Goal: Task Accomplishment & Management: Manage account settings

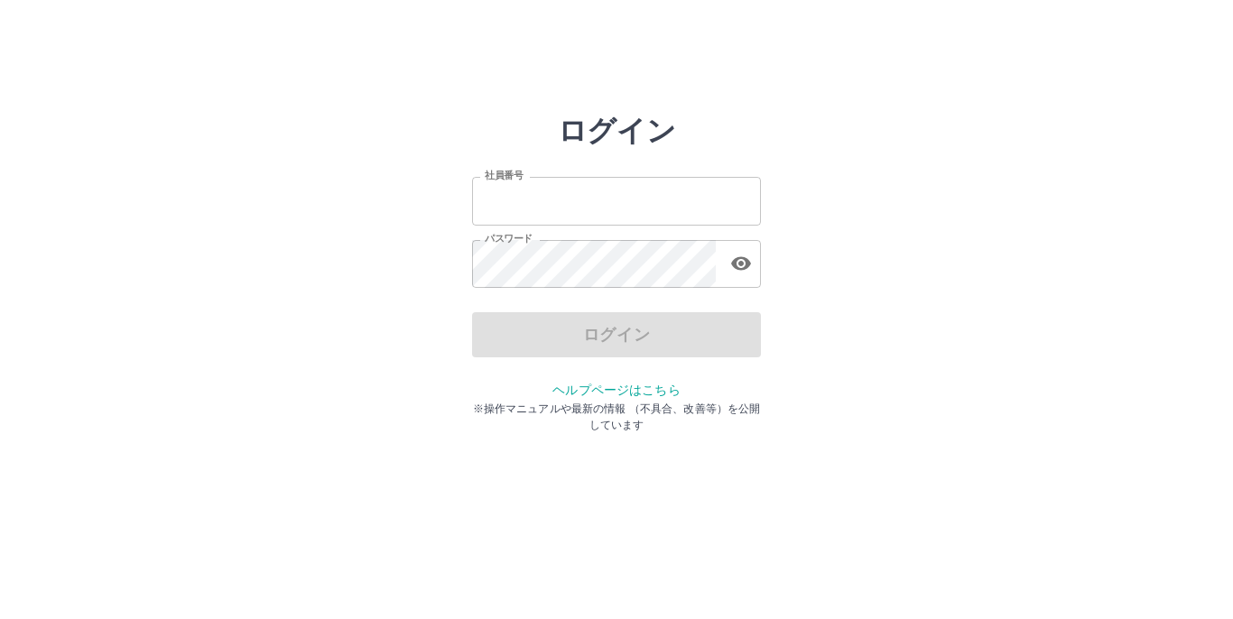
type input "*******"
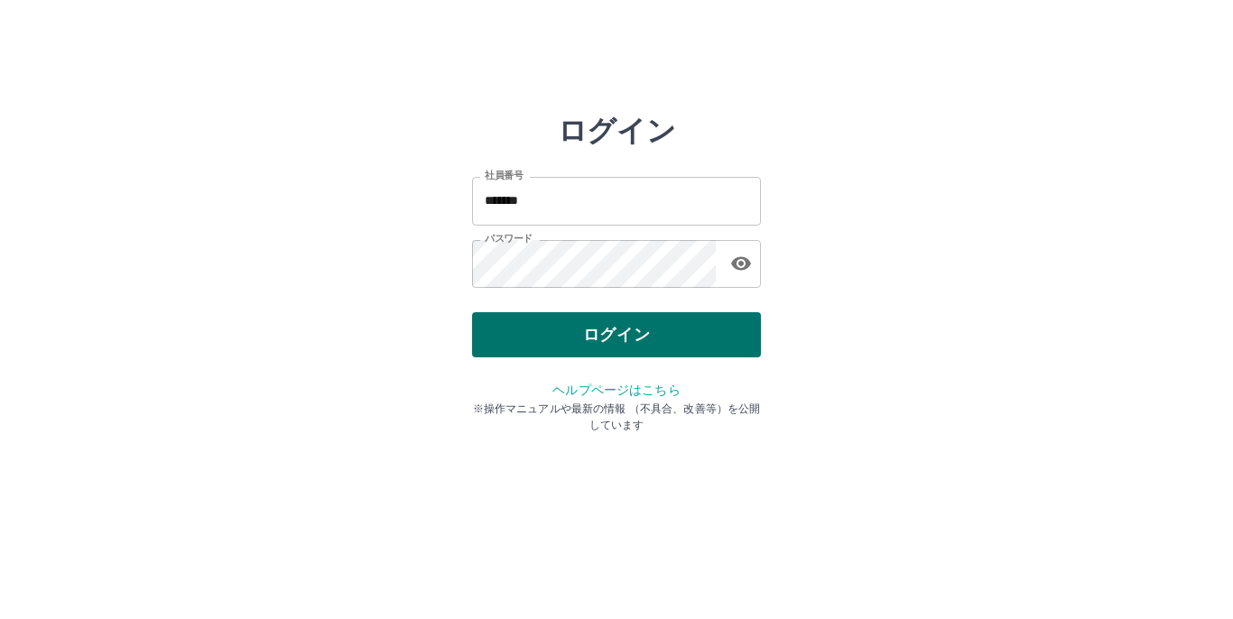
click at [645, 346] on div "ログイン" at bounding box center [616, 334] width 289 height 45
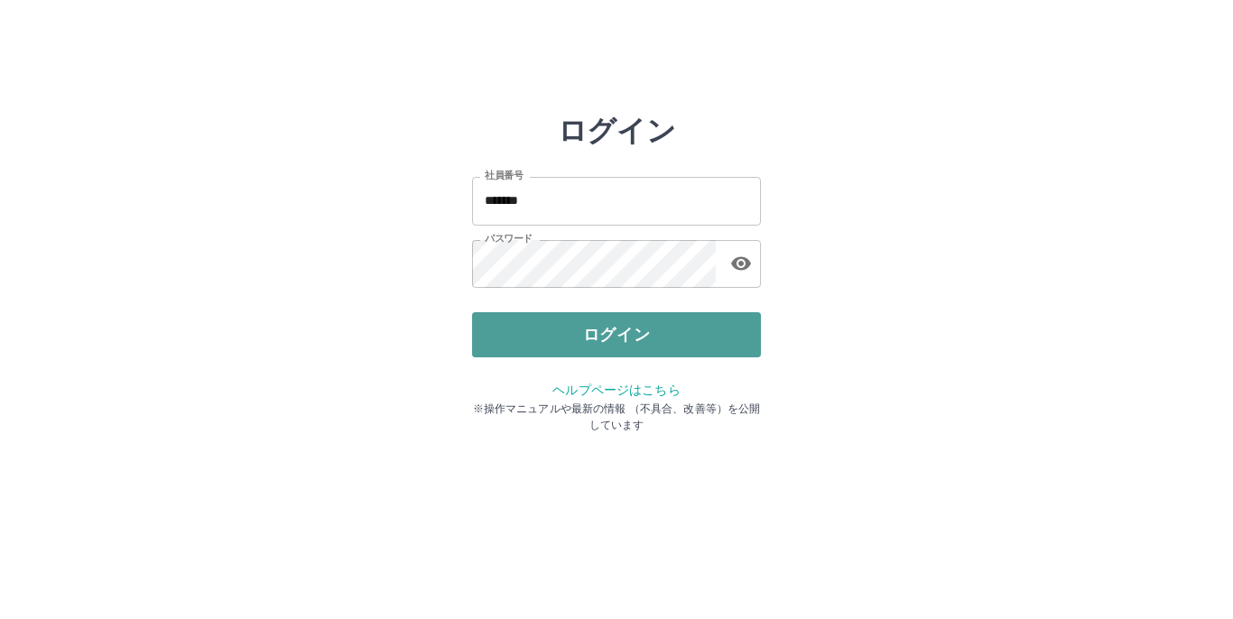
click at [644, 345] on button "ログイン" at bounding box center [616, 334] width 289 height 45
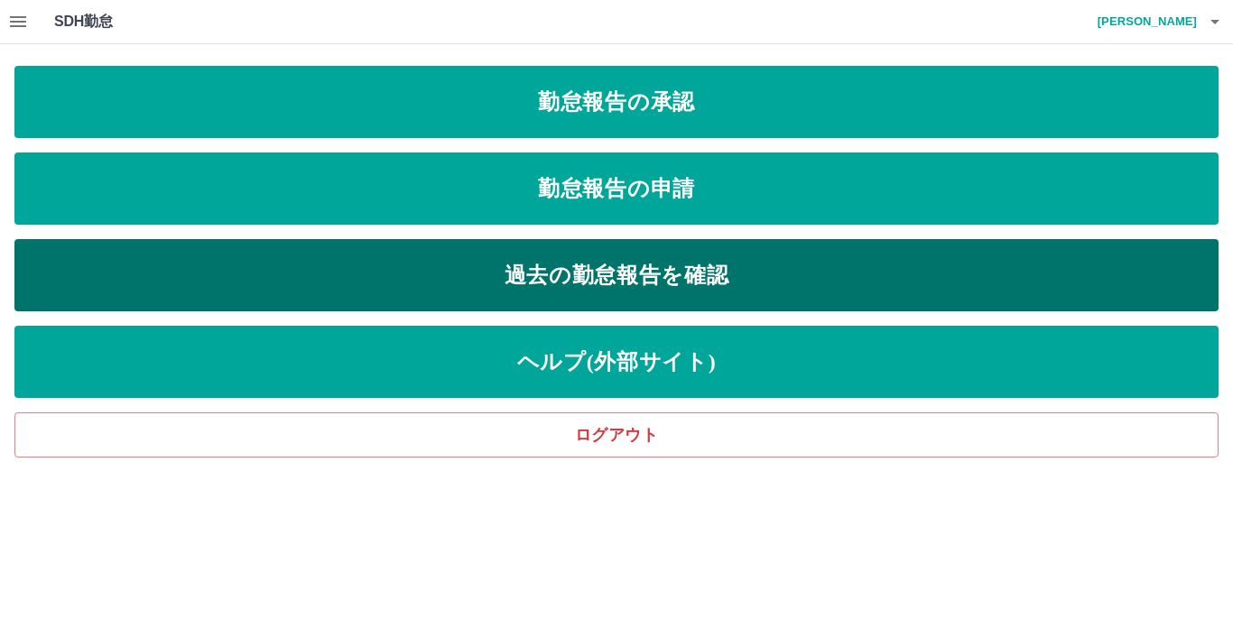
click at [691, 283] on link "過去の勤怠報告を確認" at bounding box center [616, 275] width 1204 height 72
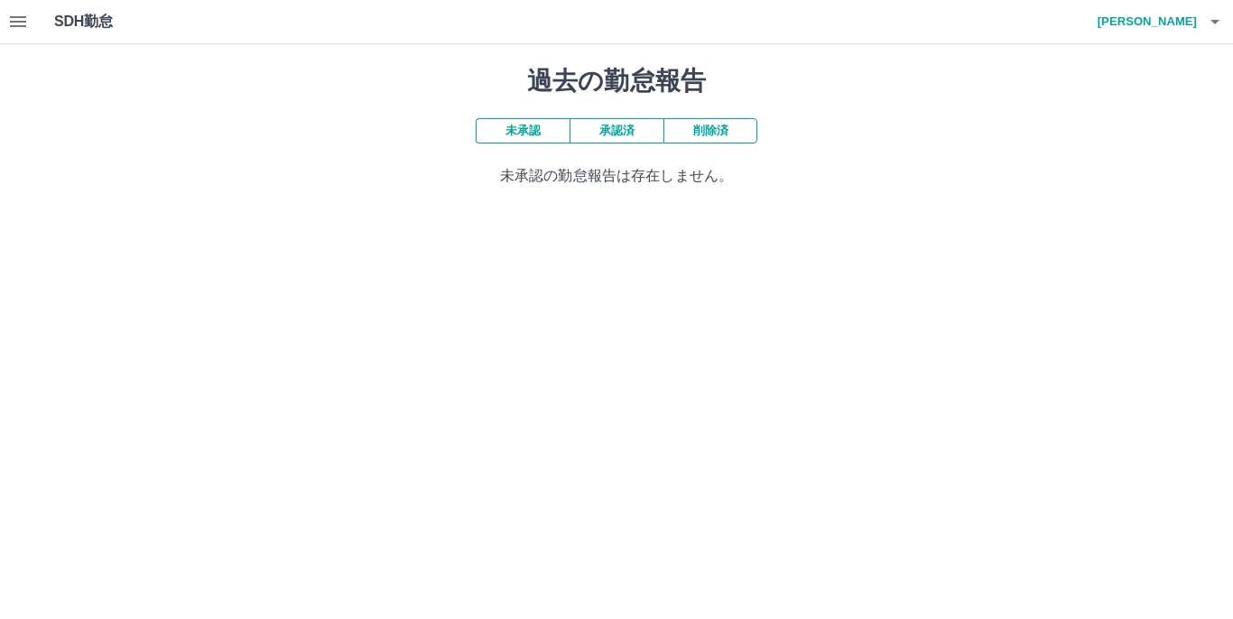
click at [613, 132] on button "承認済" at bounding box center [617, 130] width 94 height 25
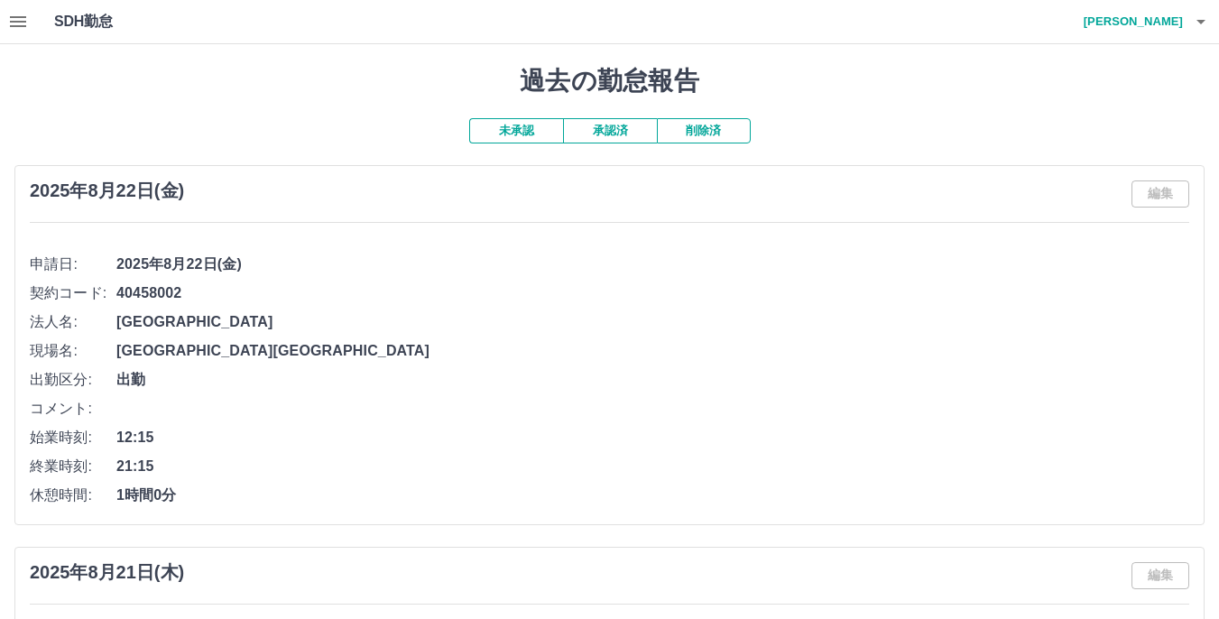
click at [14, 24] on icon "button" at bounding box center [18, 22] width 22 height 22
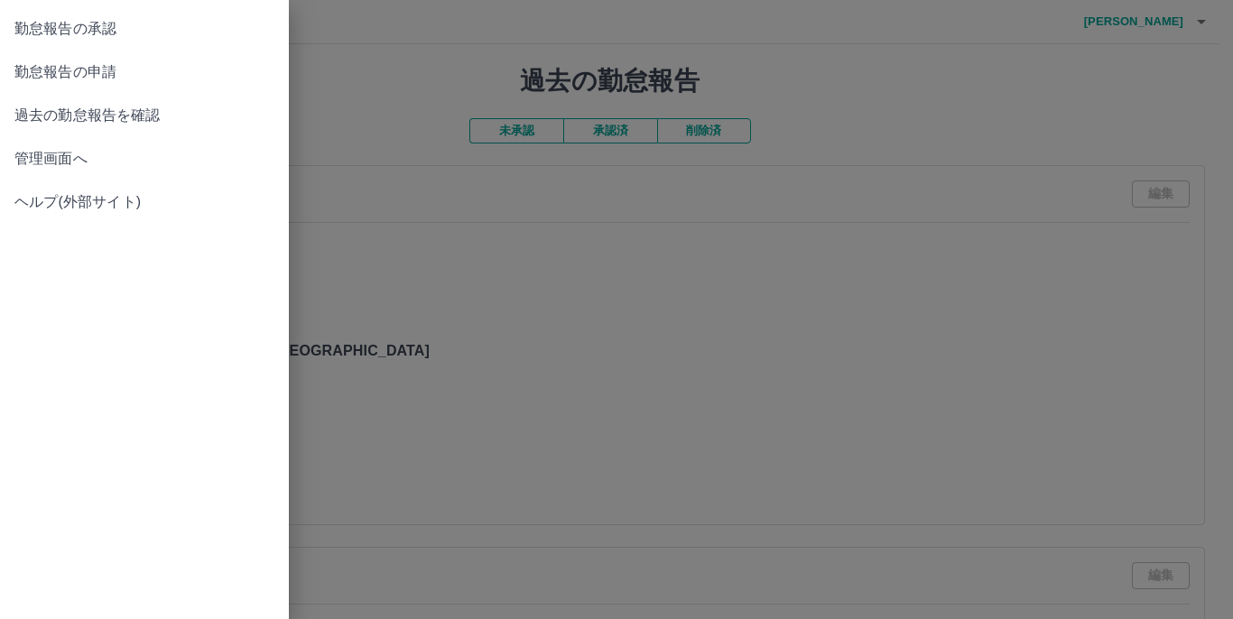
click at [81, 76] on span "勤怠報告の申請" at bounding box center [144, 72] width 260 height 22
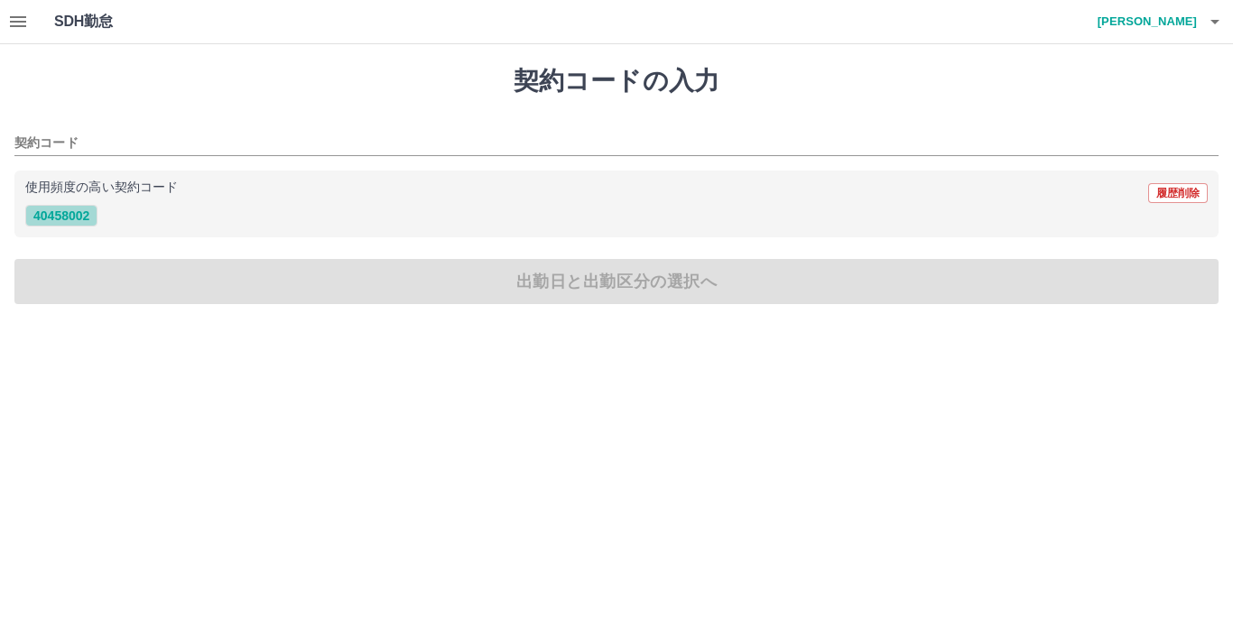
click at [76, 220] on button "40458002" at bounding box center [61, 216] width 72 height 22
type input "********"
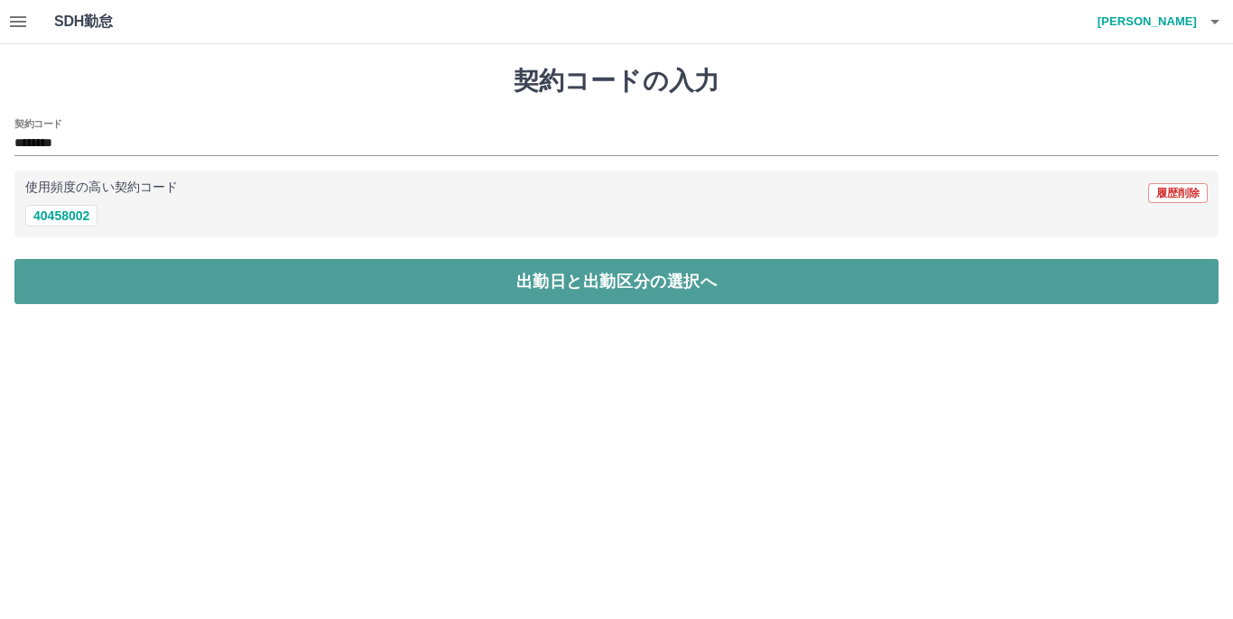
click at [620, 277] on button "出勤日と出勤区分の選択へ" at bounding box center [616, 281] width 1204 height 45
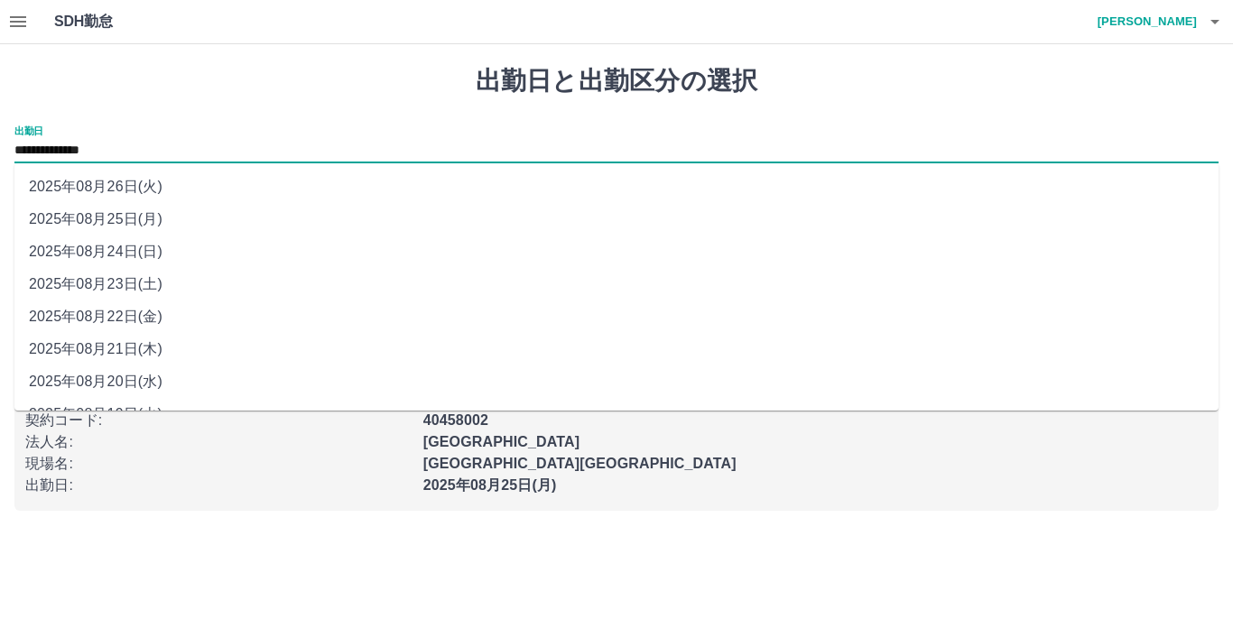
click at [244, 156] on input "**********" at bounding box center [616, 151] width 1204 height 23
click at [155, 285] on li "2025年08月23日(土)" at bounding box center [616, 284] width 1204 height 32
type input "**********"
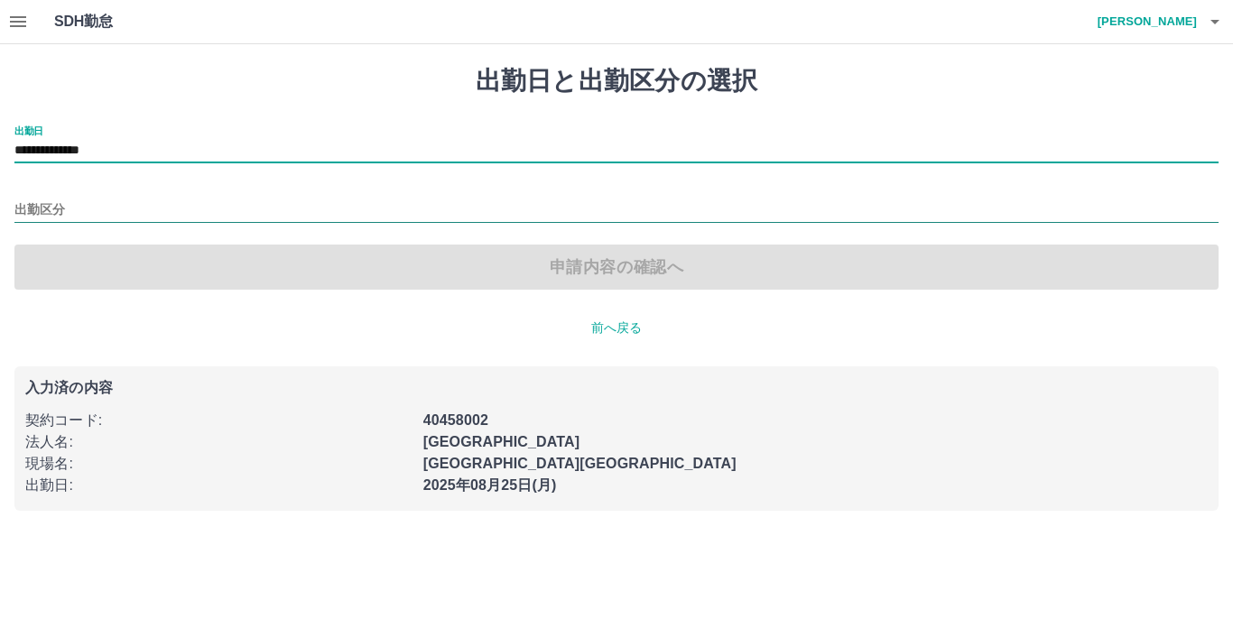
click at [153, 209] on input "出勤区分" at bounding box center [616, 210] width 1204 height 23
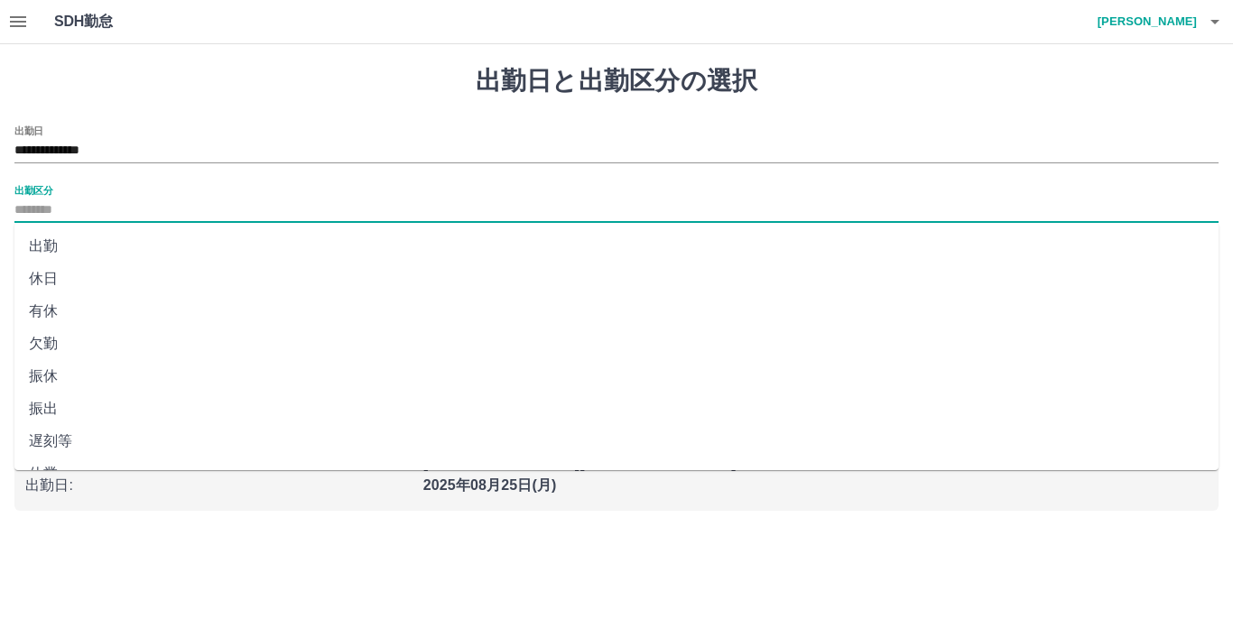
click at [65, 251] on li "出勤" at bounding box center [616, 246] width 1204 height 32
type input "**"
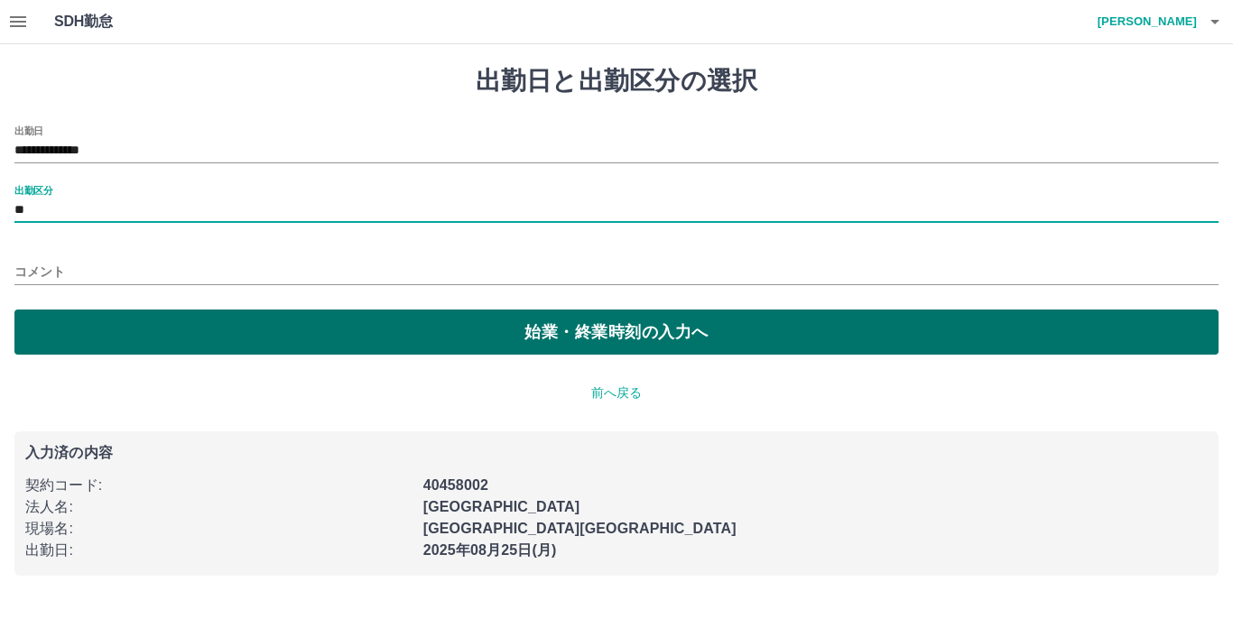
click at [615, 335] on button "始業・終業時刻の入力へ" at bounding box center [616, 332] width 1204 height 45
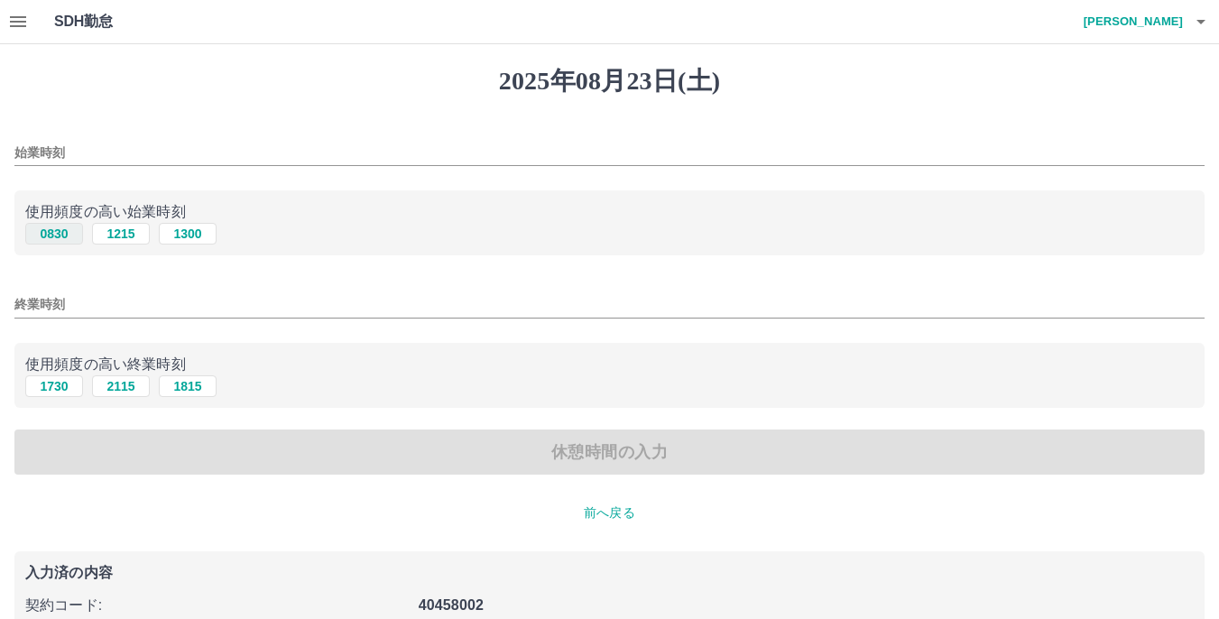
click at [54, 232] on button "0830" at bounding box center [54, 234] width 58 height 22
type input "****"
click at [176, 303] on input "終業時刻" at bounding box center [609, 305] width 1191 height 26
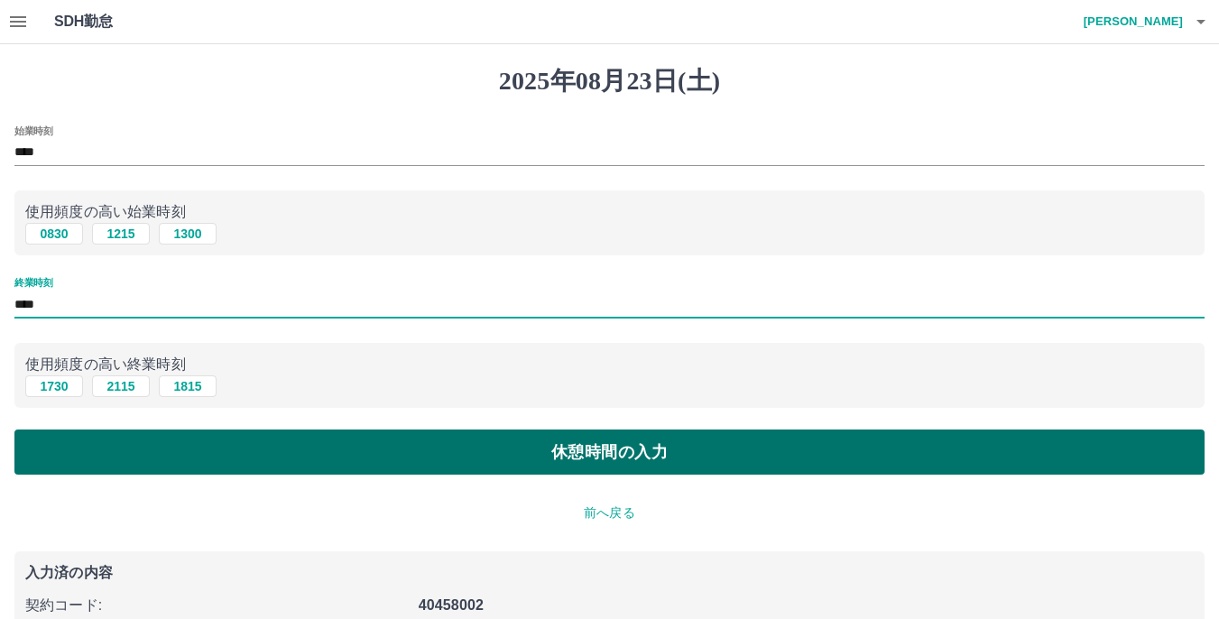
type input "****"
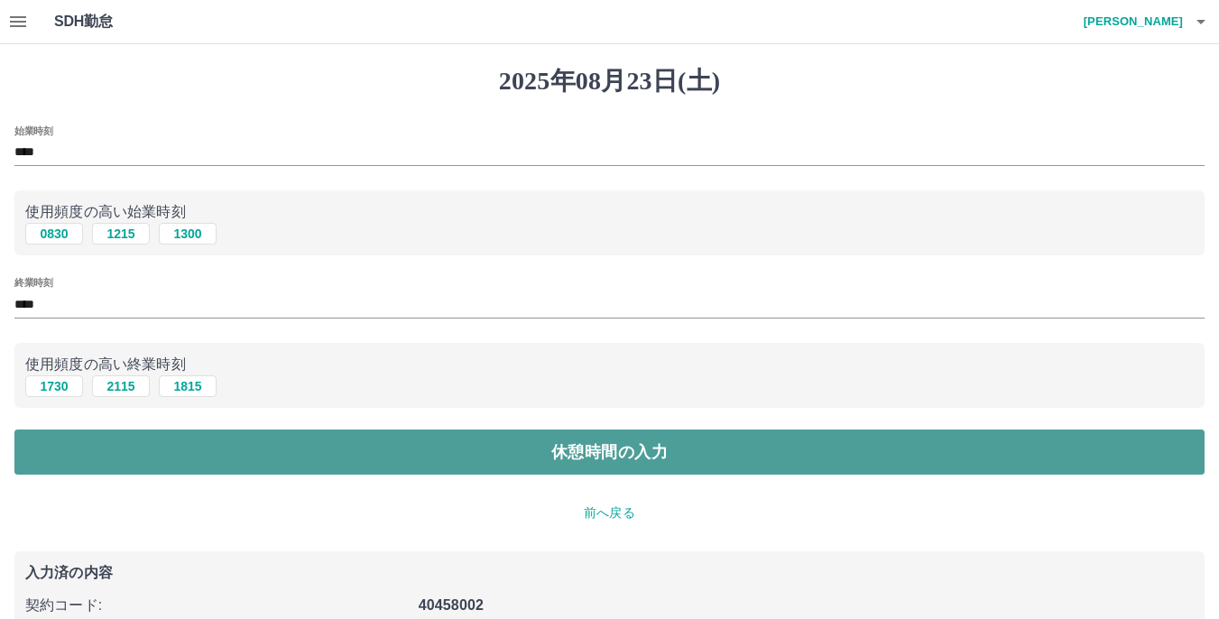
click at [596, 455] on button "休憩時間の入力" at bounding box center [609, 452] width 1191 height 45
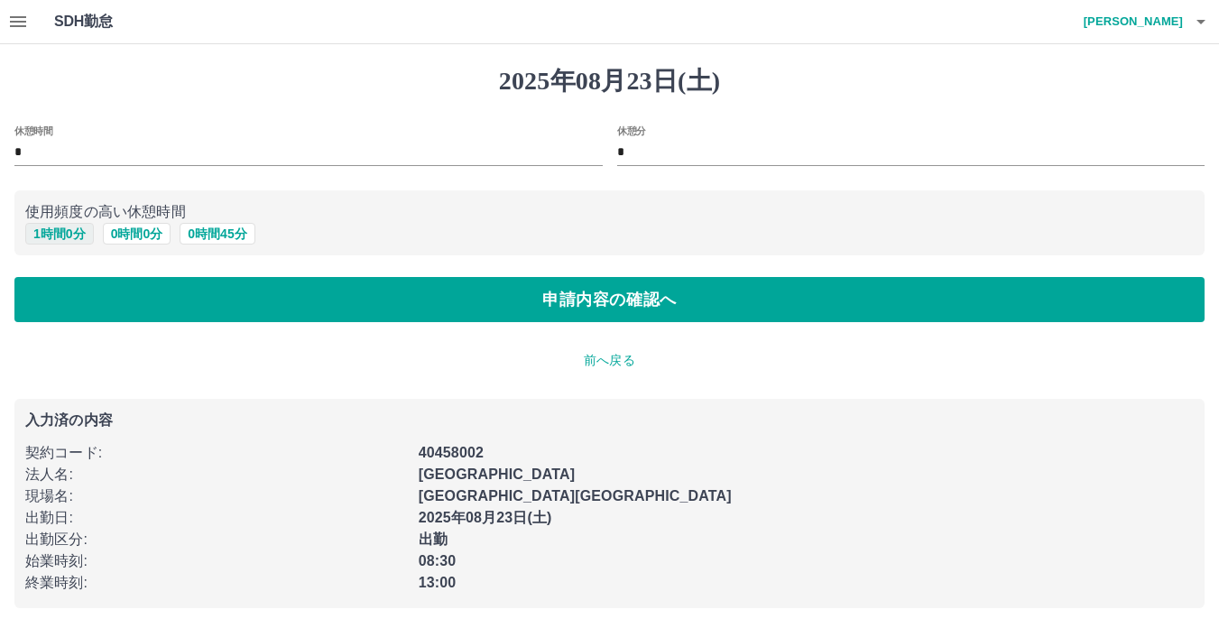
click at [52, 234] on button "1 時間 0 分" at bounding box center [59, 234] width 69 height 22
type input "*"
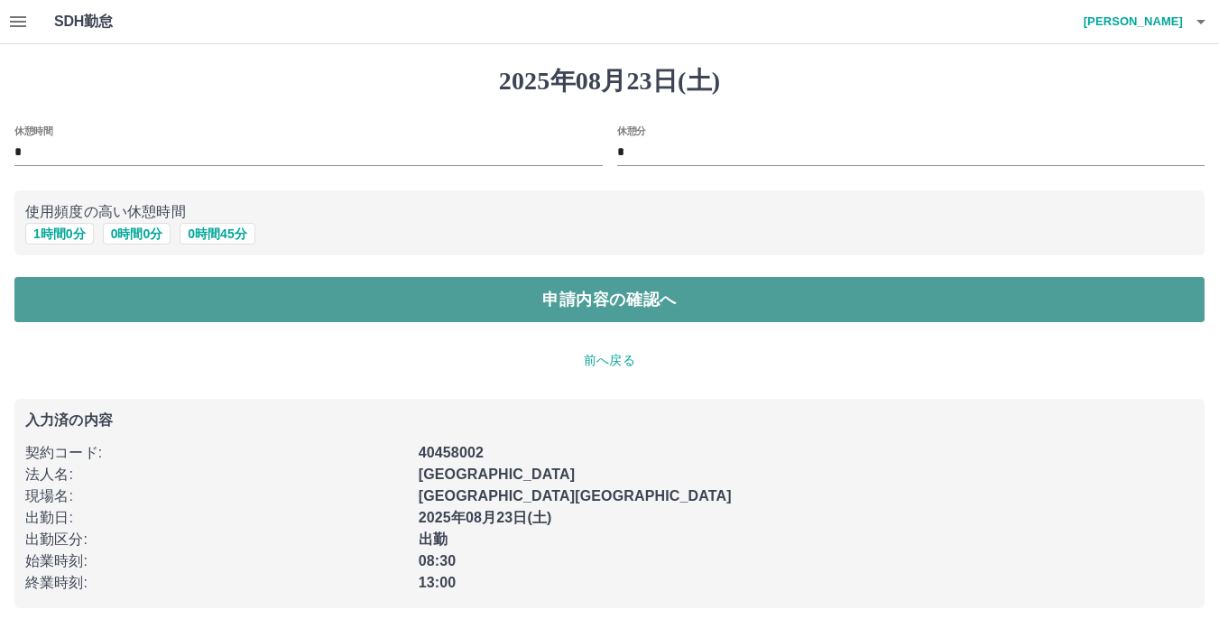
click at [636, 301] on button "申請内容の確認へ" at bounding box center [609, 299] width 1191 height 45
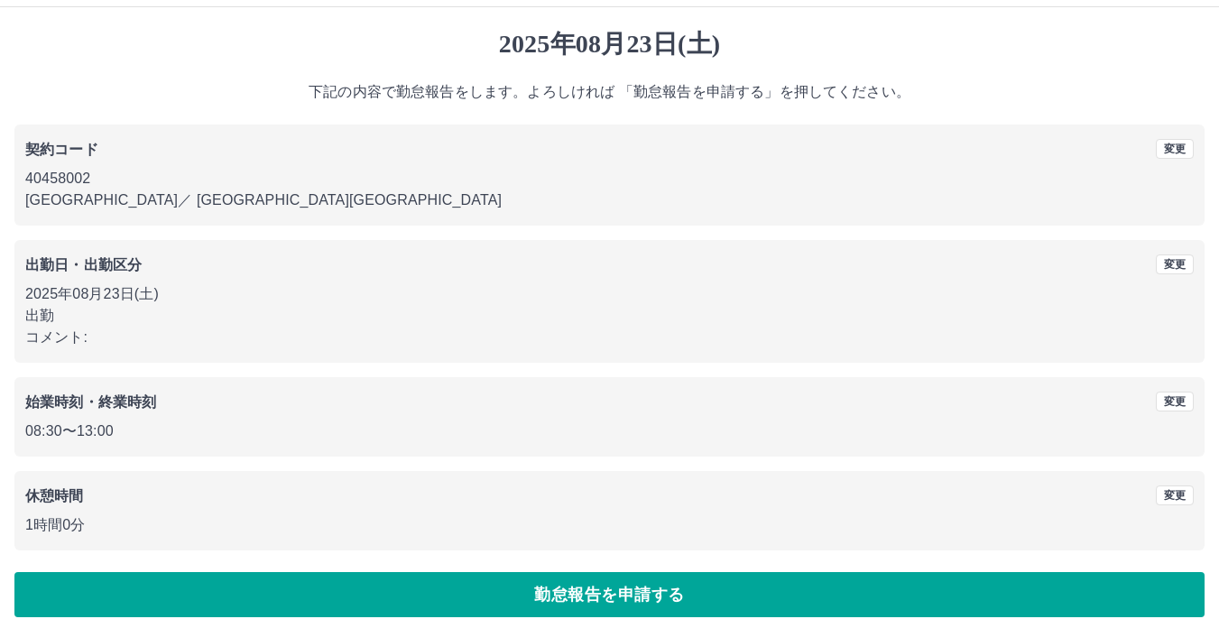
scroll to position [57, 0]
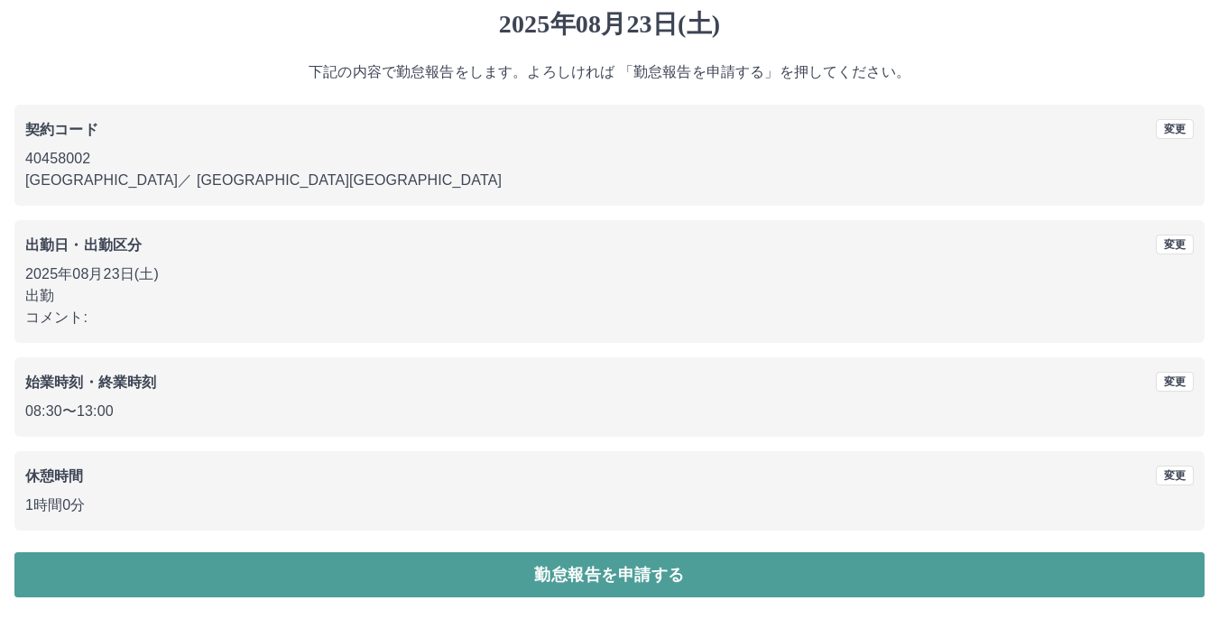
click at [611, 579] on button "勤怠報告を申請する" at bounding box center [609, 574] width 1191 height 45
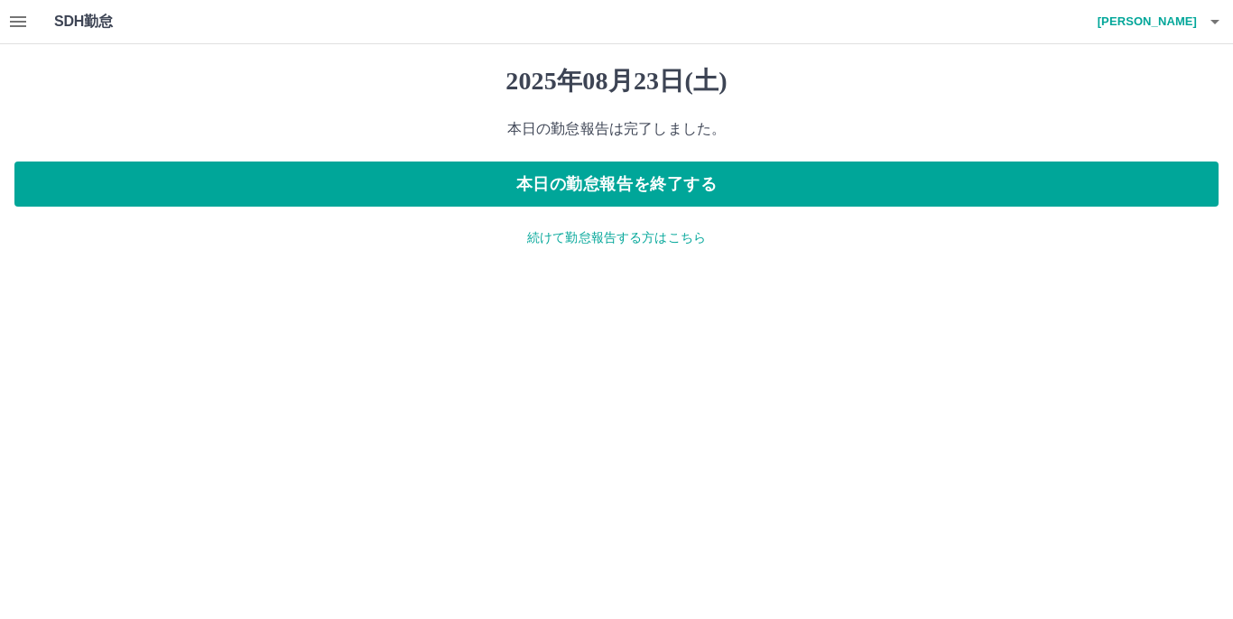
click at [618, 239] on p "続けて勤怠報告する方はこちら" at bounding box center [616, 237] width 1204 height 19
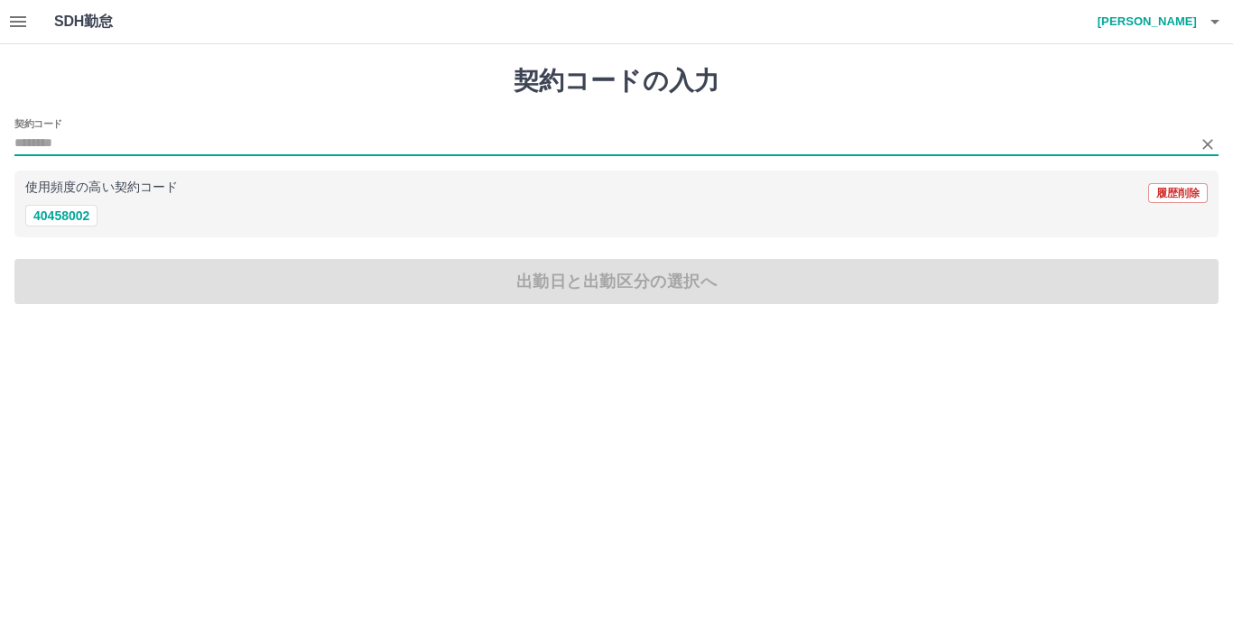
click at [146, 150] on input "契約コード" at bounding box center [602, 144] width 1177 height 23
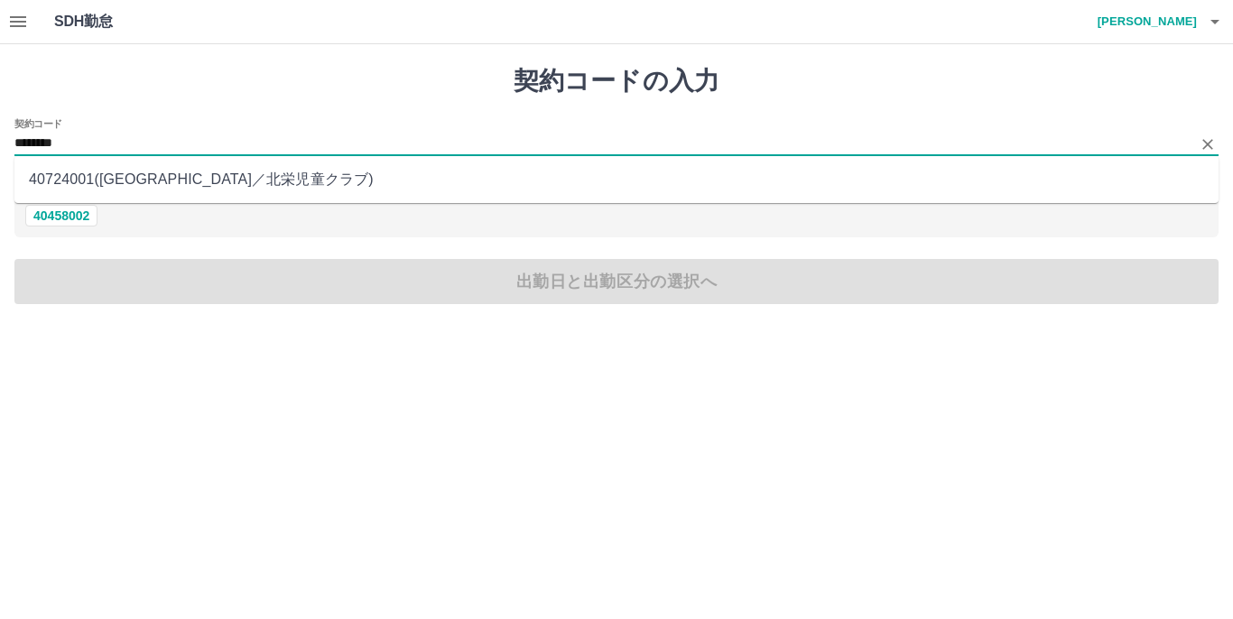
click at [76, 180] on li "40724001 ( [GEOGRAPHIC_DATA] ／ 北栄児童クラブ )" at bounding box center [616, 179] width 1204 height 32
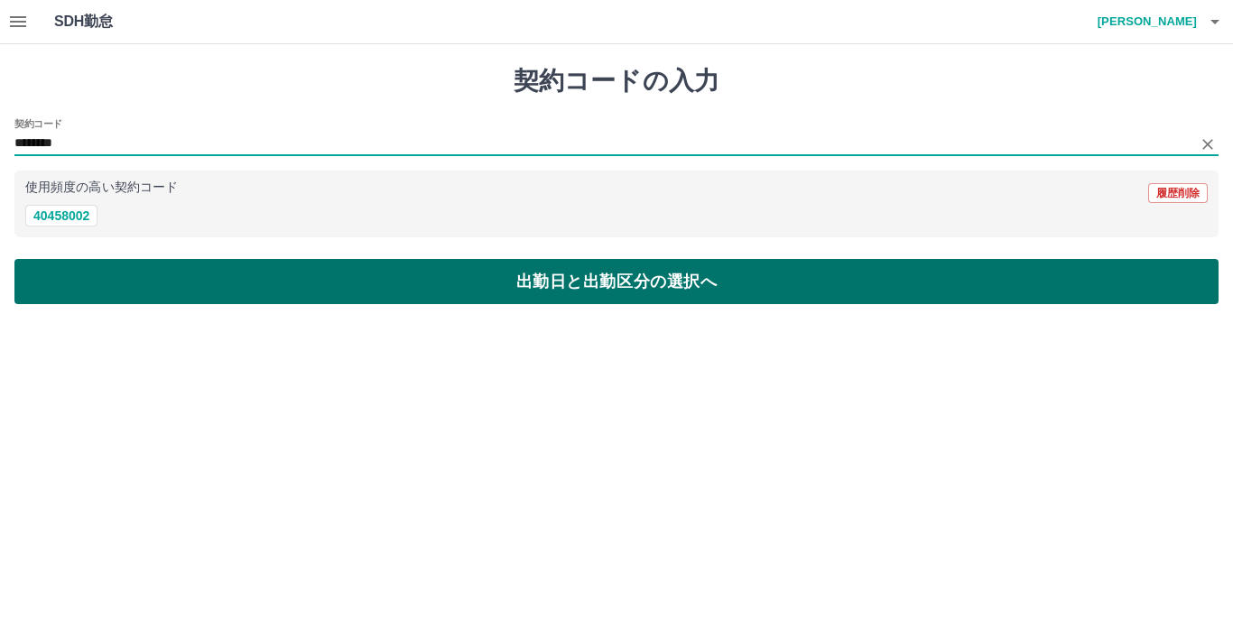
type input "********"
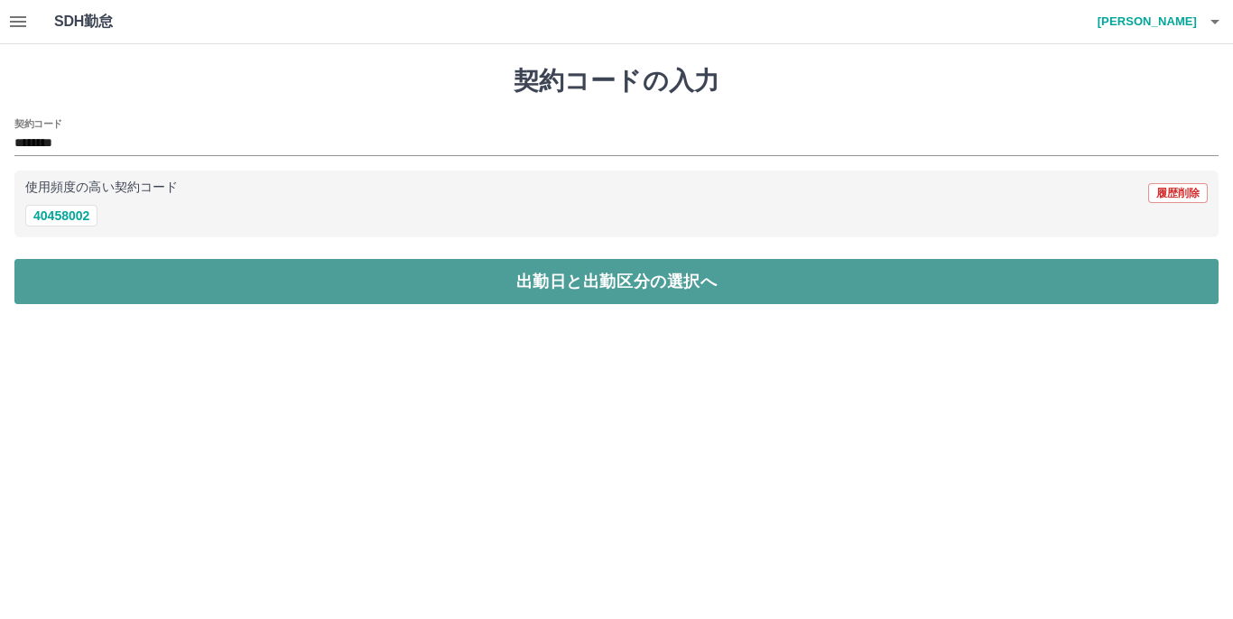
click at [606, 286] on button "出勤日と出勤区分の選択へ" at bounding box center [616, 281] width 1204 height 45
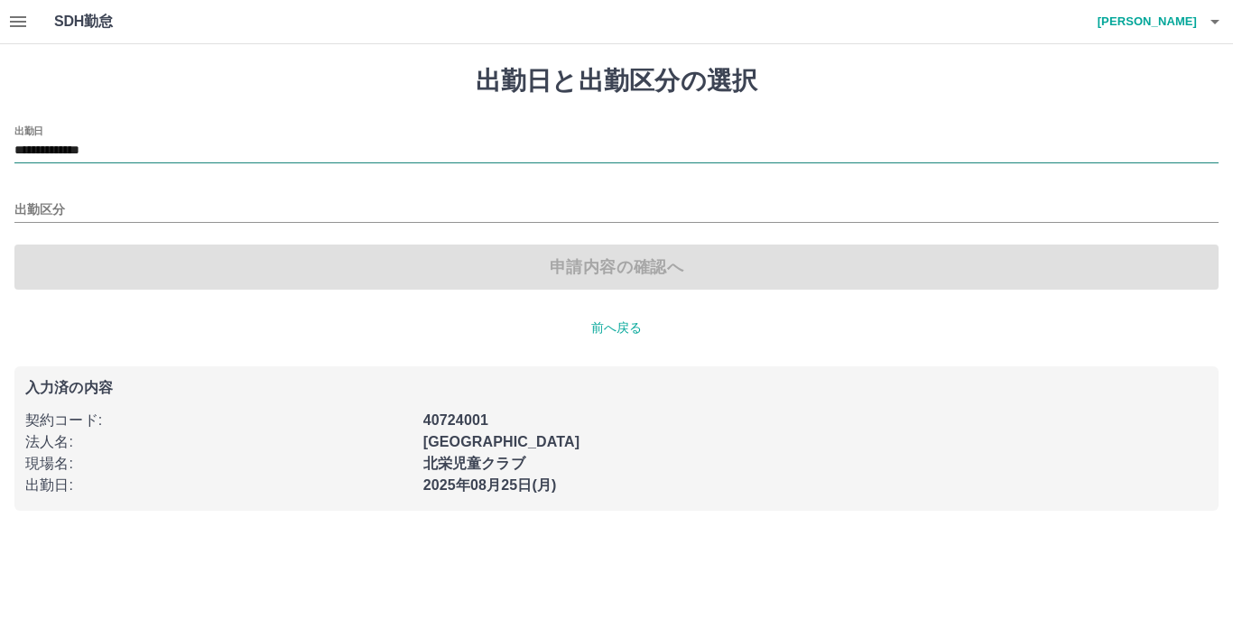
click at [188, 157] on input "**********" at bounding box center [616, 151] width 1204 height 23
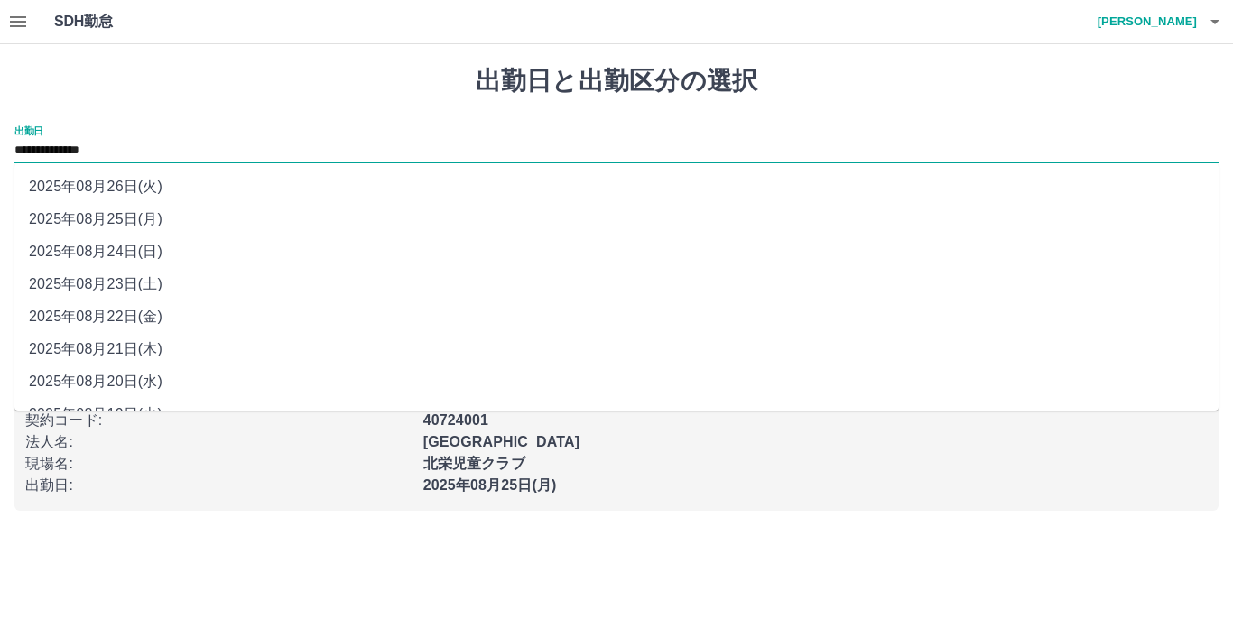
drag, startPoint x: 188, startPoint y: 157, endPoint x: 135, endPoint y: 283, distance: 136.8
click at [135, 283] on li "2025年08月23日(土)" at bounding box center [616, 284] width 1204 height 32
type input "**********"
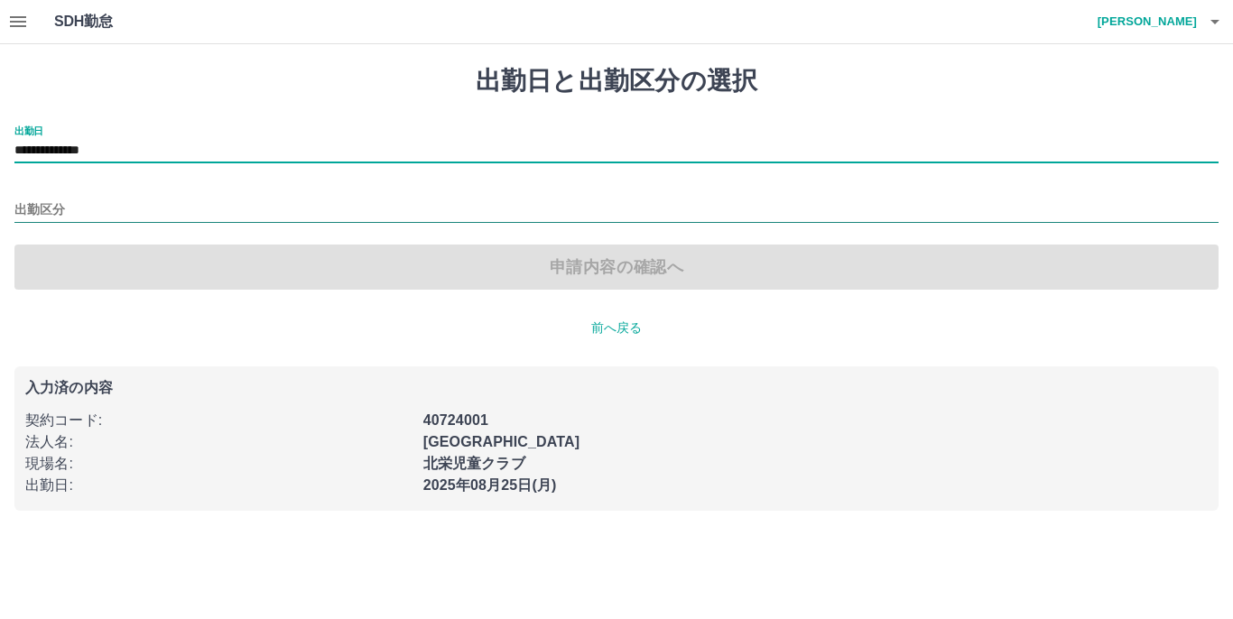
click at [145, 213] on input "出勤区分" at bounding box center [616, 210] width 1204 height 23
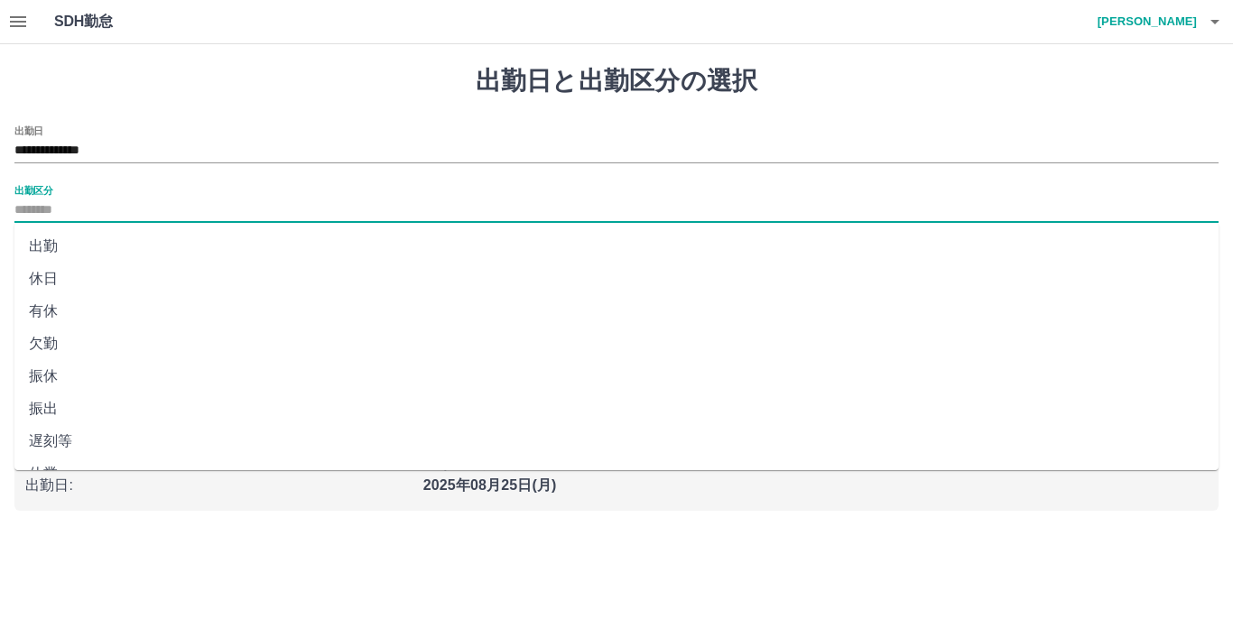
click at [46, 243] on li "出勤" at bounding box center [616, 246] width 1204 height 32
type input "**"
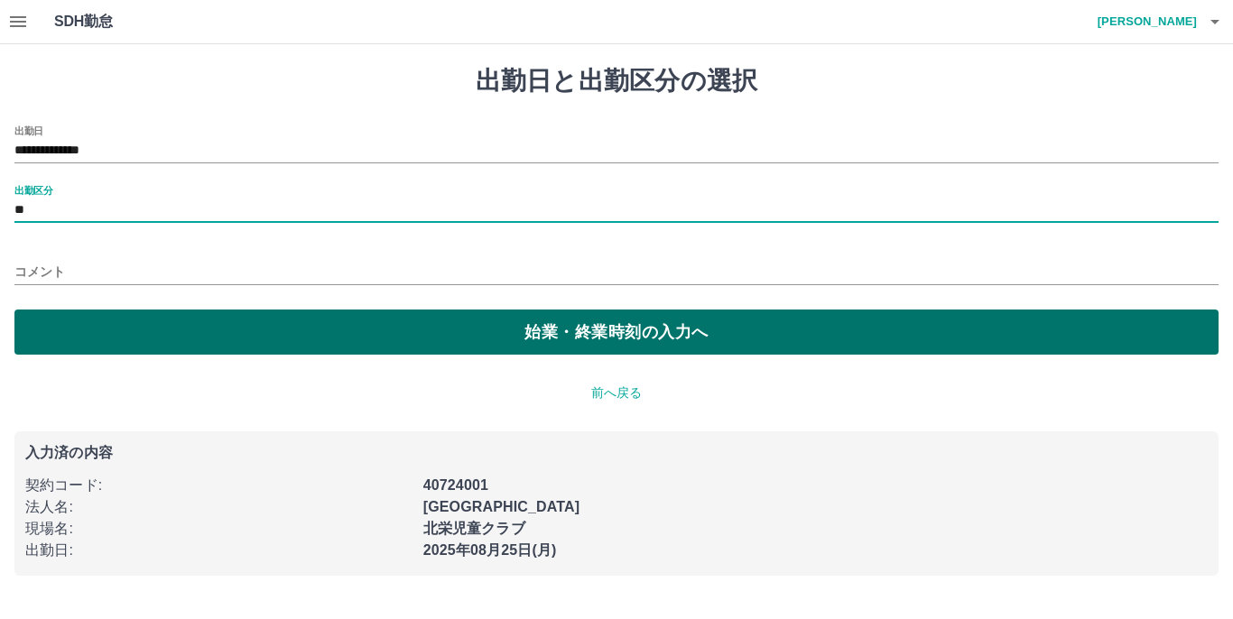
click at [558, 338] on button "始業・終業時刻の入力へ" at bounding box center [616, 332] width 1204 height 45
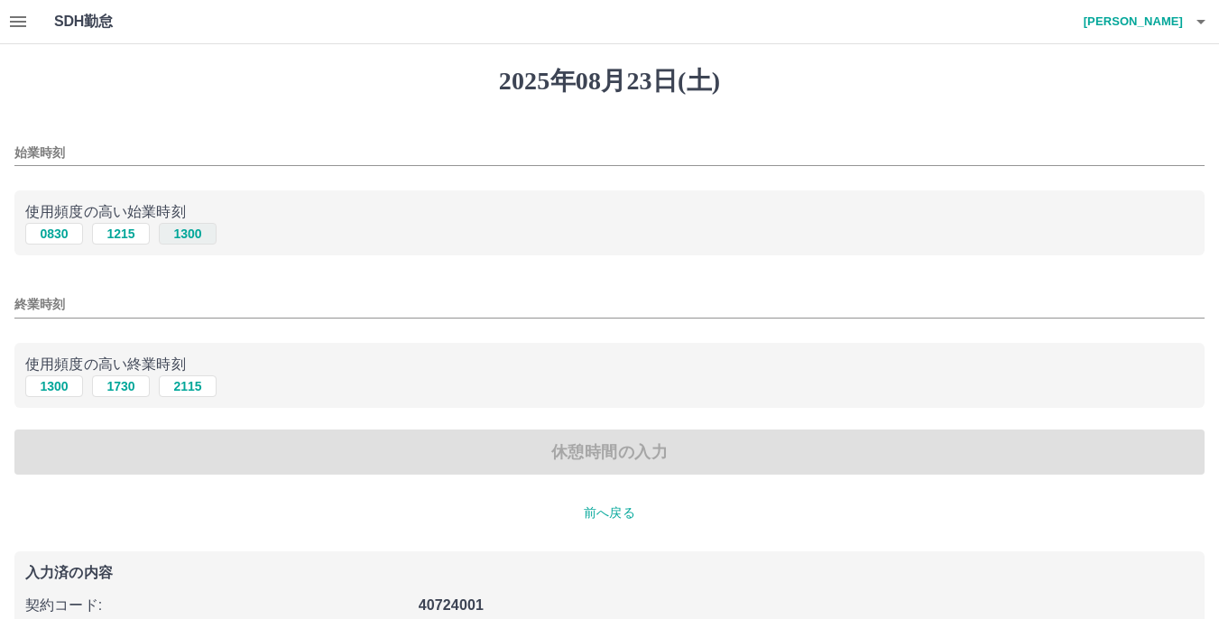
click at [181, 242] on button "1300" at bounding box center [188, 234] width 58 height 22
type input "****"
click at [191, 315] on input "終業時刻" at bounding box center [609, 305] width 1191 height 26
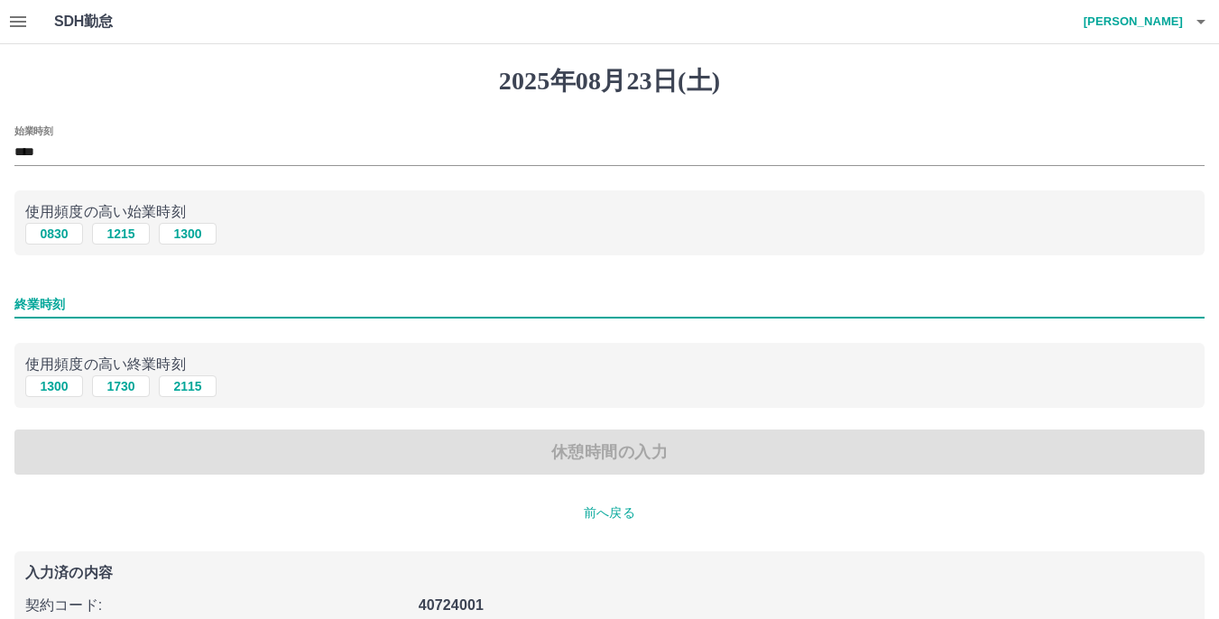
type input "****"
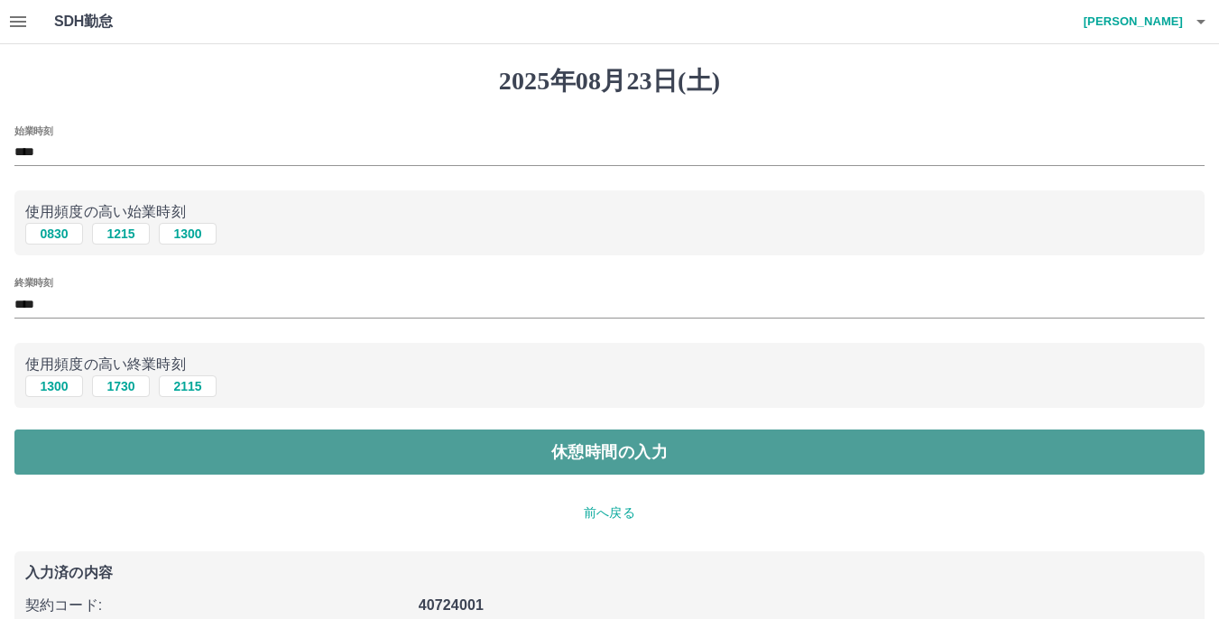
click at [607, 459] on button "休憩時間の入力" at bounding box center [609, 452] width 1191 height 45
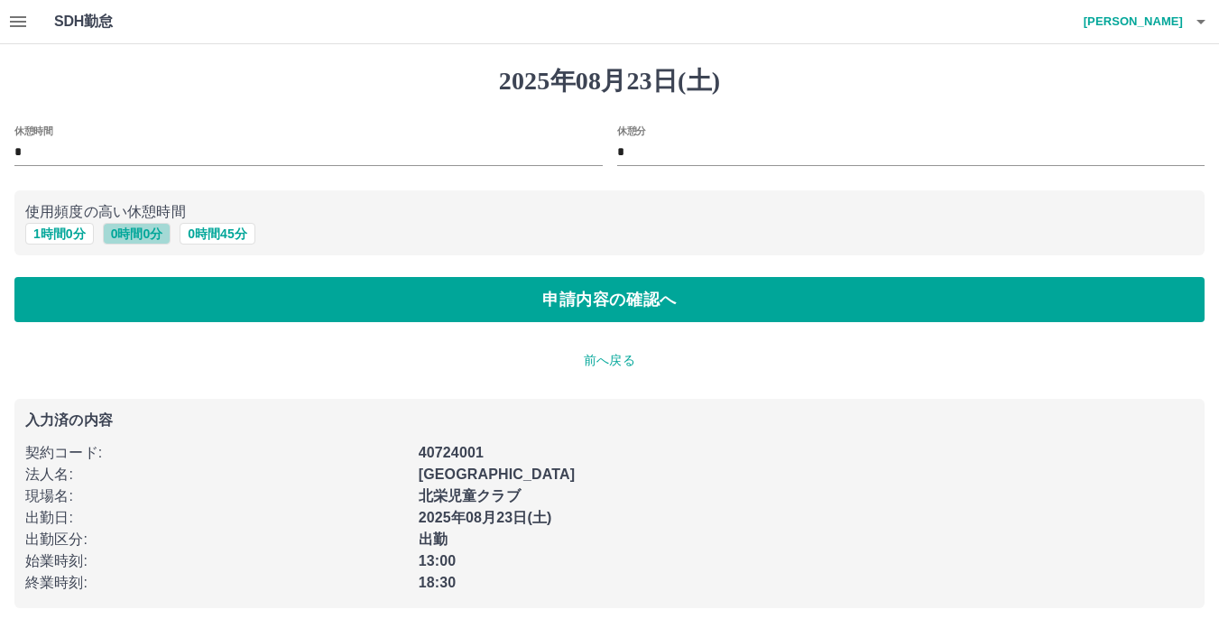
click at [130, 229] on button "0 時間 0 分" at bounding box center [137, 234] width 69 height 22
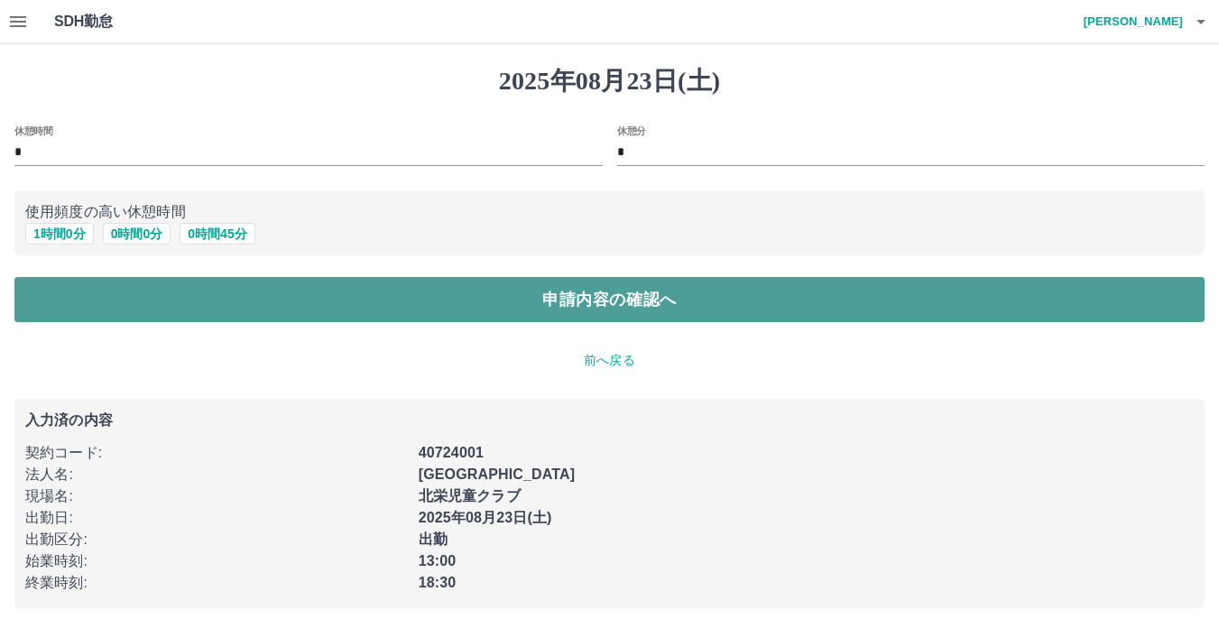
click at [625, 314] on button "申請内容の確認へ" at bounding box center [609, 299] width 1191 height 45
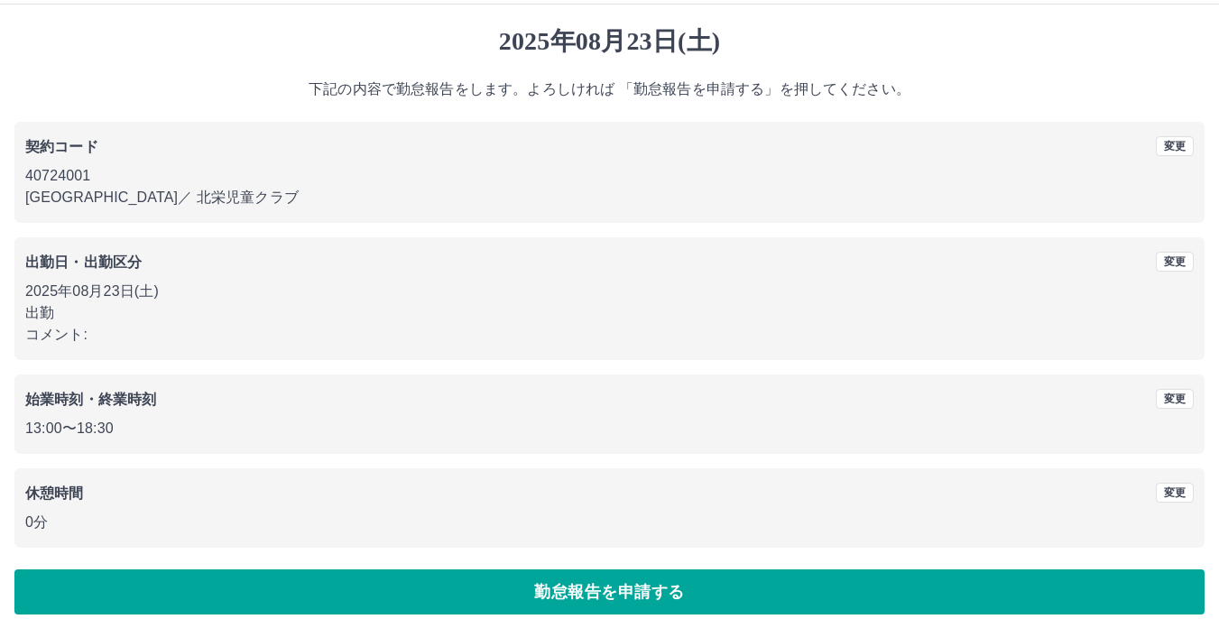
scroll to position [57, 0]
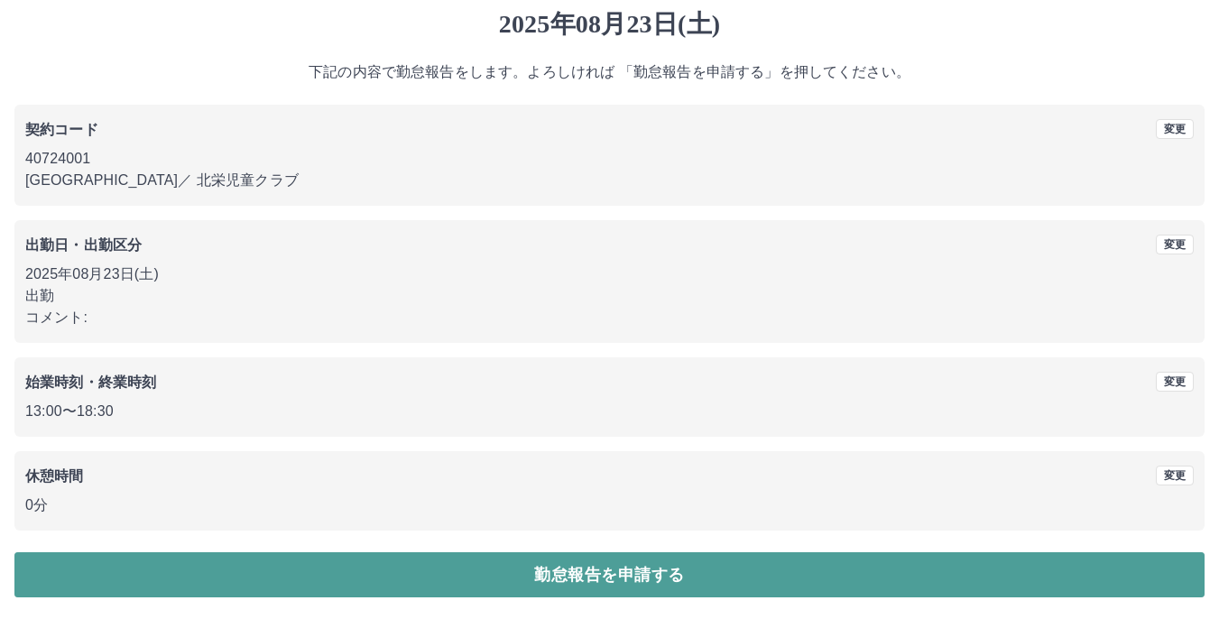
click at [597, 577] on button "勤怠報告を申請する" at bounding box center [609, 574] width 1191 height 45
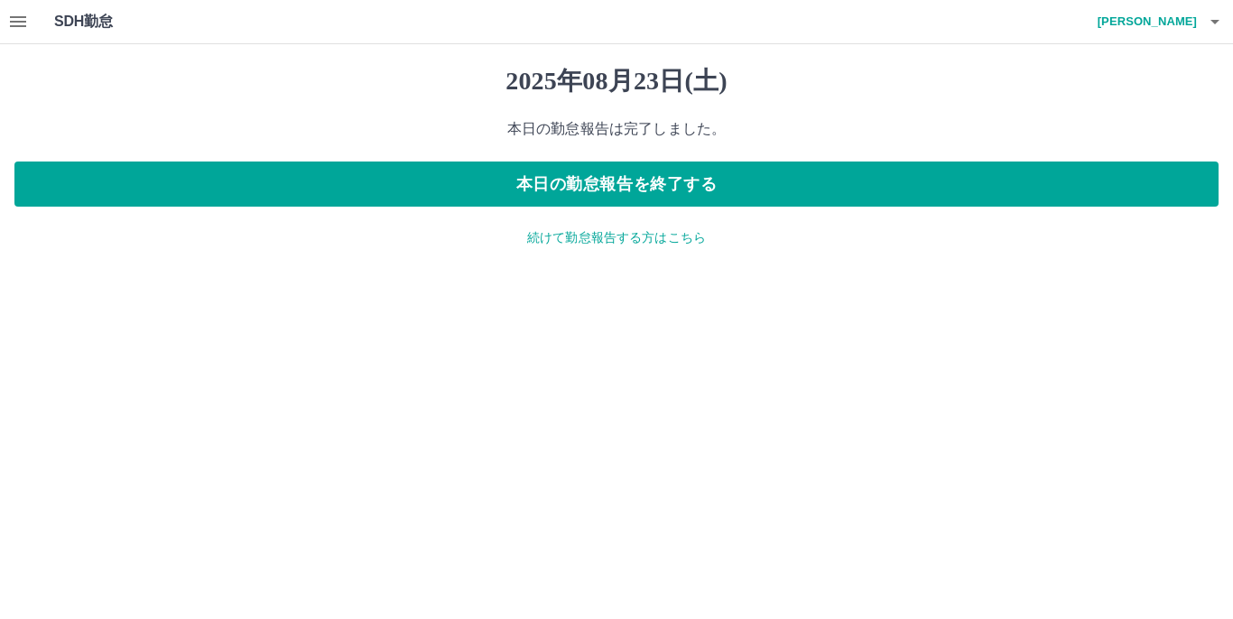
click at [666, 246] on p "続けて勤怠報告する方はこちら" at bounding box center [616, 237] width 1204 height 19
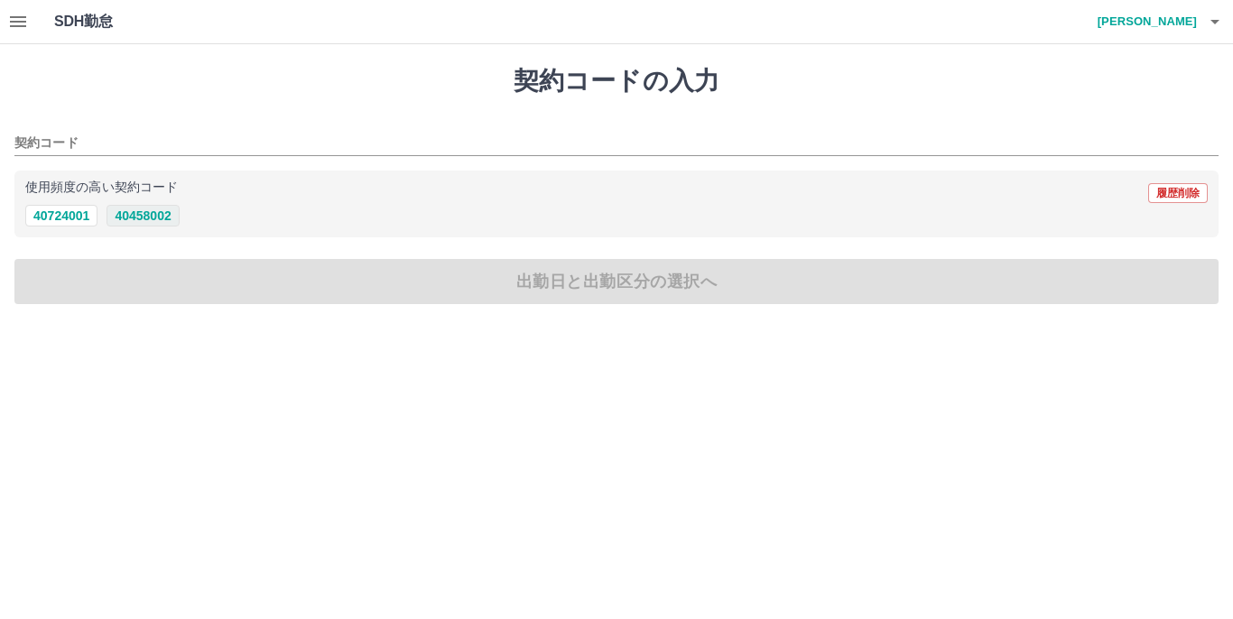
click at [155, 212] on button "40458002" at bounding box center [143, 216] width 72 height 22
type input "********"
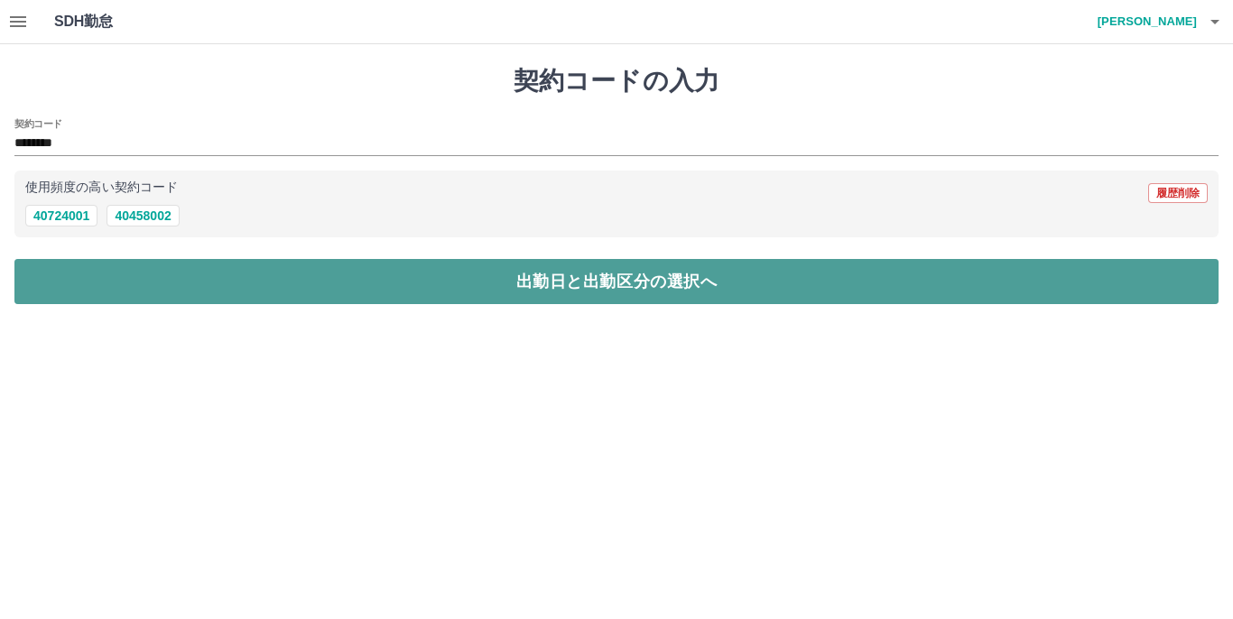
click at [572, 292] on button "出勤日と出勤区分の選択へ" at bounding box center [616, 281] width 1204 height 45
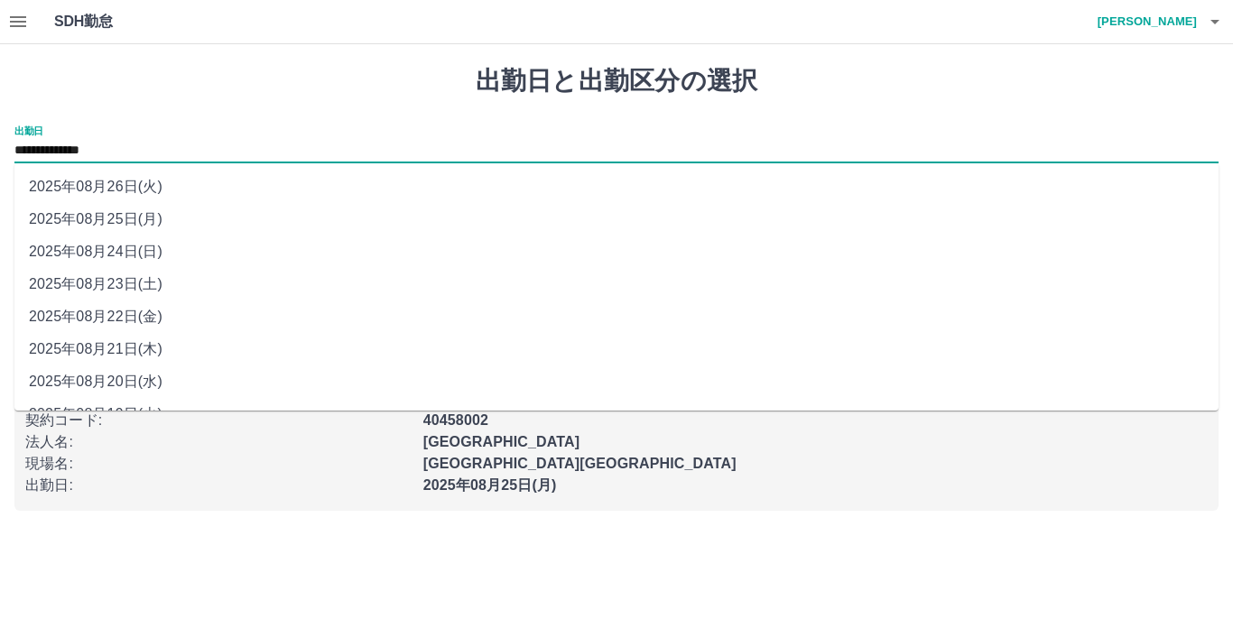
click at [341, 154] on input "**********" at bounding box center [616, 151] width 1204 height 23
click at [144, 248] on li "2025年08月24日(日)" at bounding box center [616, 252] width 1204 height 32
type input "**********"
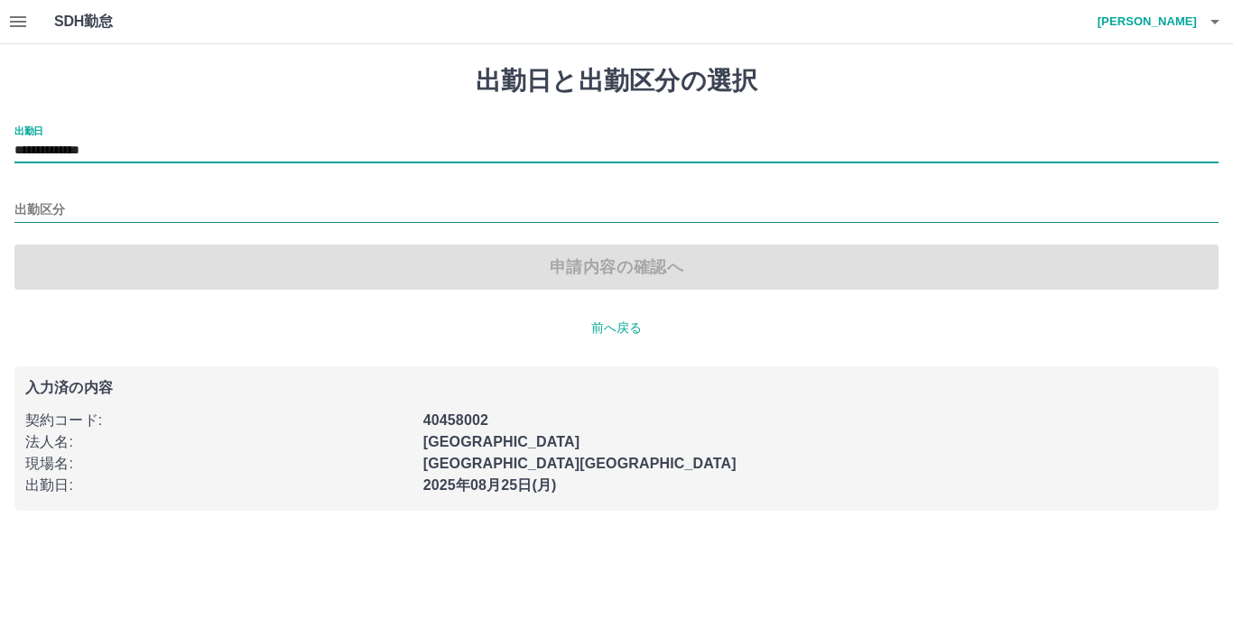
click at [321, 212] on input "出勤区分" at bounding box center [616, 210] width 1204 height 23
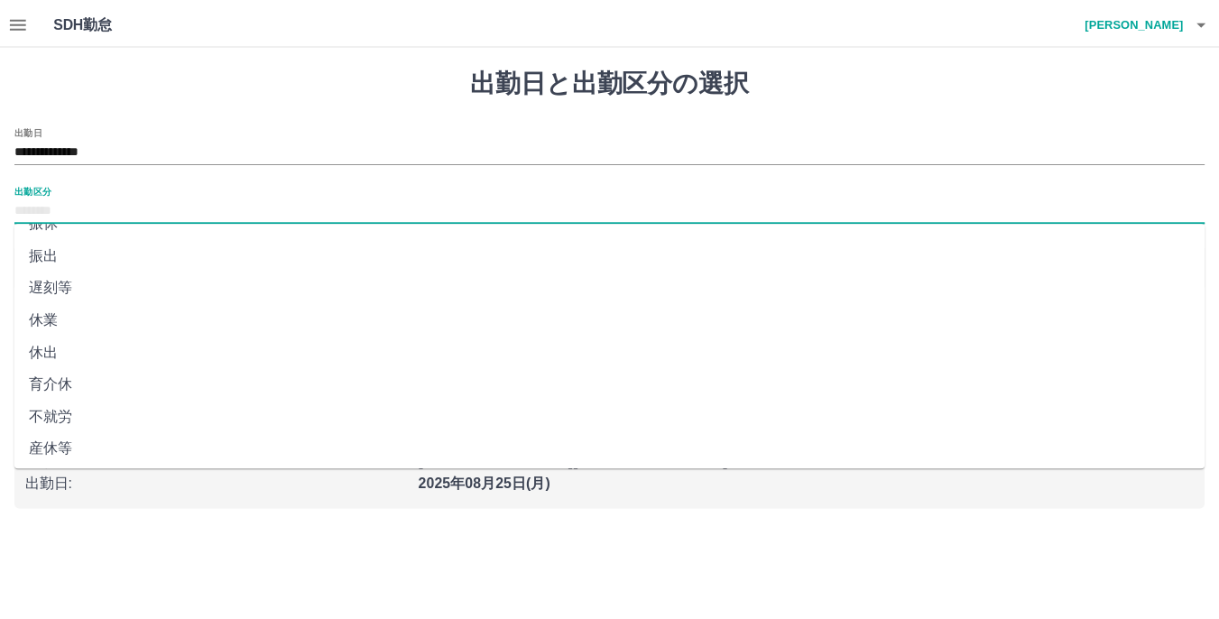
scroll to position [352, 0]
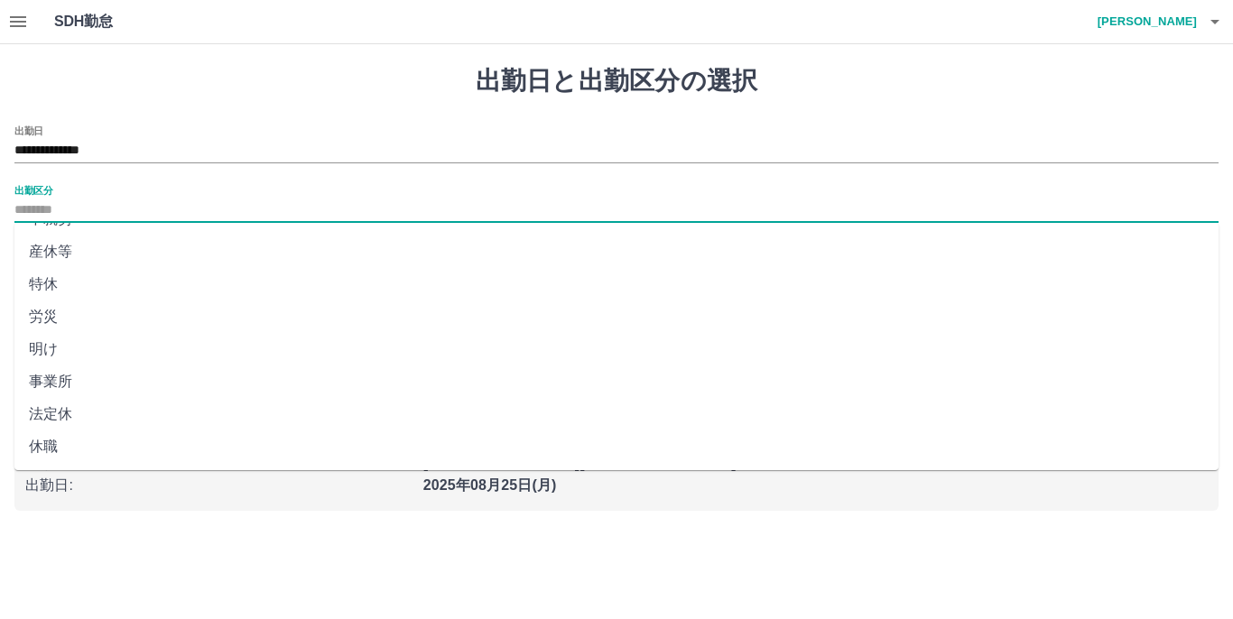
click at [40, 416] on li "法定休" at bounding box center [616, 414] width 1204 height 32
type input "***"
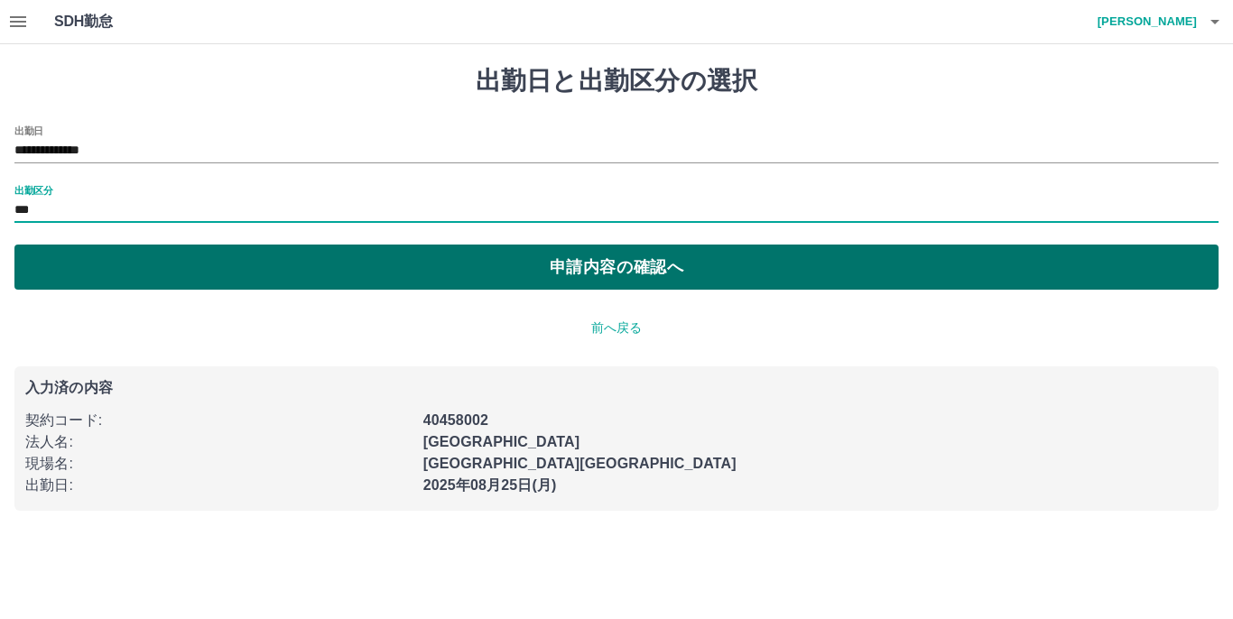
click at [652, 282] on button "申請内容の確認へ" at bounding box center [616, 267] width 1204 height 45
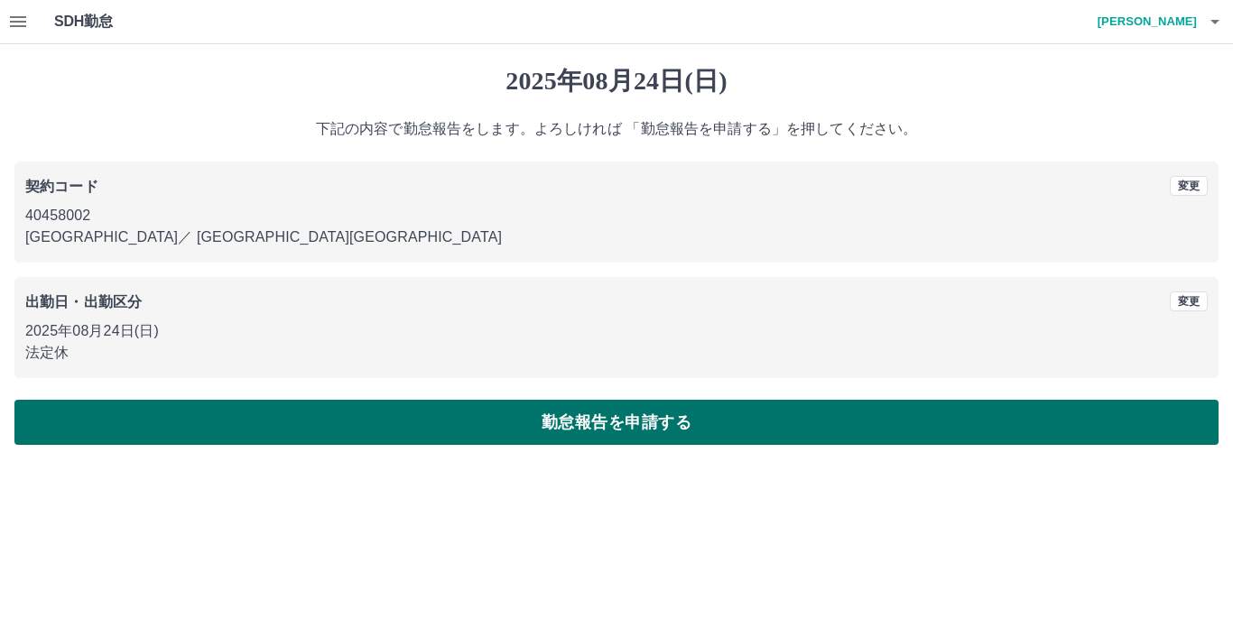
click at [614, 422] on button "勤怠報告を申請する" at bounding box center [616, 422] width 1204 height 45
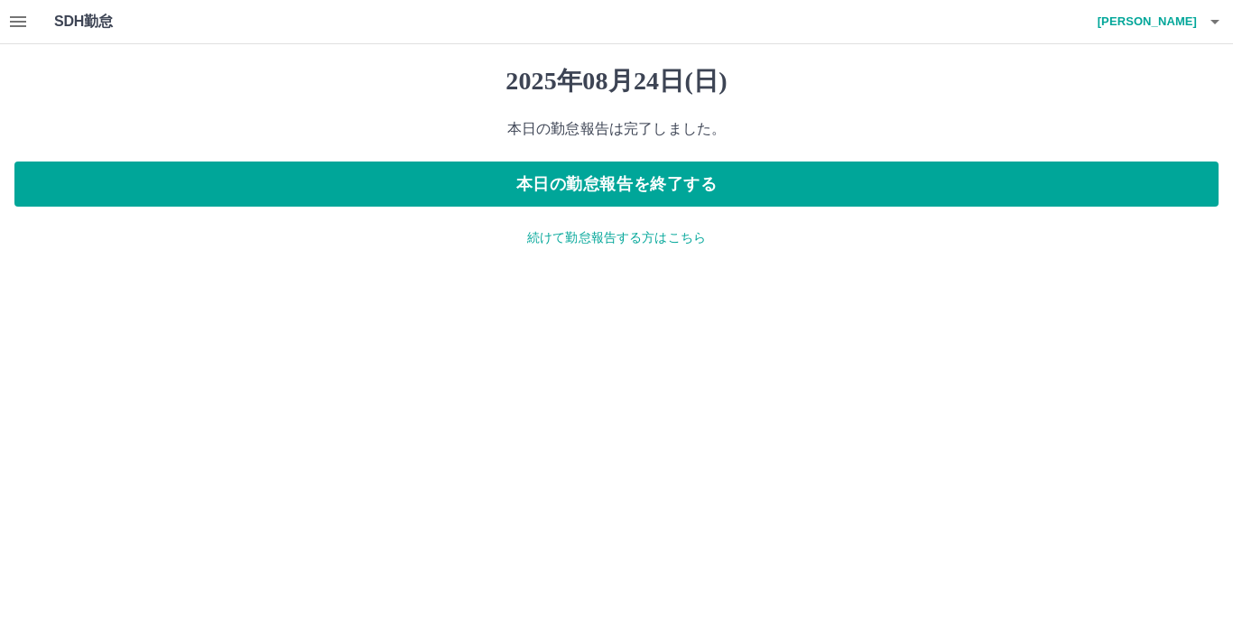
click at [27, 20] on icon "button" at bounding box center [18, 22] width 22 height 22
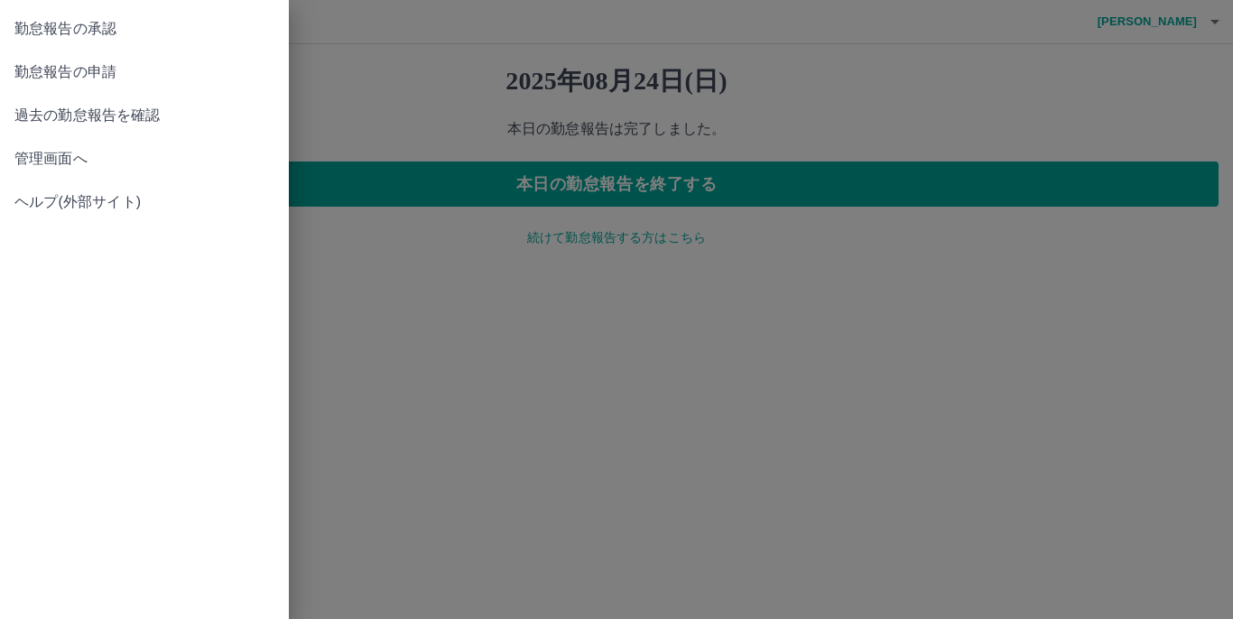
click at [51, 32] on span "勤怠報告の承認" at bounding box center [144, 29] width 260 height 22
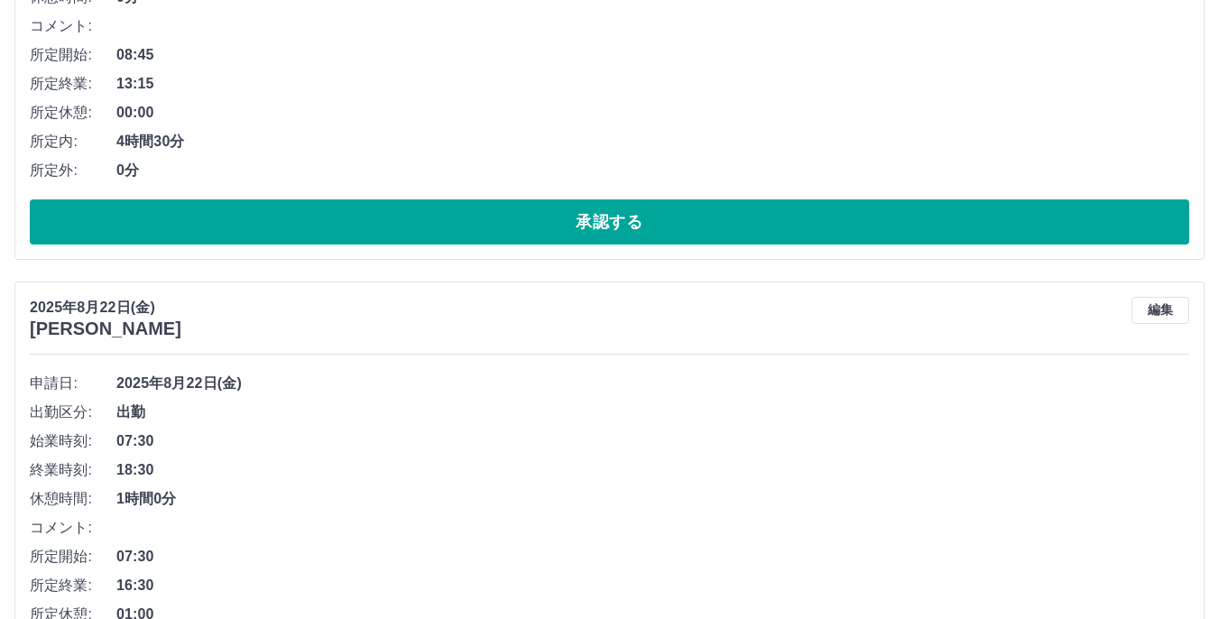
scroll to position [9462, 0]
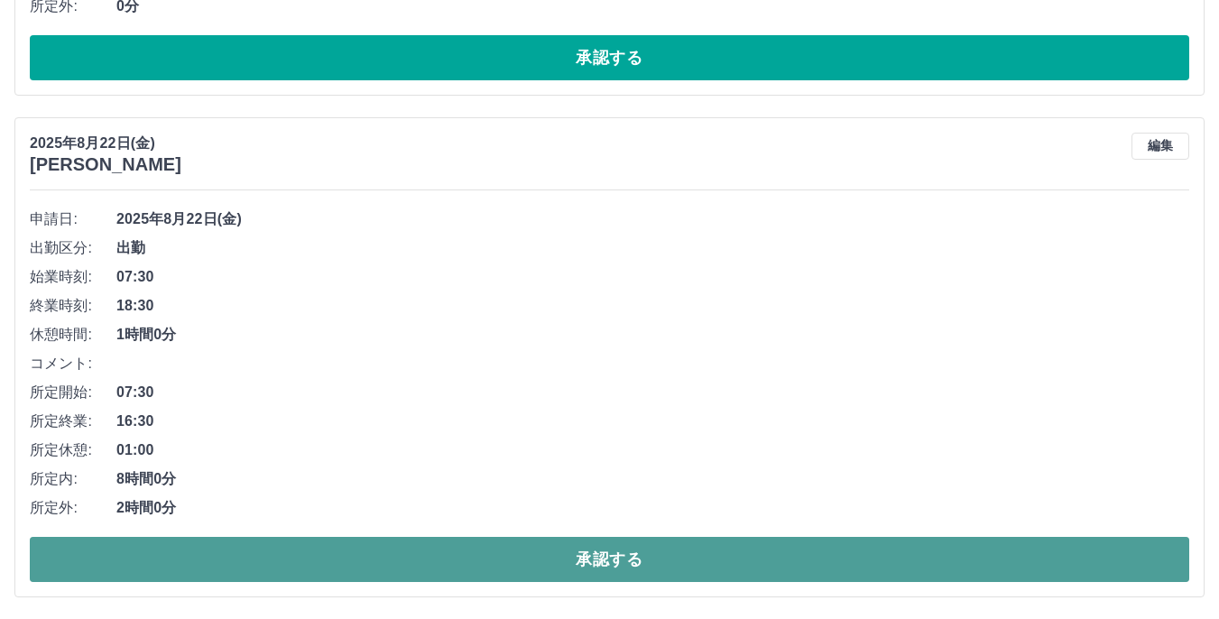
click at [603, 561] on button "承認する" at bounding box center [610, 559] width 1160 height 45
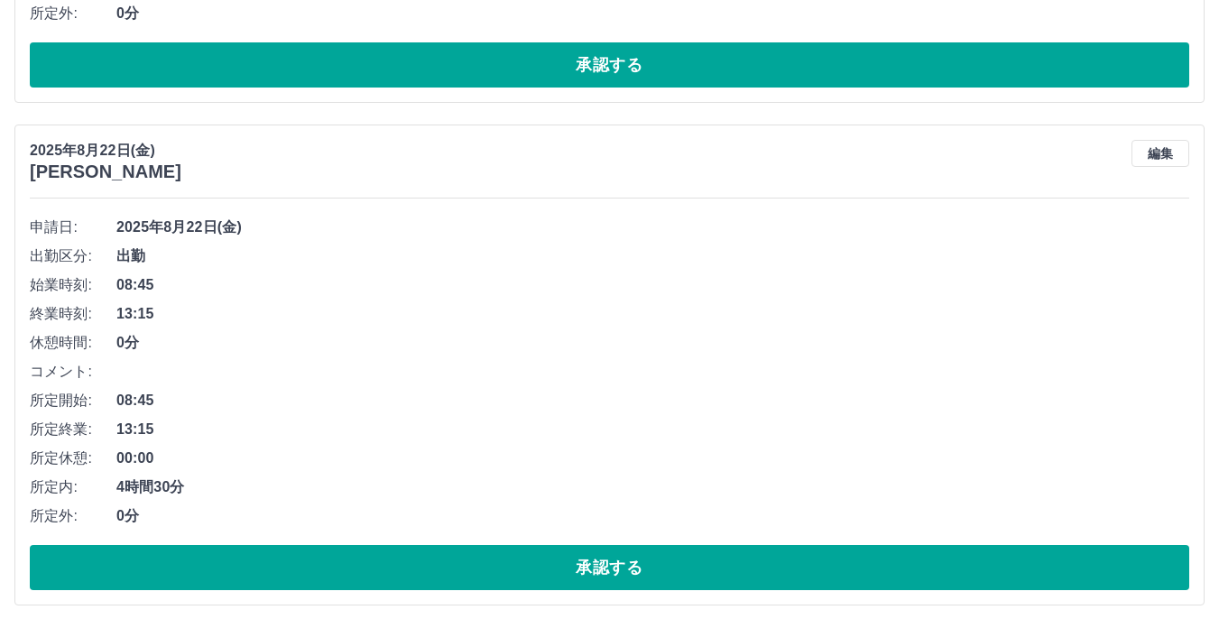
scroll to position [8961, 0]
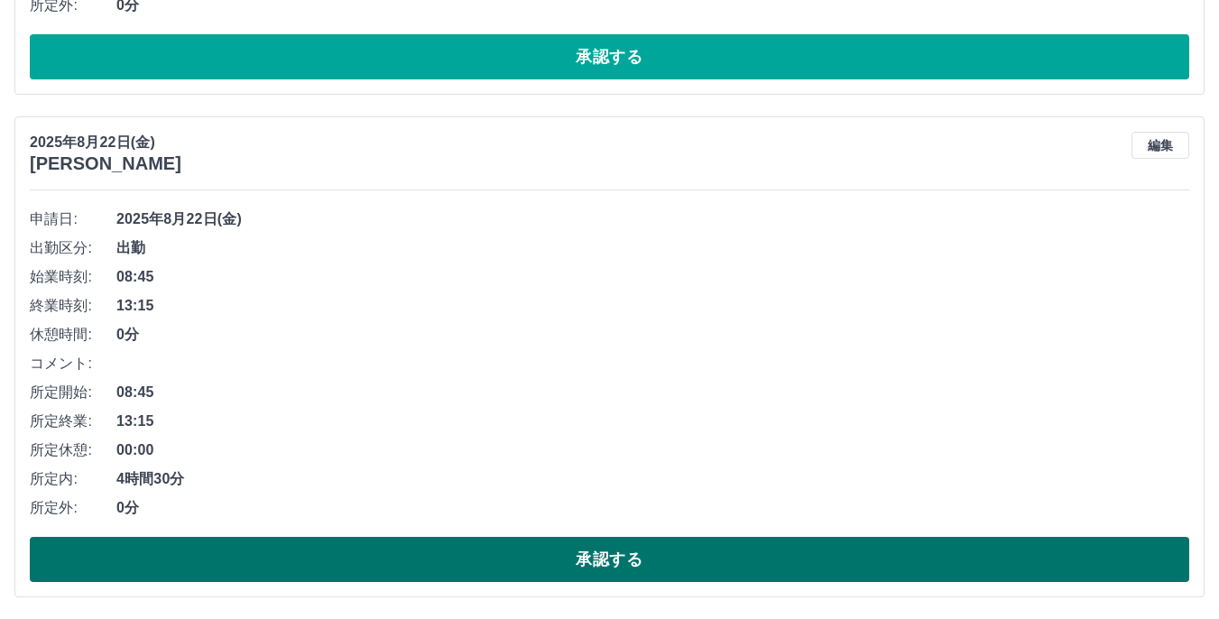
click at [592, 562] on button "承認する" at bounding box center [610, 559] width 1160 height 45
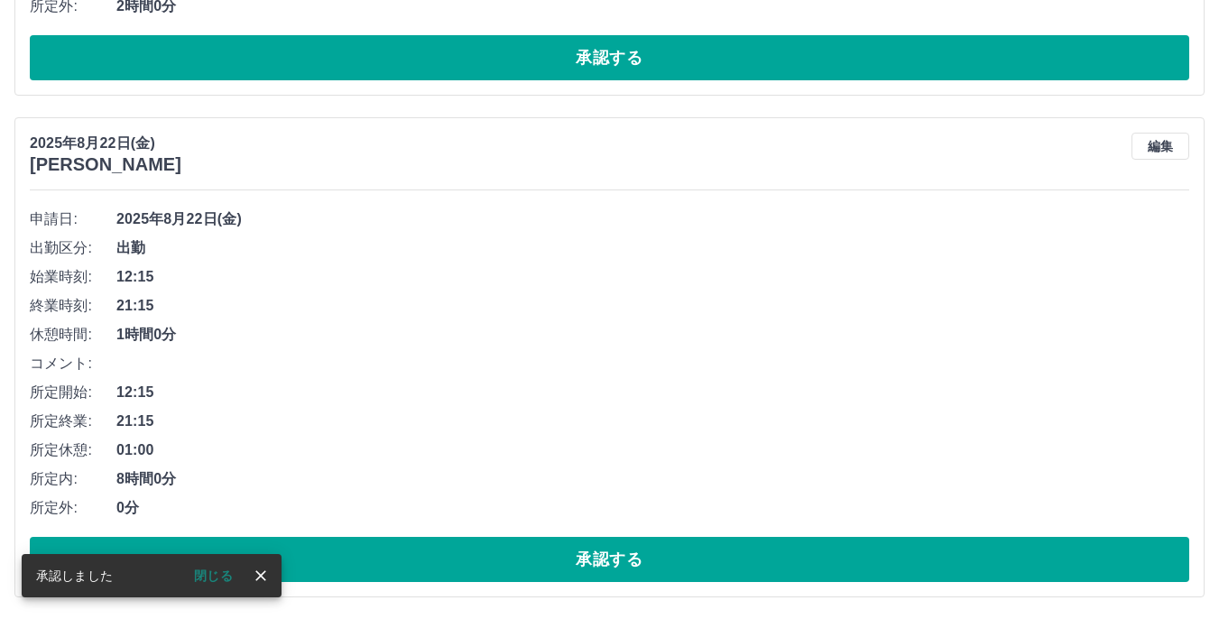
scroll to position [8458, 0]
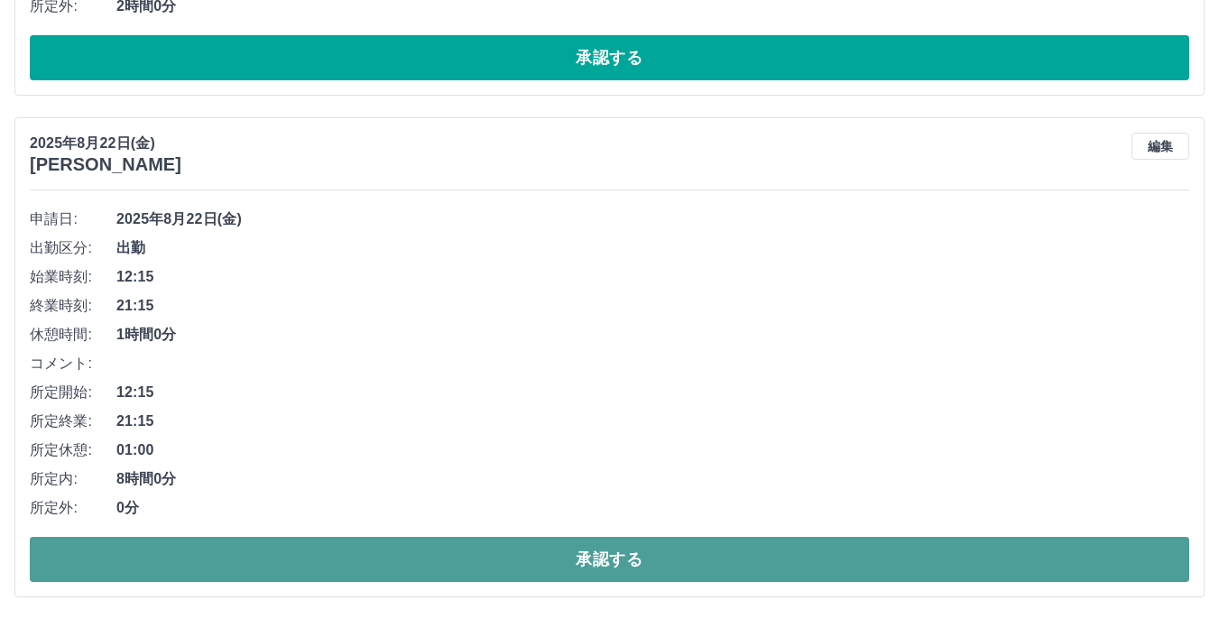
click at [611, 555] on button "承認する" at bounding box center [610, 559] width 1160 height 45
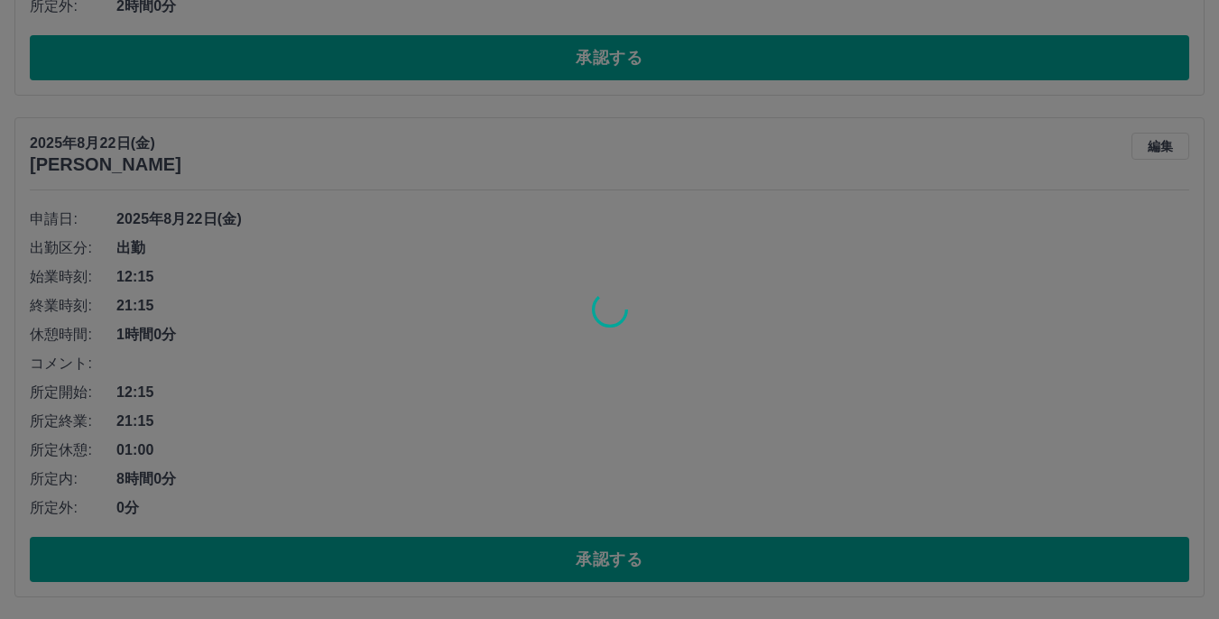
scroll to position [7956, 0]
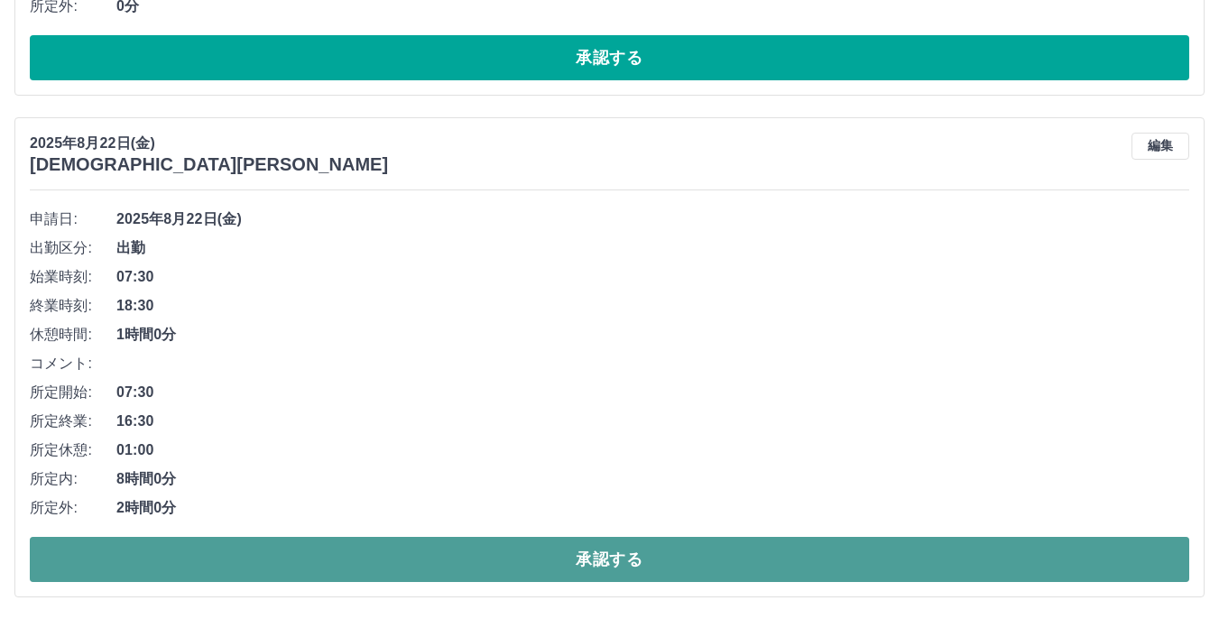
click at [594, 559] on button "承認する" at bounding box center [610, 559] width 1160 height 45
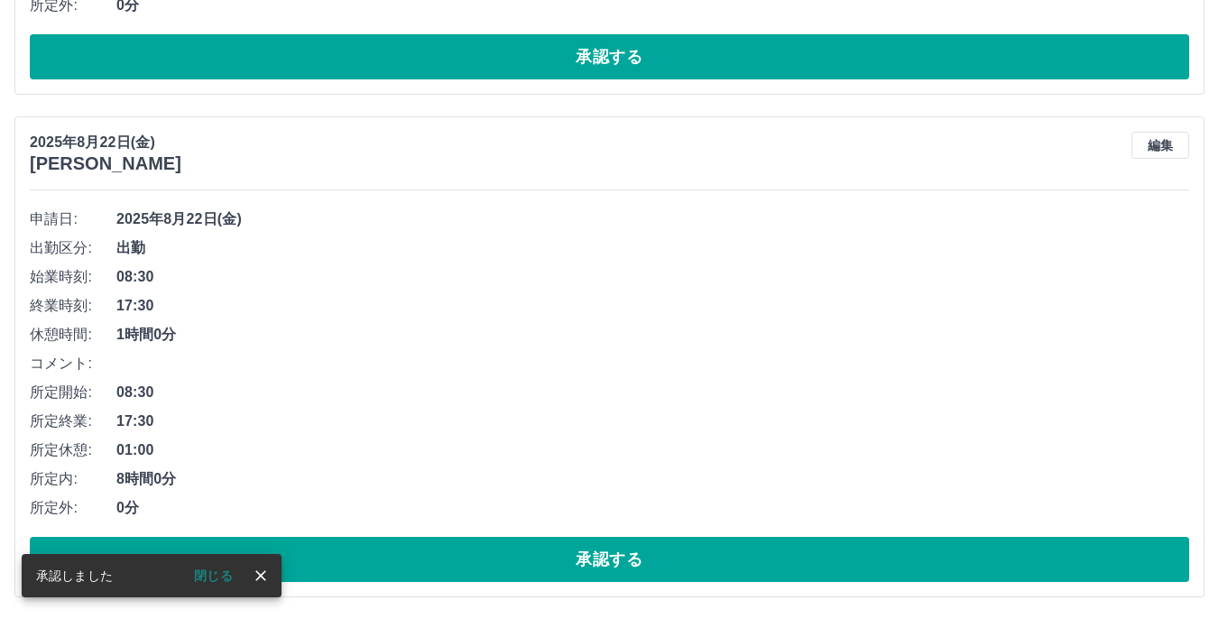
scroll to position [7454, 0]
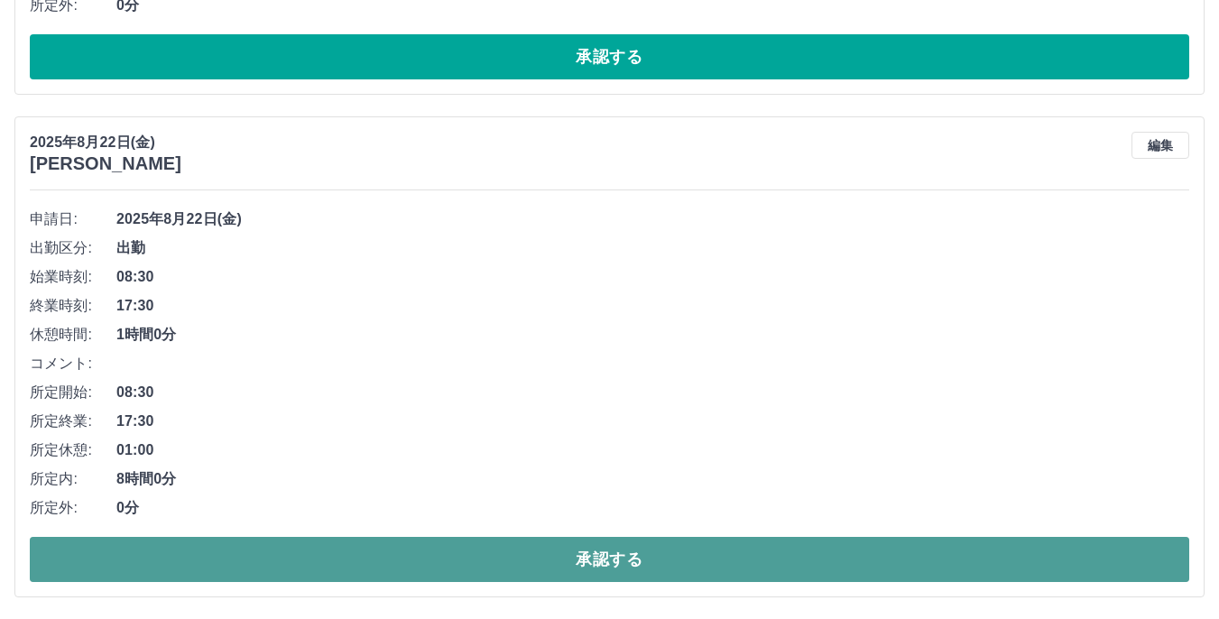
click at [601, 553] on button "承認する" at bounding box center [610, 559] width 1160 height 45
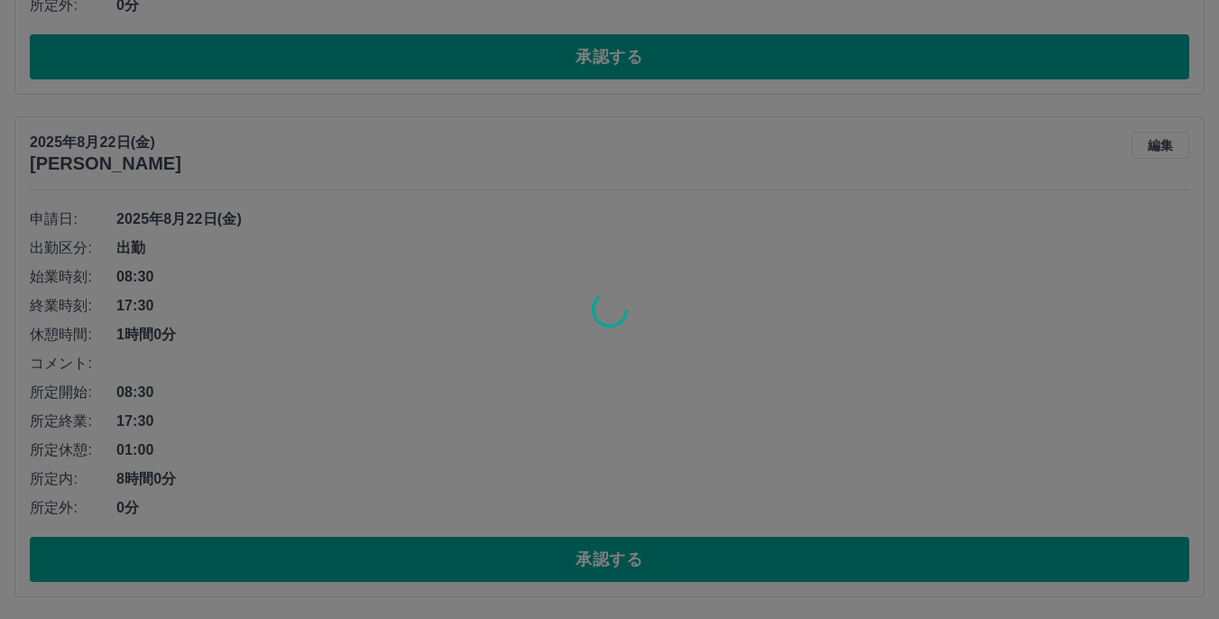
scroll to position [6951, 0]
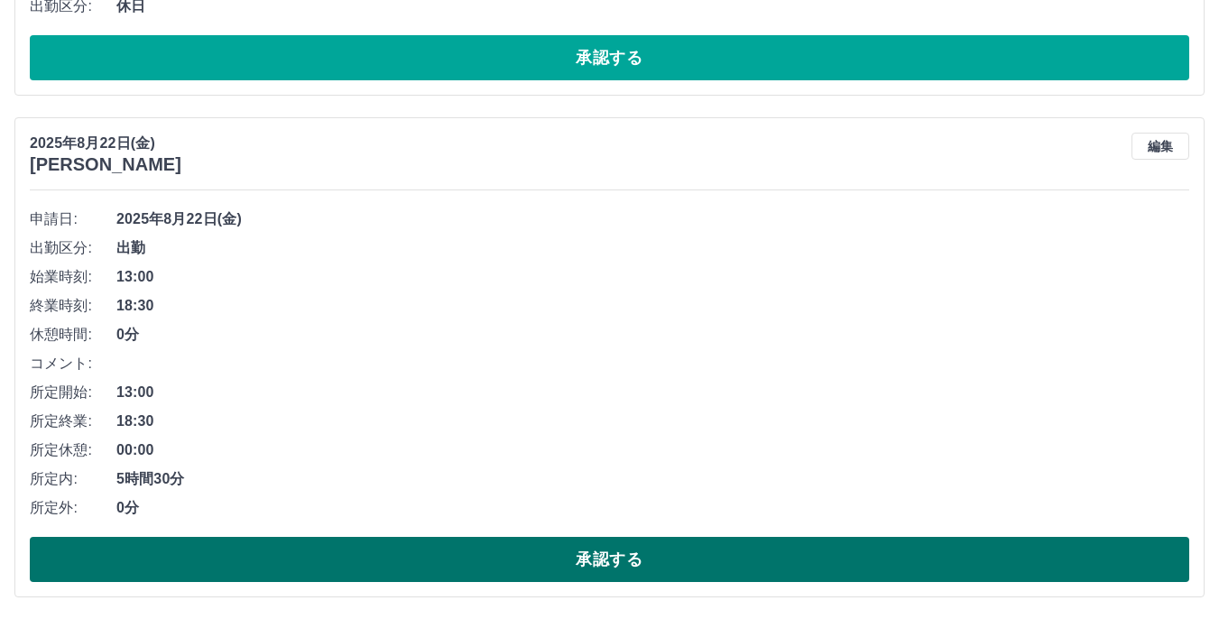
click at [608, 559] on button "承認する" at bounding box center [610, 559] width 1160 height 45
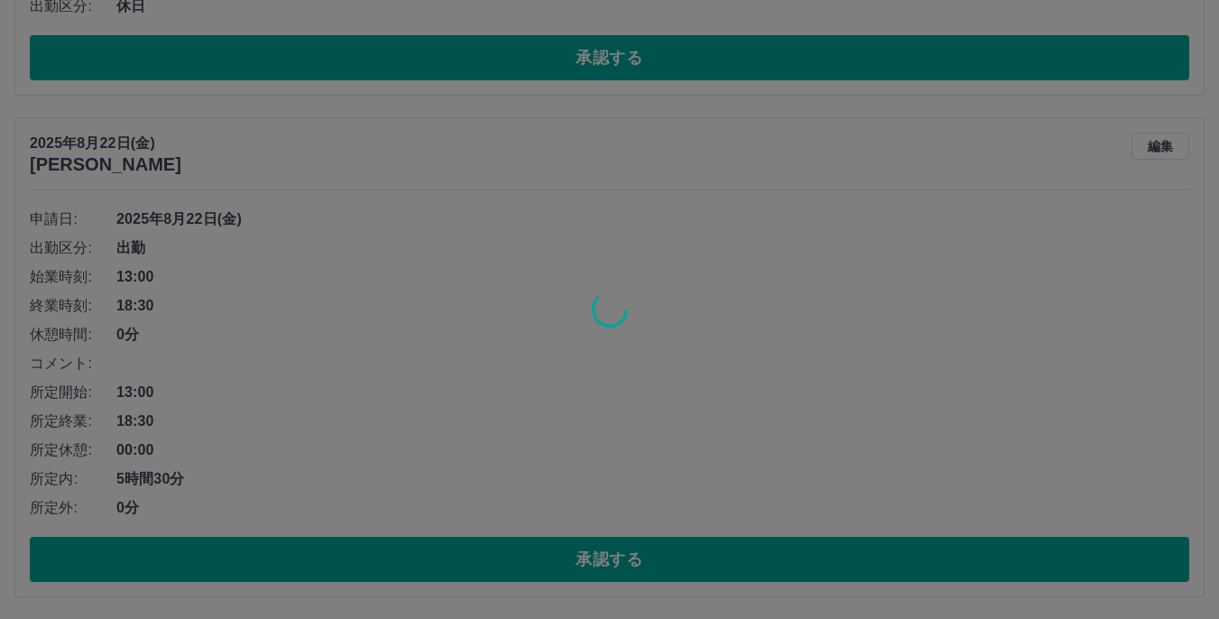
scroll to position [6449, 0]
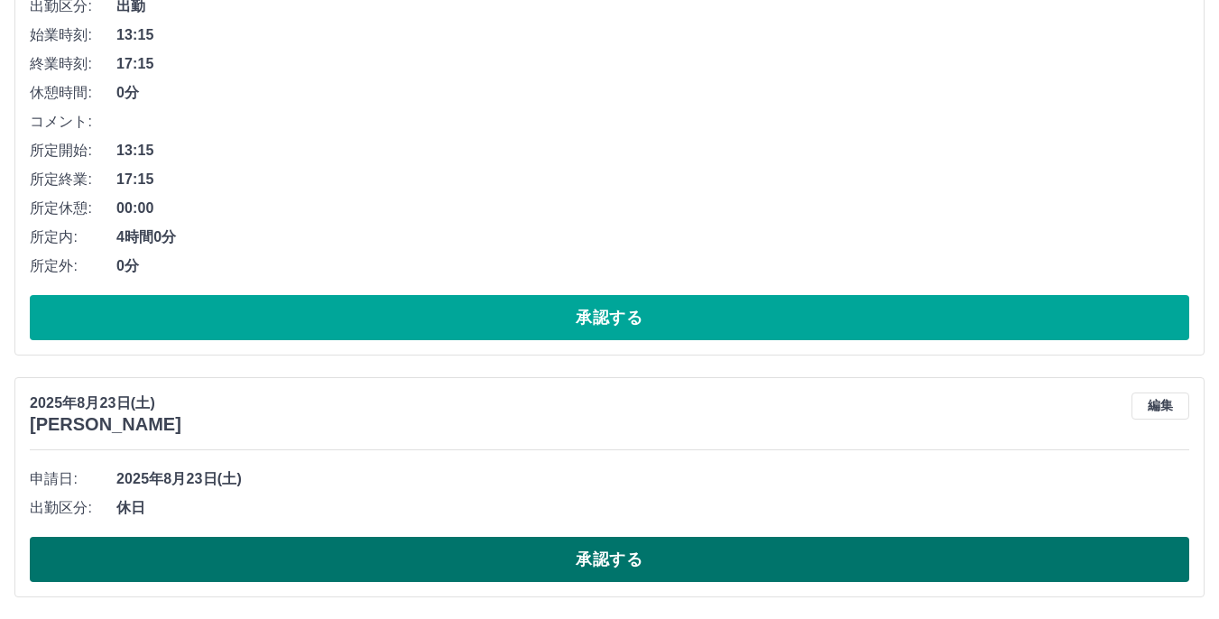
click at [616, 555] on button "承認する" at bounding box center [610, 559] width 1160 height 45
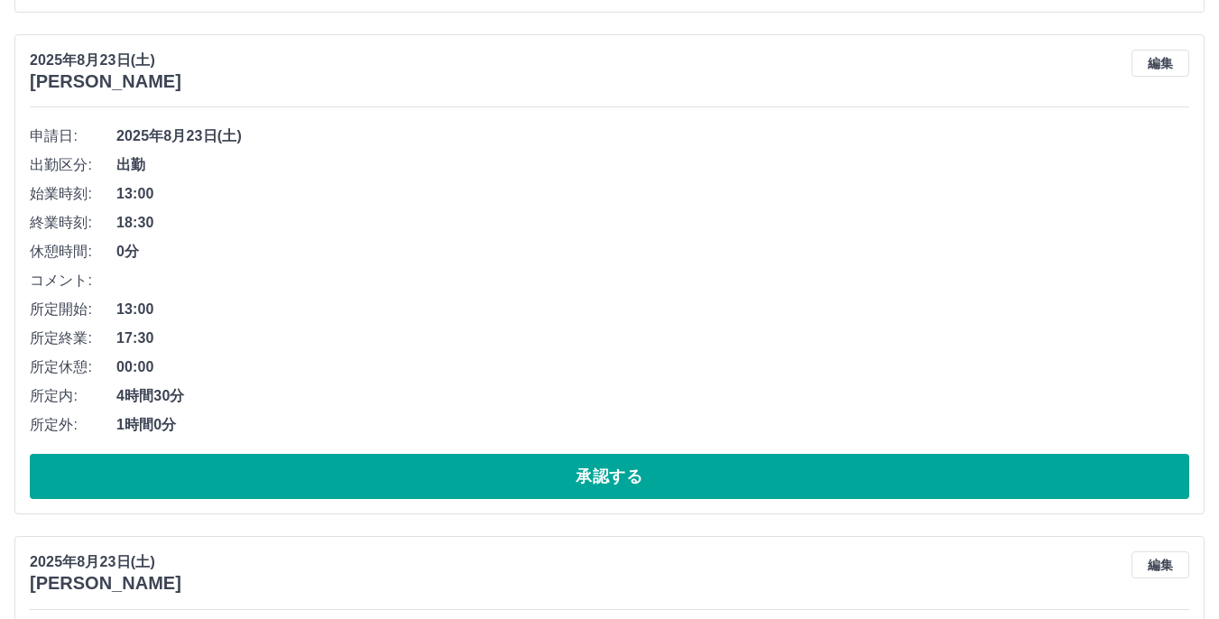
scroll to position [5756, 0]
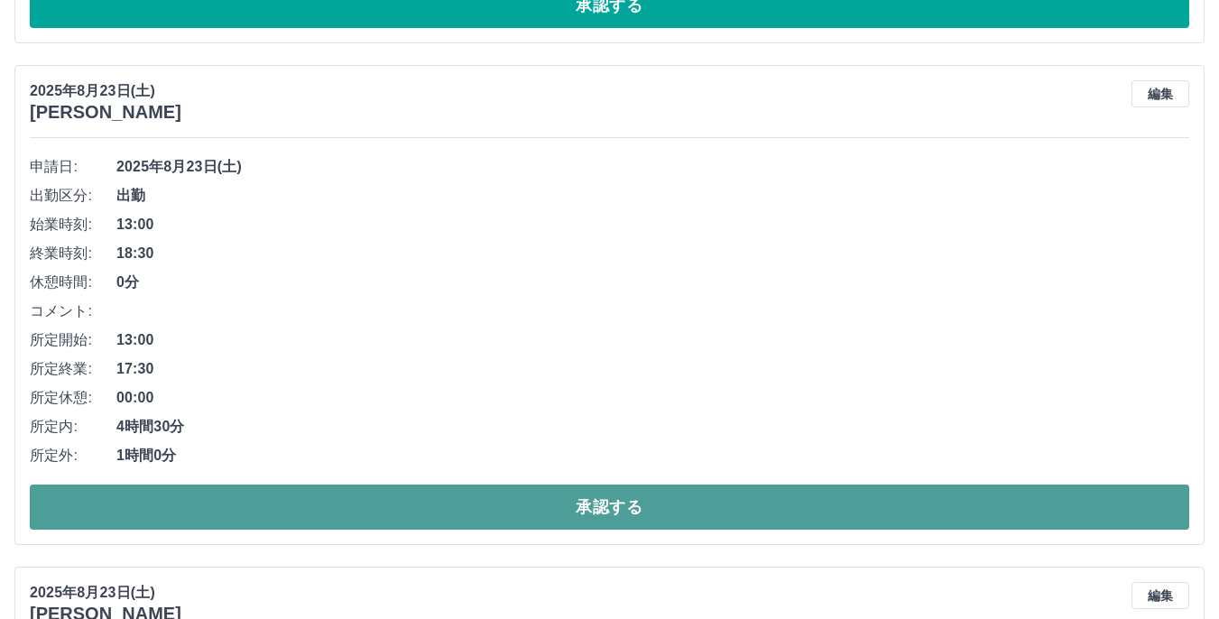
click at [599, 505] on button "承認する" at bounding box center [610, 507] width 1160 height 45
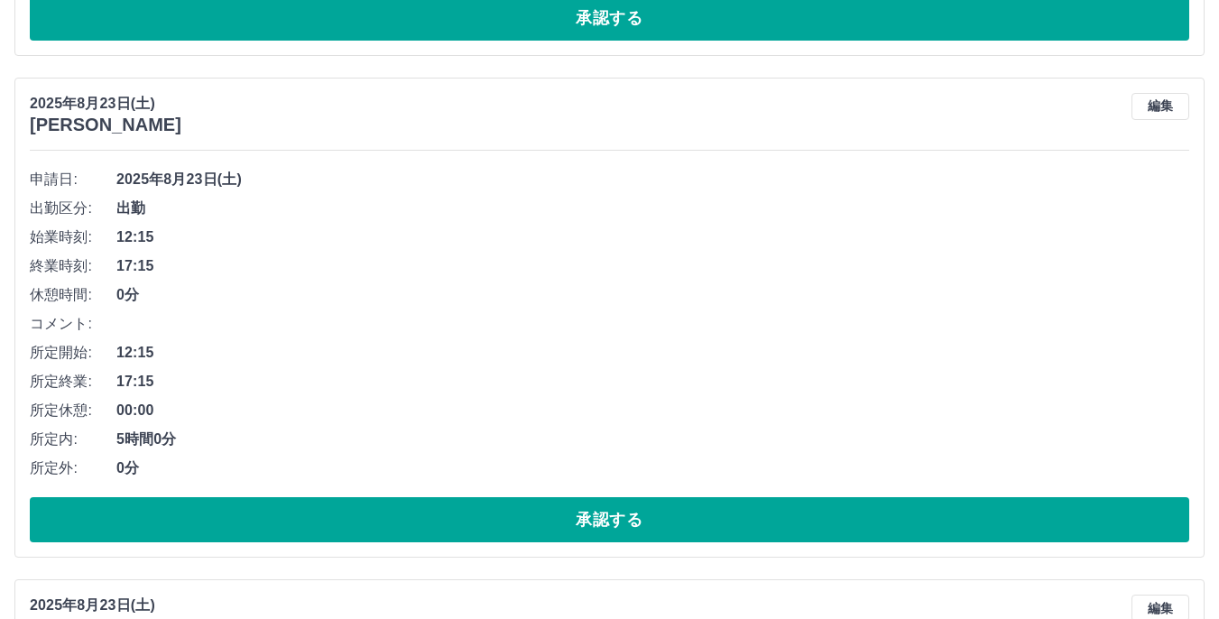
scroll to position [5344, 0]
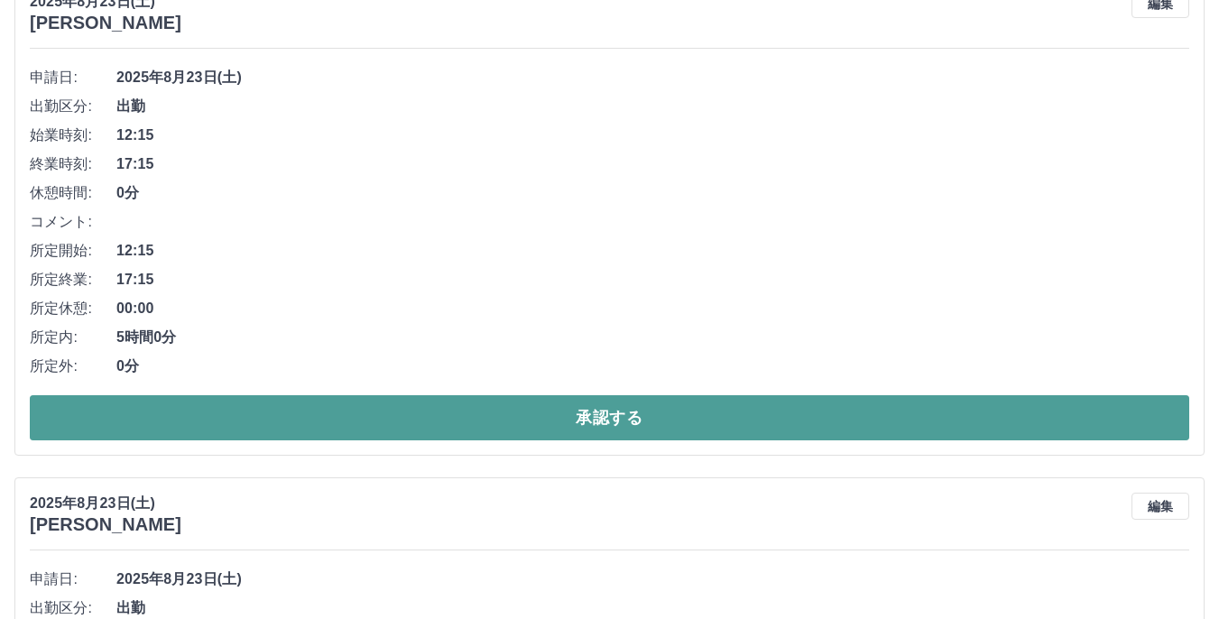
click at [601, 416] on button "承認する" at bounding box center [610, 417] width 1160 height 45
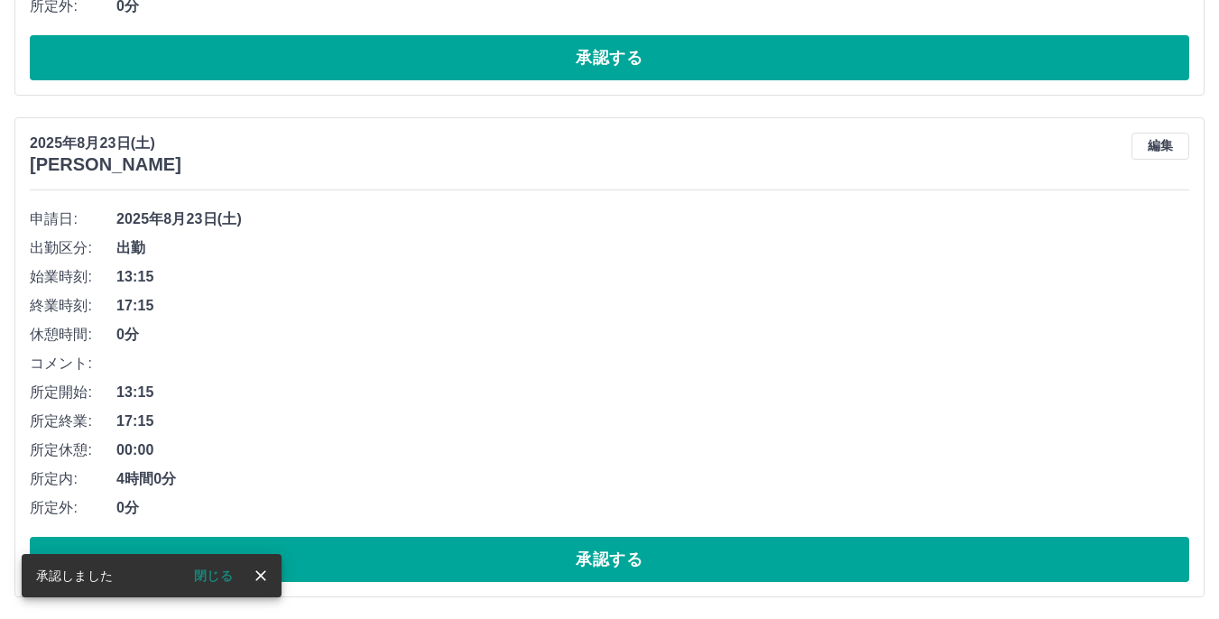
scroll to position [4842, 0]
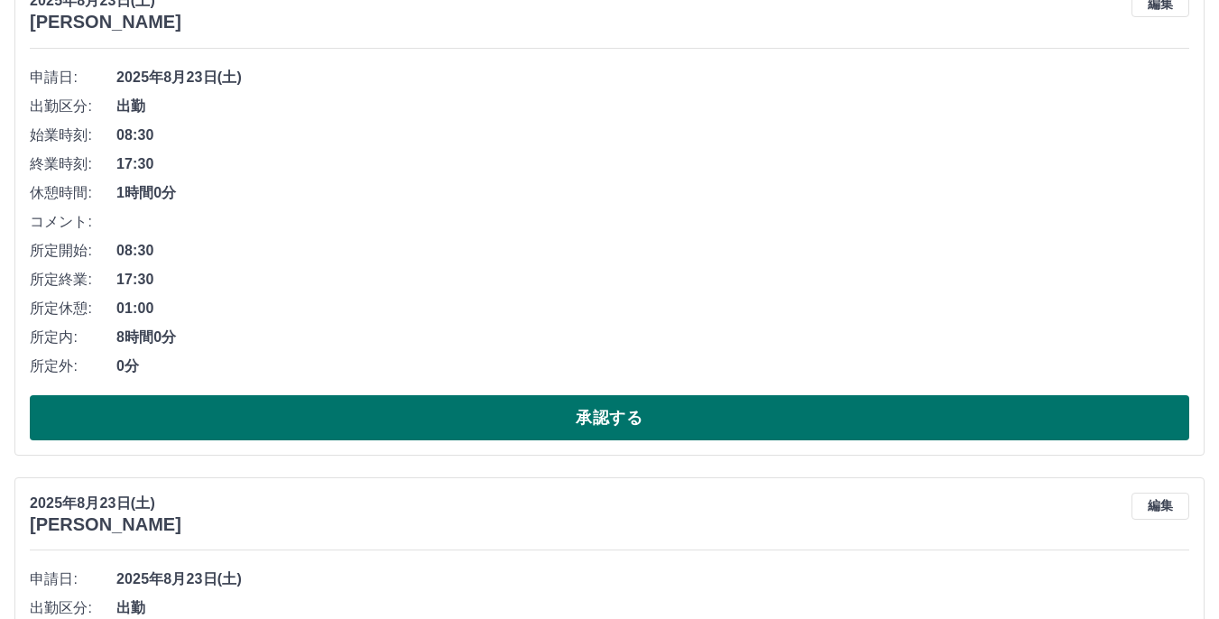
click at [598, 416] on button "承認する" at bounding box center [610, 417] width 1160 height 45
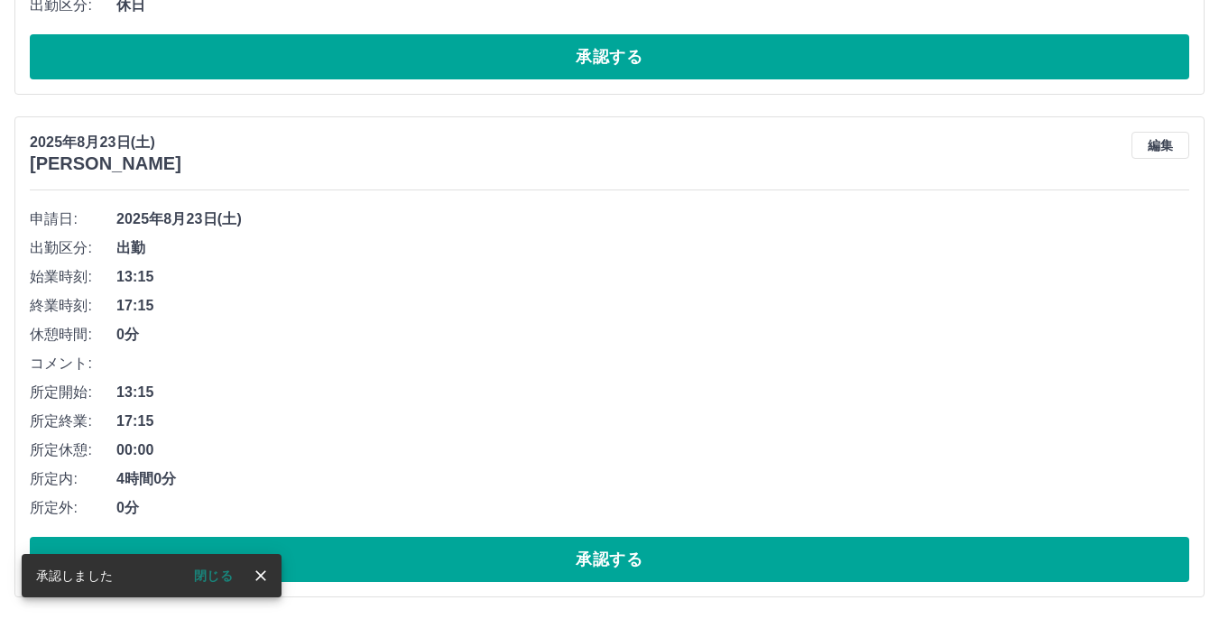
scroll to position [4339, 0]
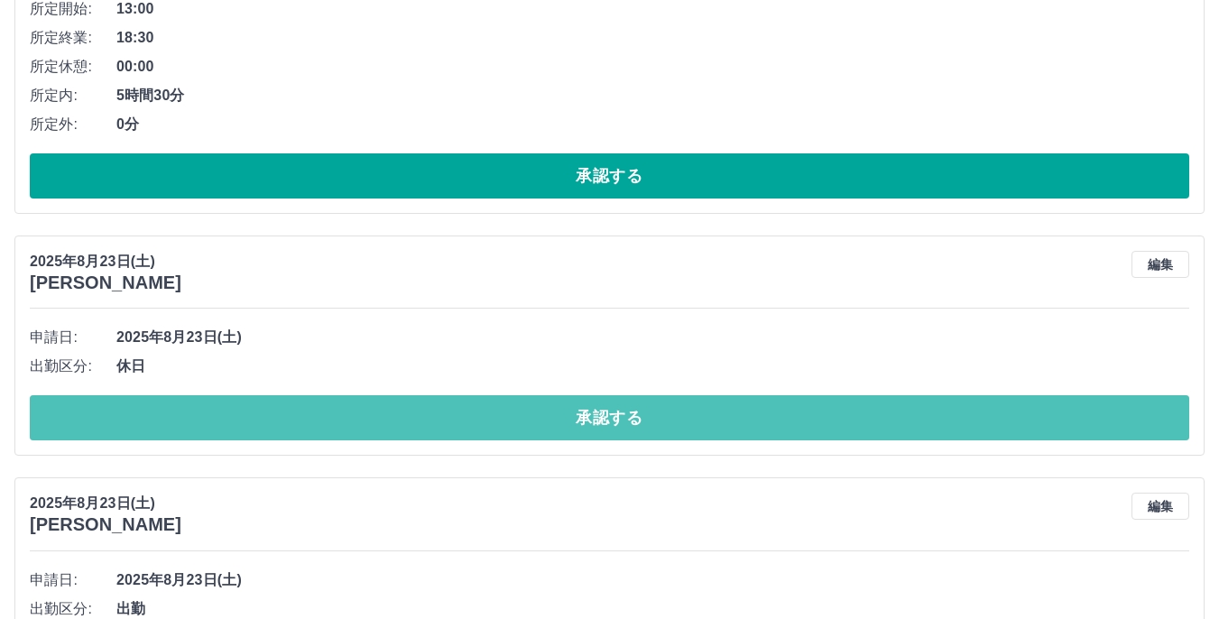
click at [595, 416] on button "承認する" at bounding box center [610, 417] width 1160 height 45
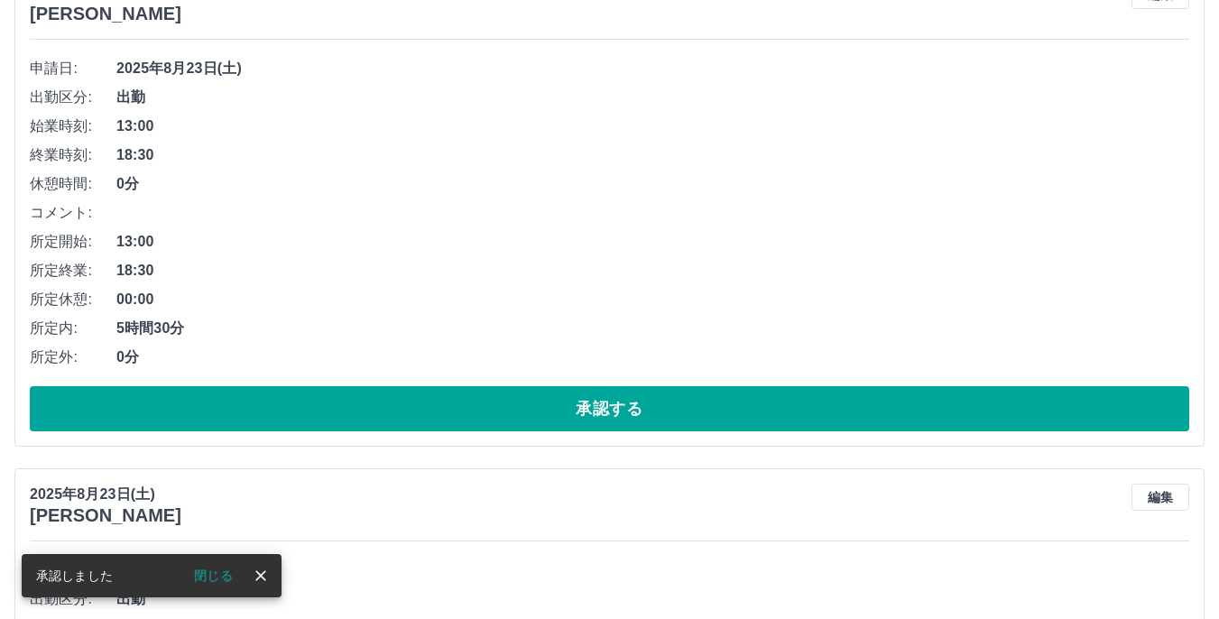
scroll to position [4097, 0]
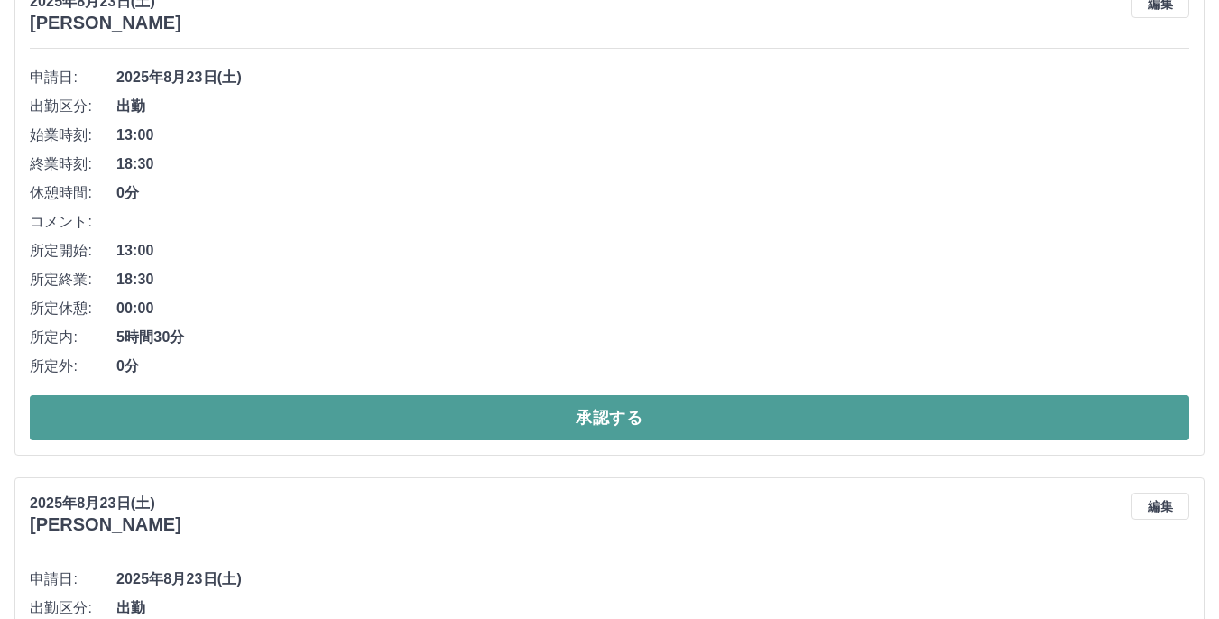
click at [619, 414] on button "承認する" at bounding box center [610, 417] width 1160 height 45
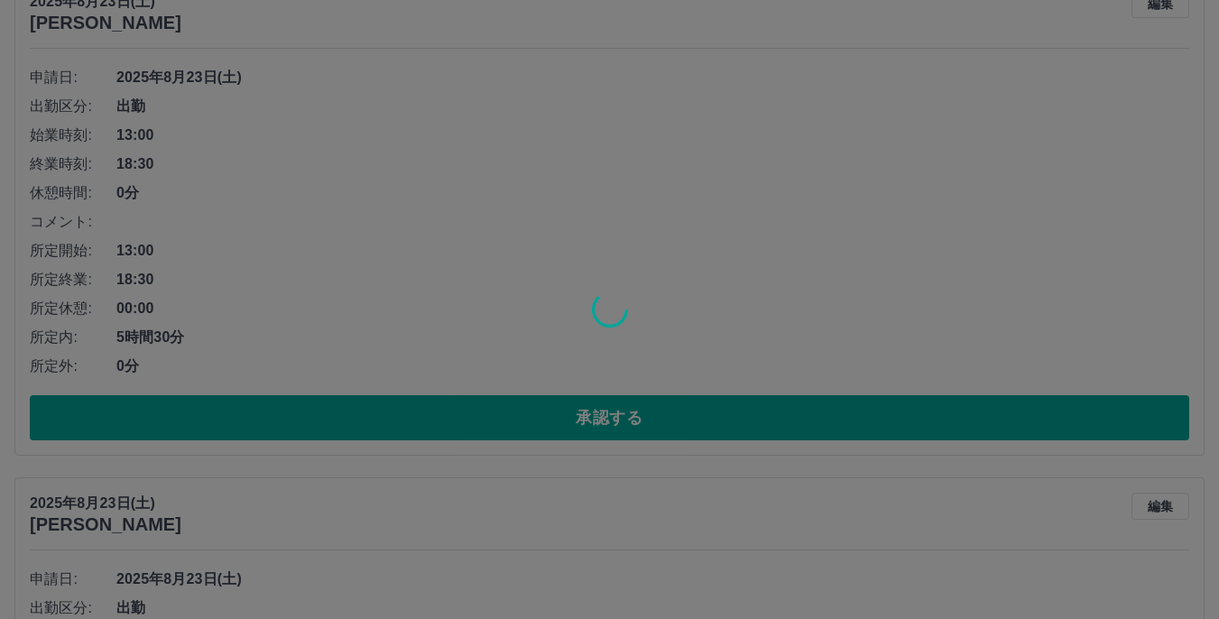
scroll to position [3595, 0]
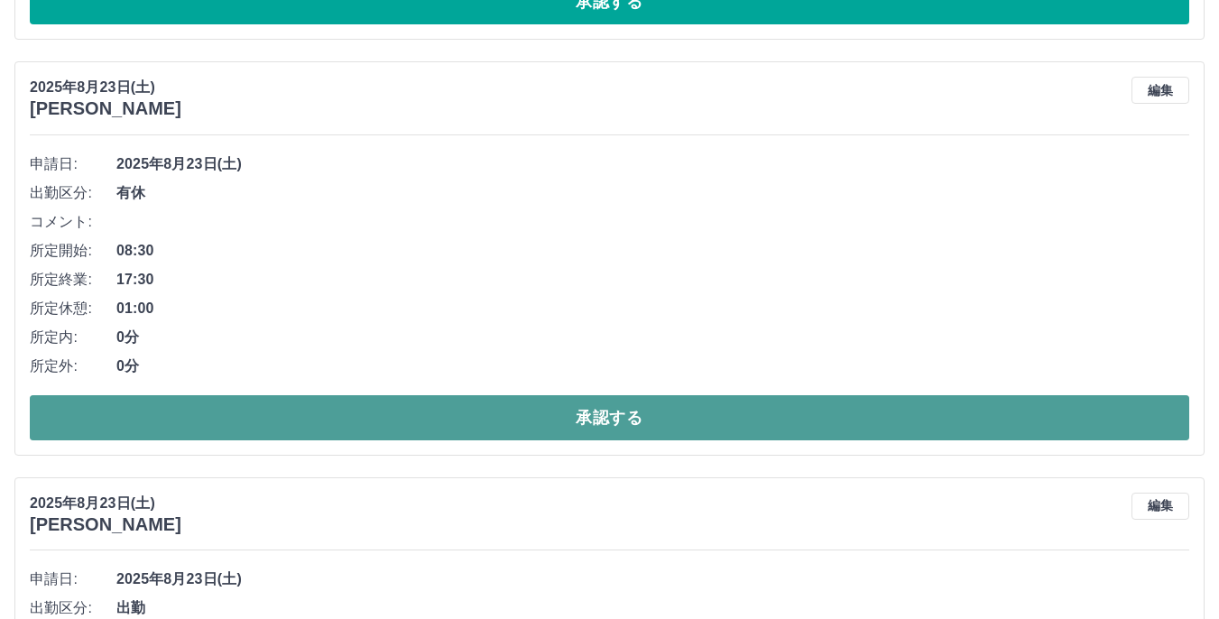
click at [612, 413] on button "承認する" at bounding box center [610, 417] width 1160 height 45
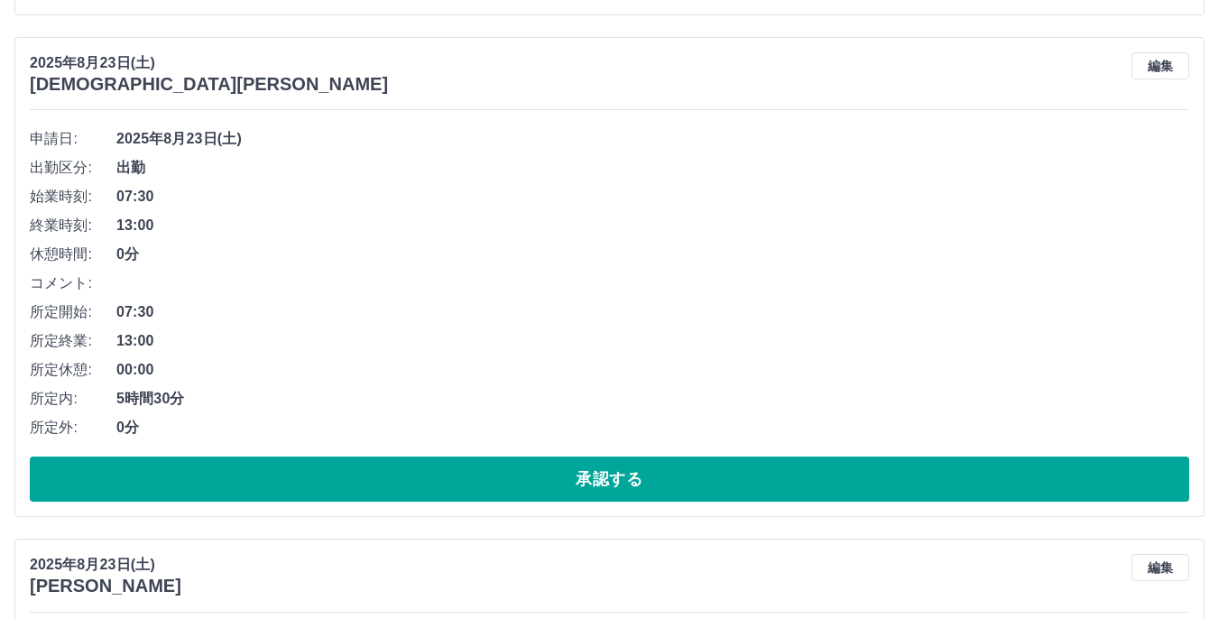
scroll to position [3090, 0]
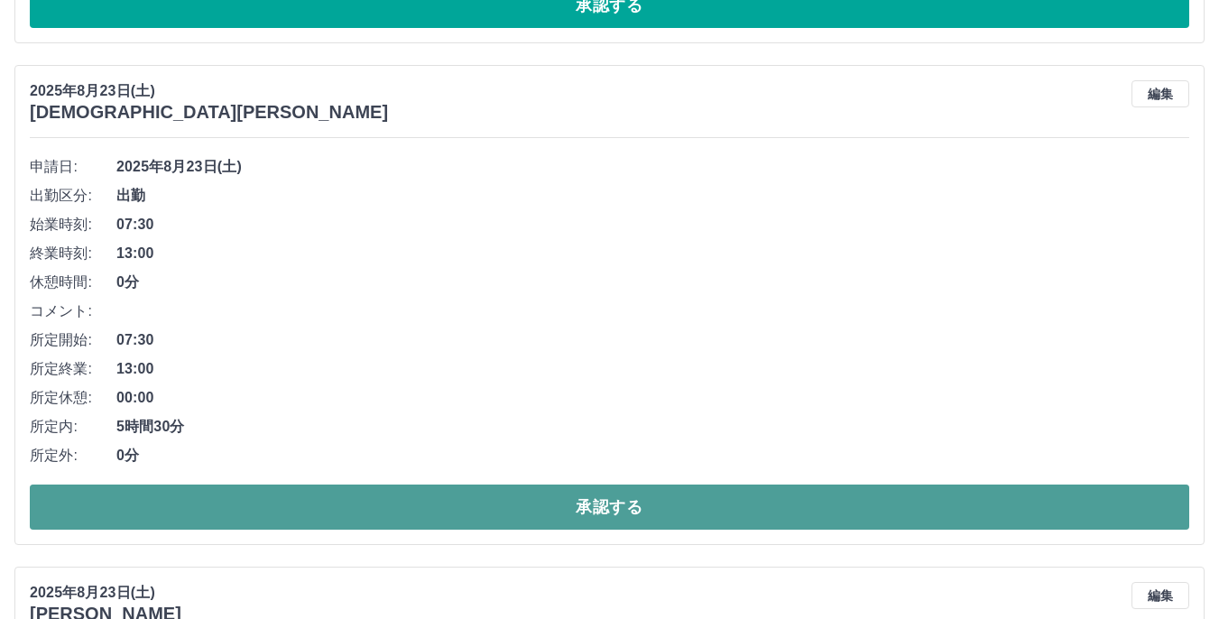
click at [602, 510] on button "承認する" at bounding box center [610, 507] width 1160 height 45
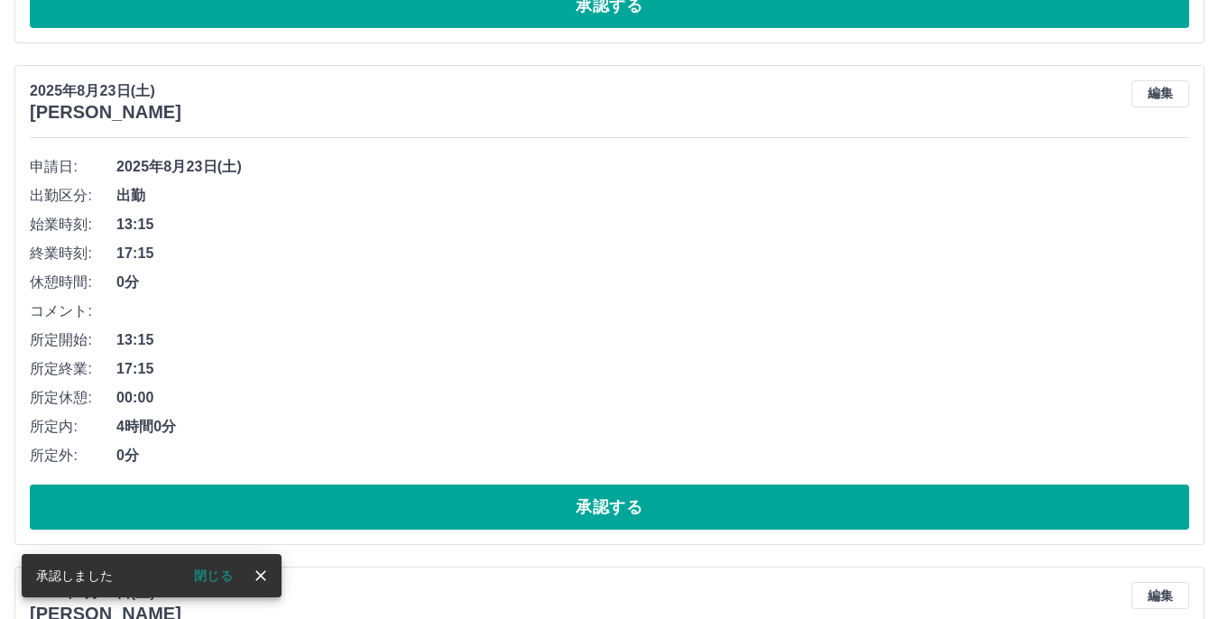
scroll to position [2587, 0]
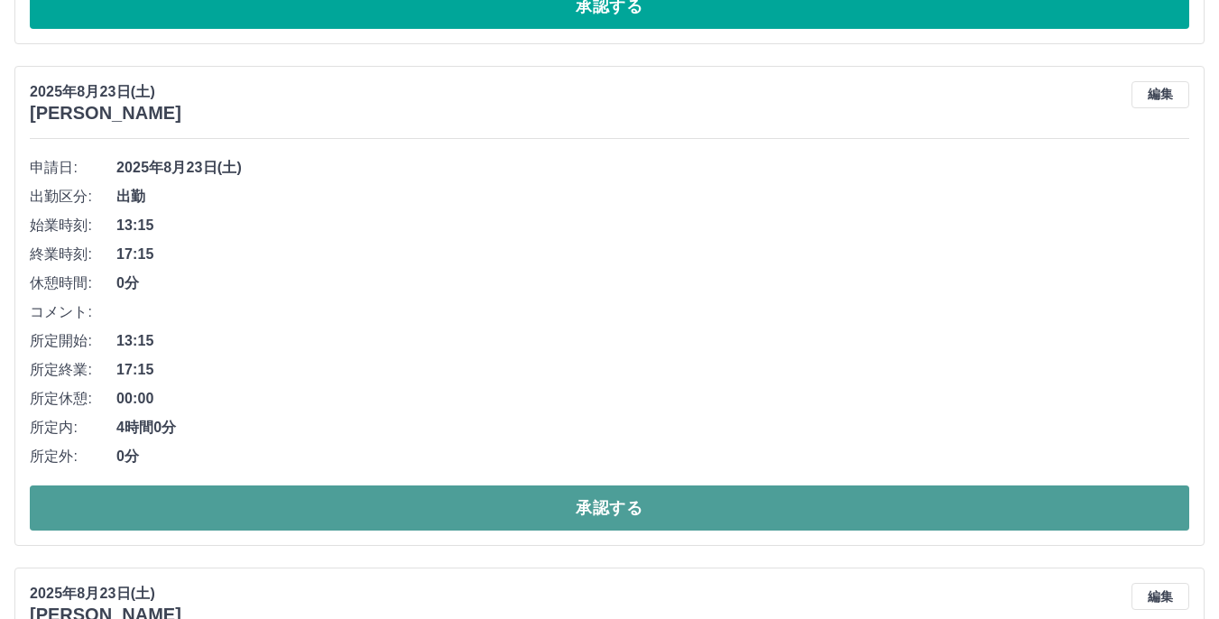
click at [595, 513] on button "承認する" at bounding box center [610, 508] width 1160 height 45
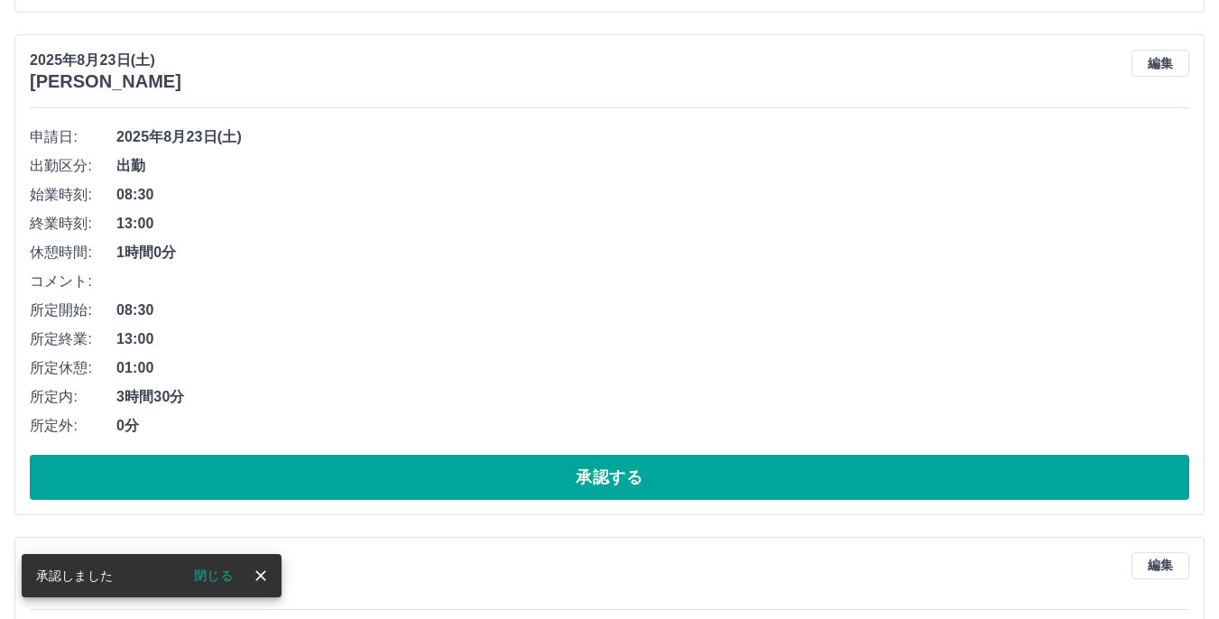
scroll to position [2085, 0]
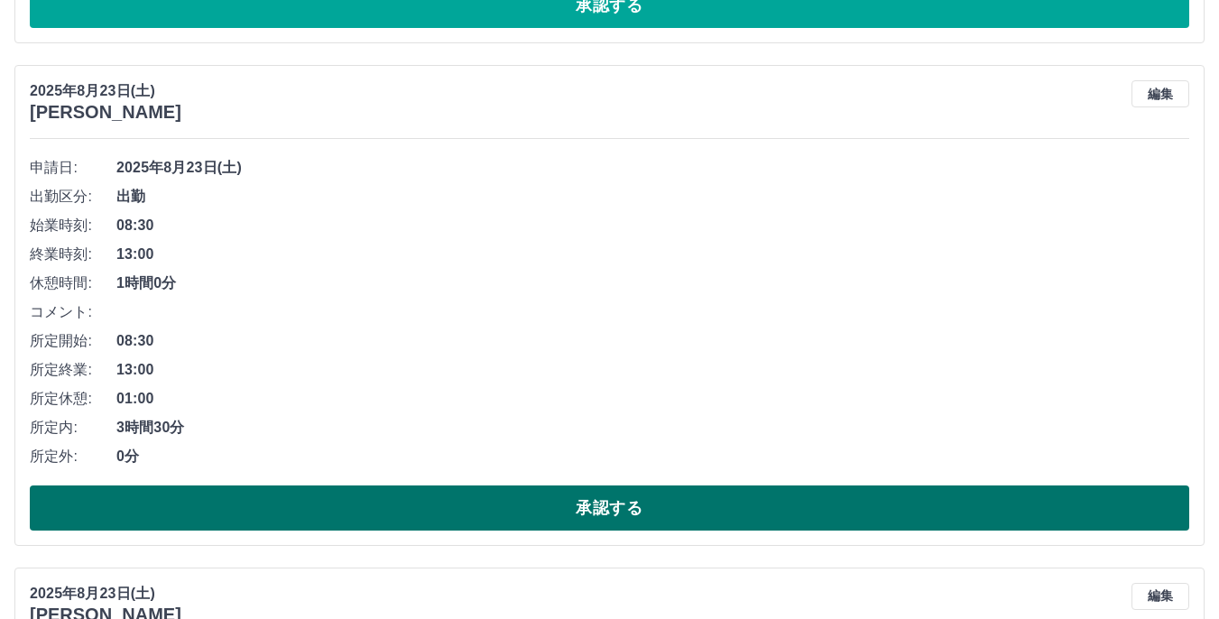
click at [597, 509] on button "承認する" at bounding box center [610, 508] width 1160 height 45
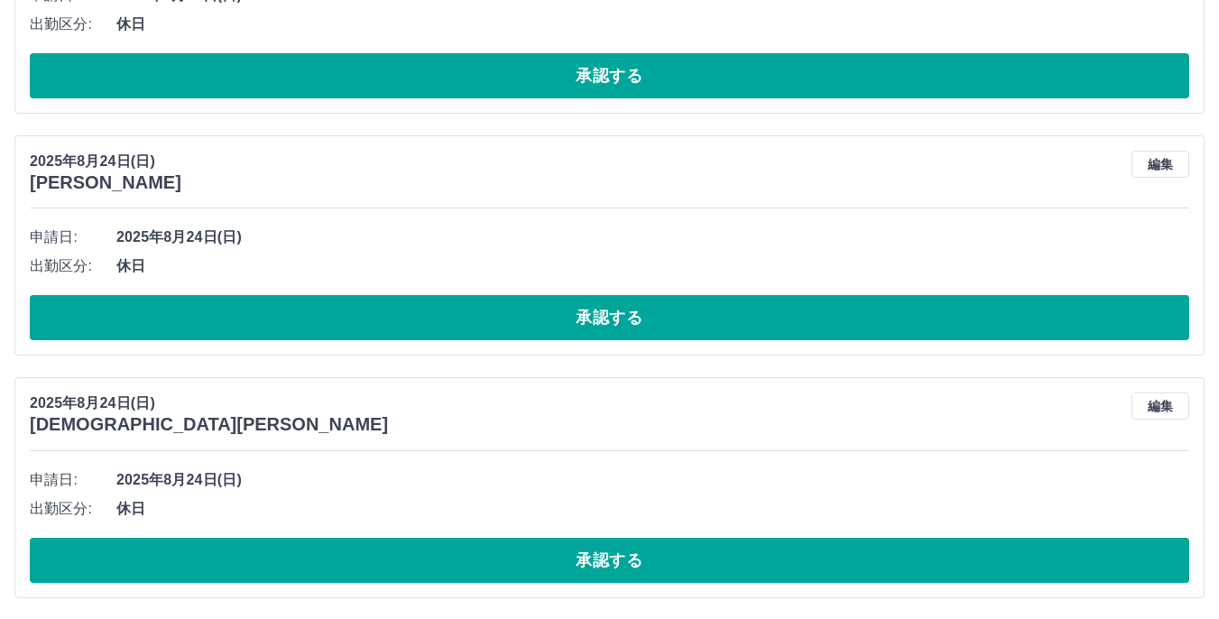
scroll to position [0, 0]
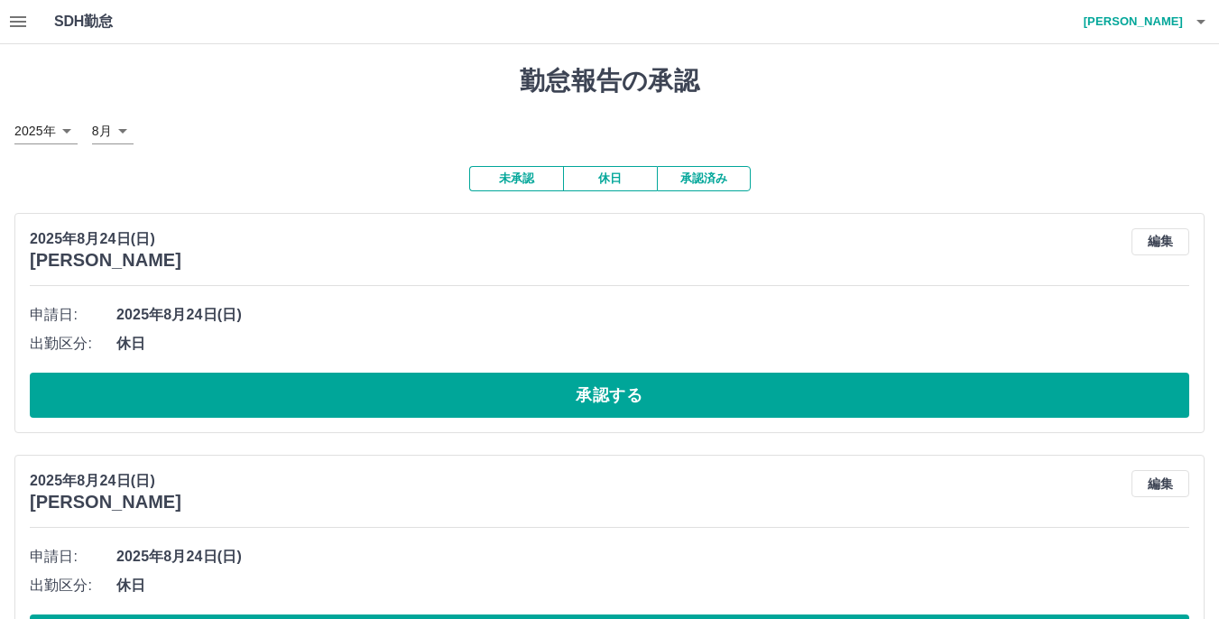
click at [22, 18] on icon "button" at bounding box center [18, 21] width 16 height 11
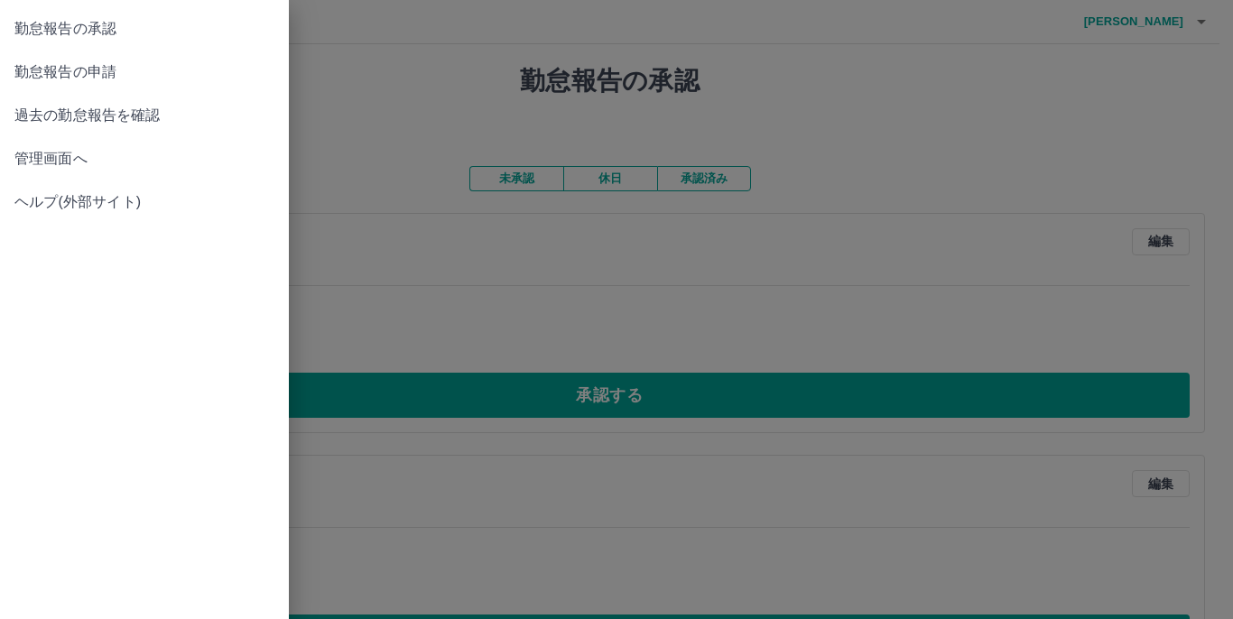
click at [76, 154] on span "管理画面へ" at bounding box center [144, 159] width 260 height 22
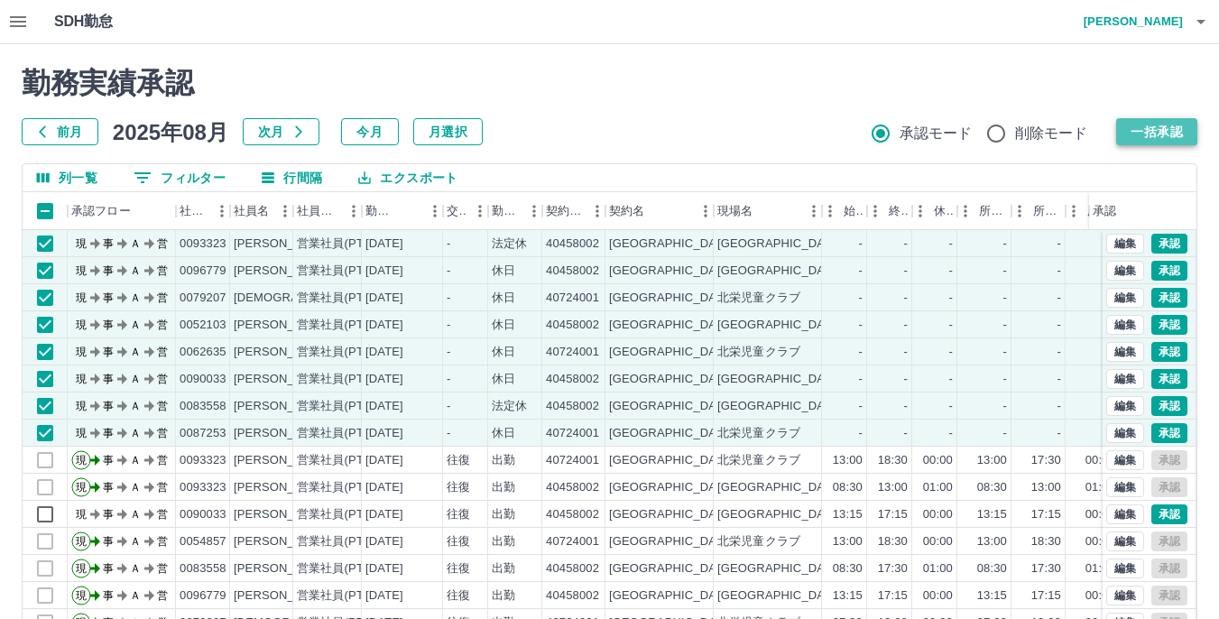
click at [1164, 135] on button "一括承認" at bounding box center [1157, 131] width 81 height 27
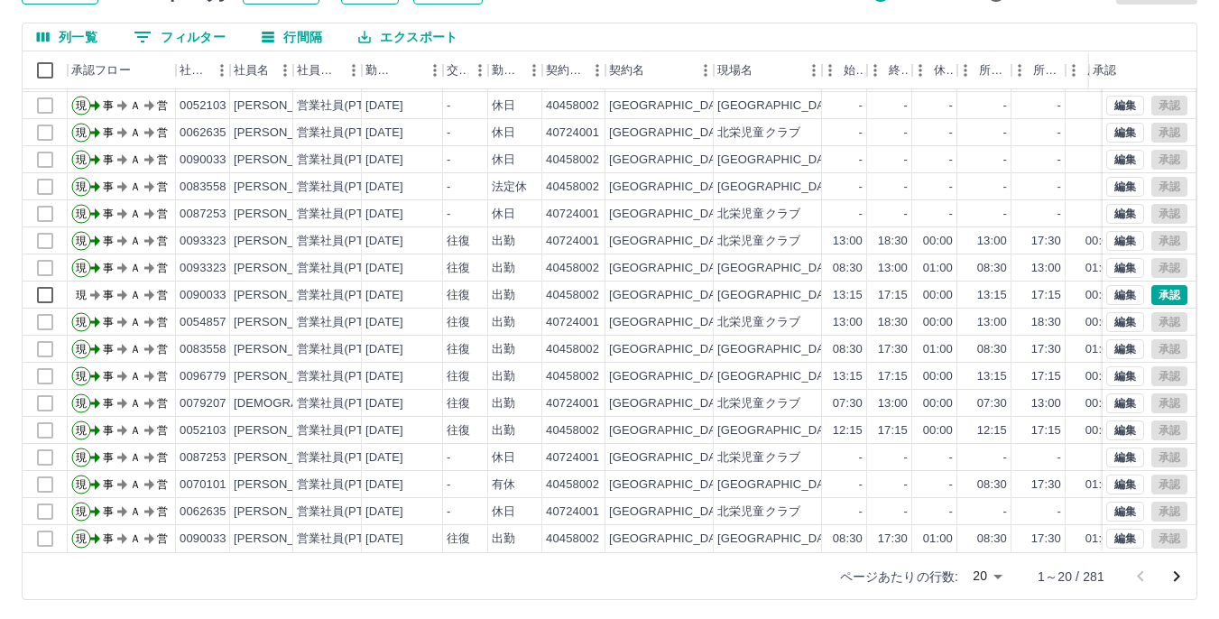
scroll to position [144, 0]
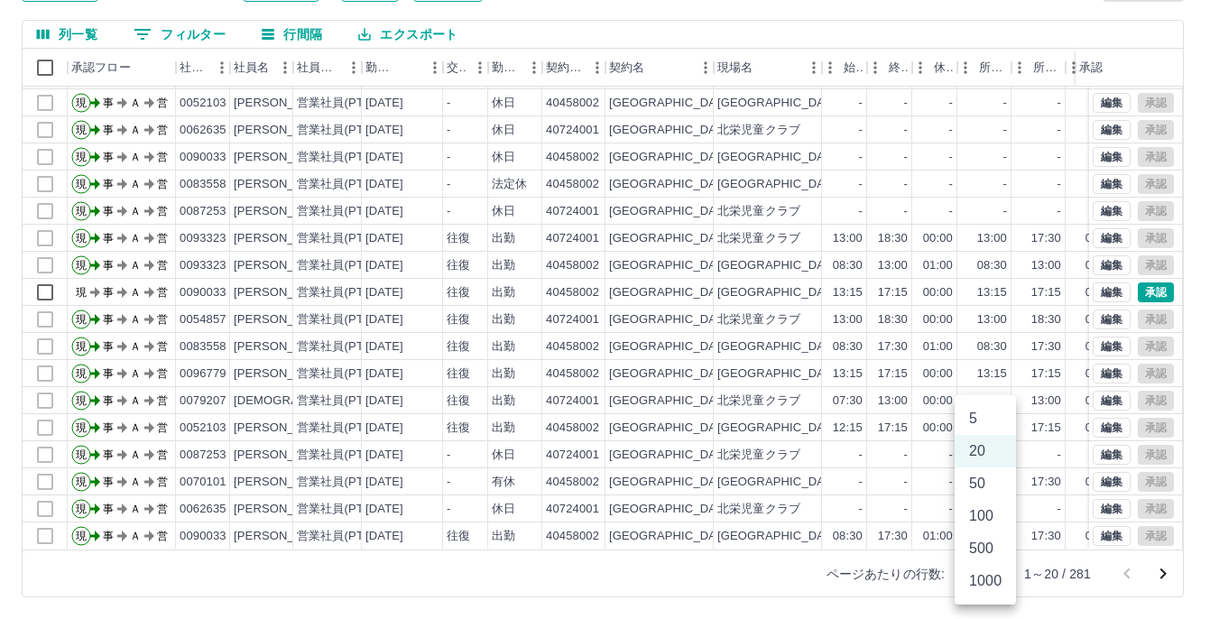
click at [996, 575] on body "SDH勤怠 [PERSON_NAME] 勤務実績承認 前月 [DATE] 次月 今月 月選択 承認モード 削除モード 一括承認 列一覧 0 フィルター 行間隔…" at bounding box center [609, 237] width 1219 height 763
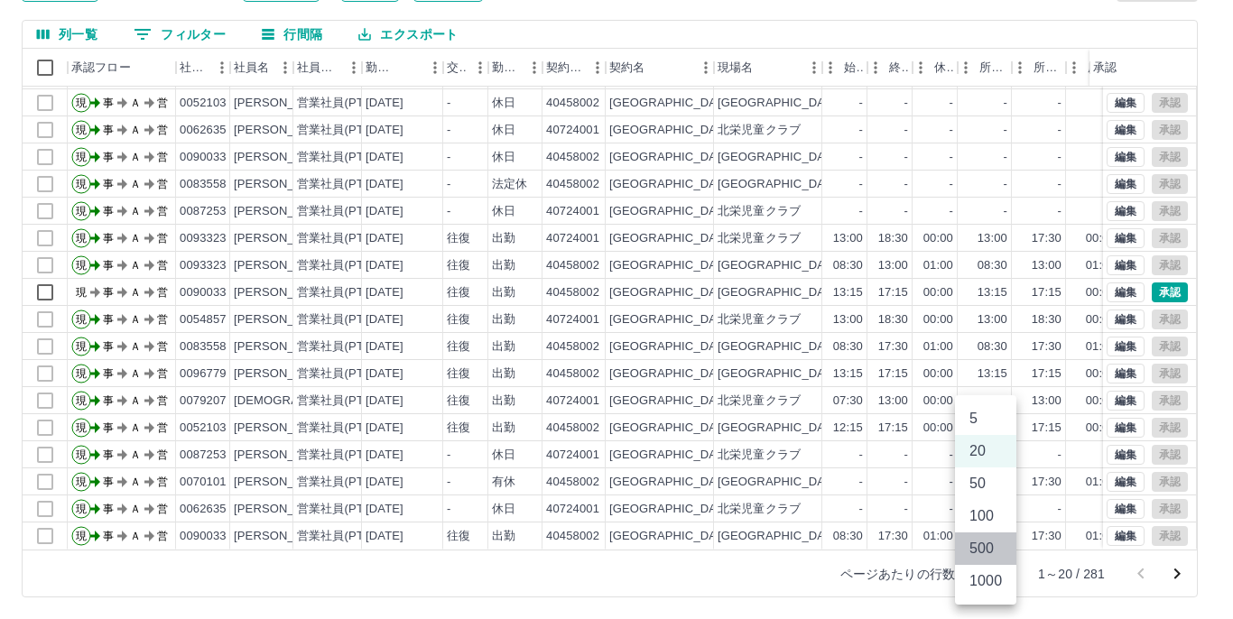
click at [997, 544] on li "500" at bounding box center [985, 549] width 61 height 32
type input "***"
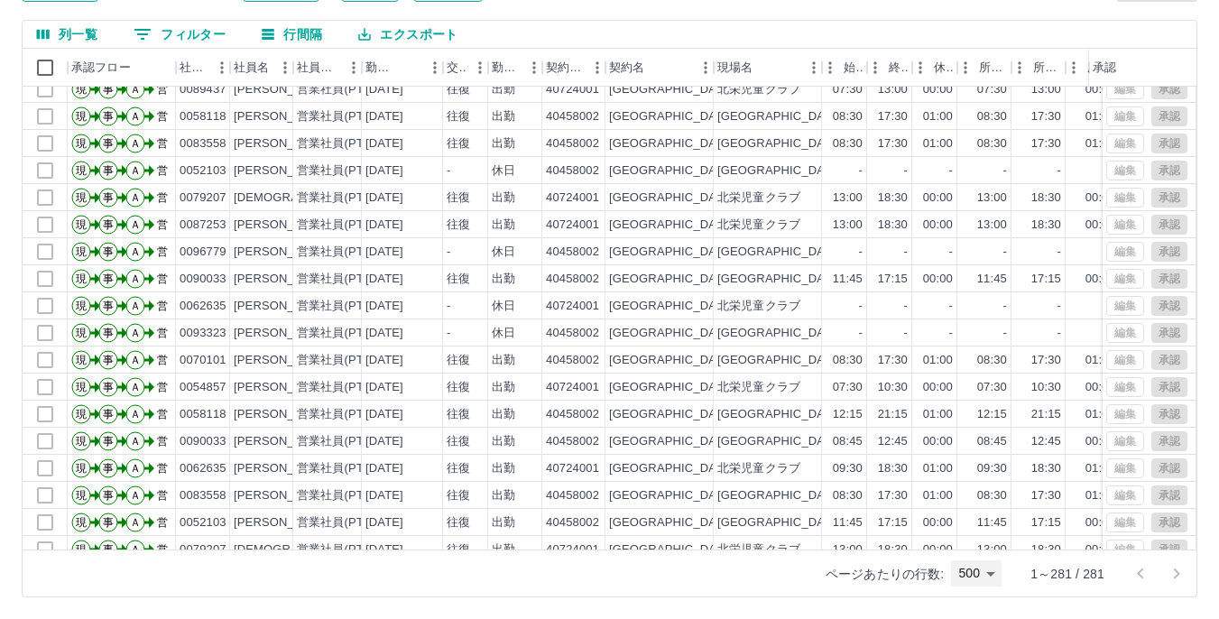
scroll to position [4613, 0]
